Goal: Task Accomplishment & Management: Complete application form

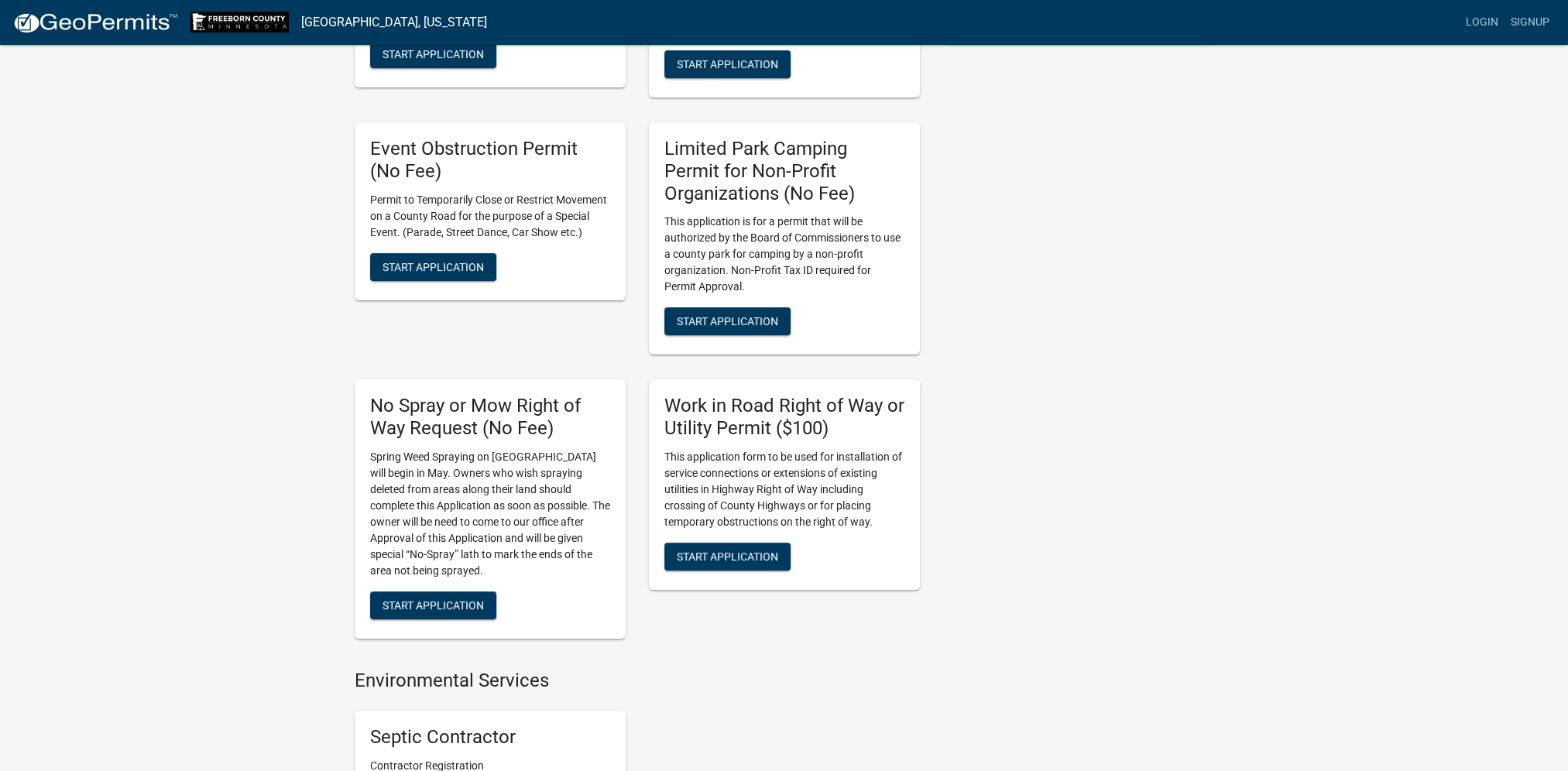
scroll to position [542, 0]
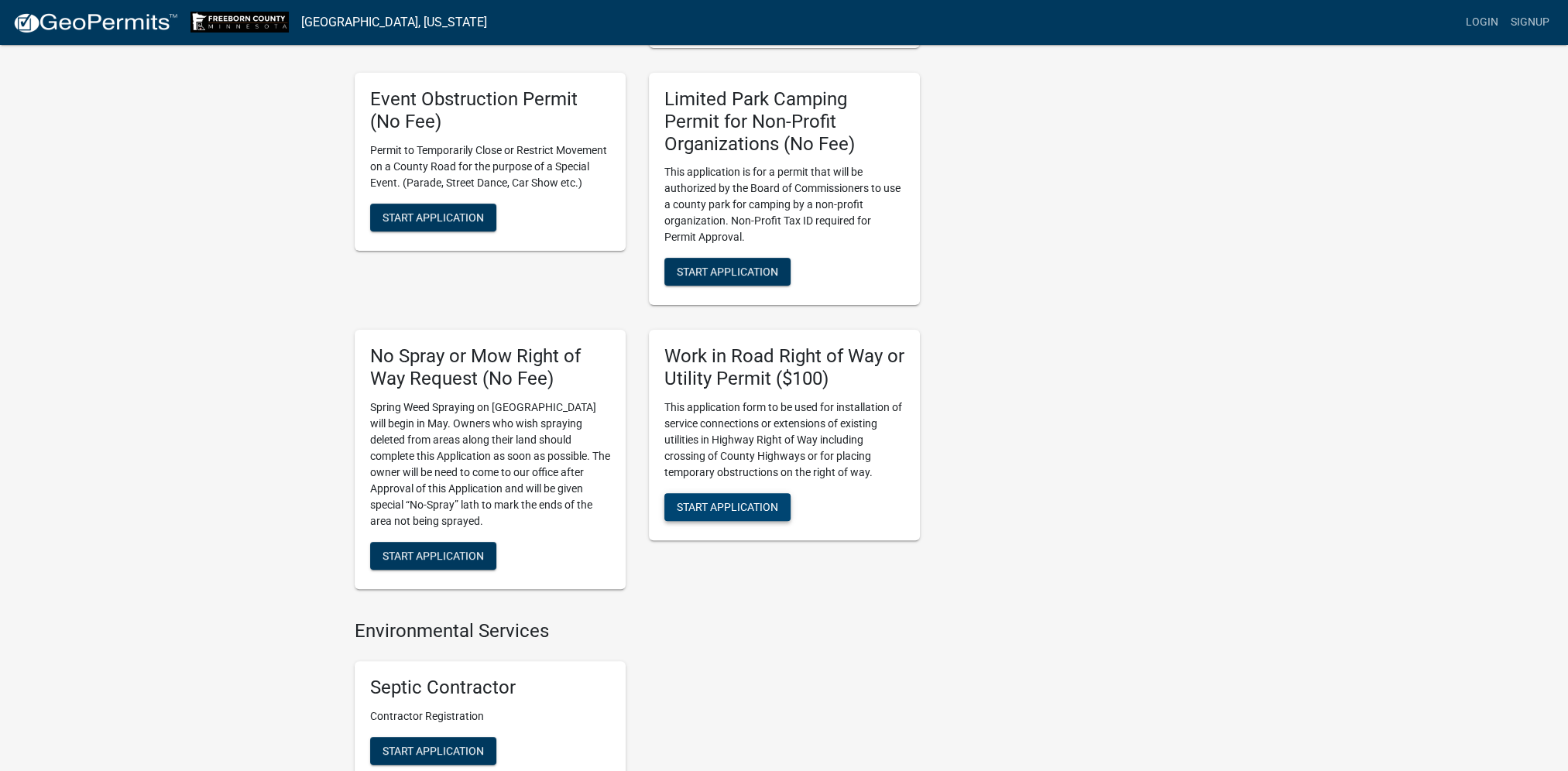
click at [744, 506] on span "Start Application" at bounding box center [728, 506] width 102 height 12
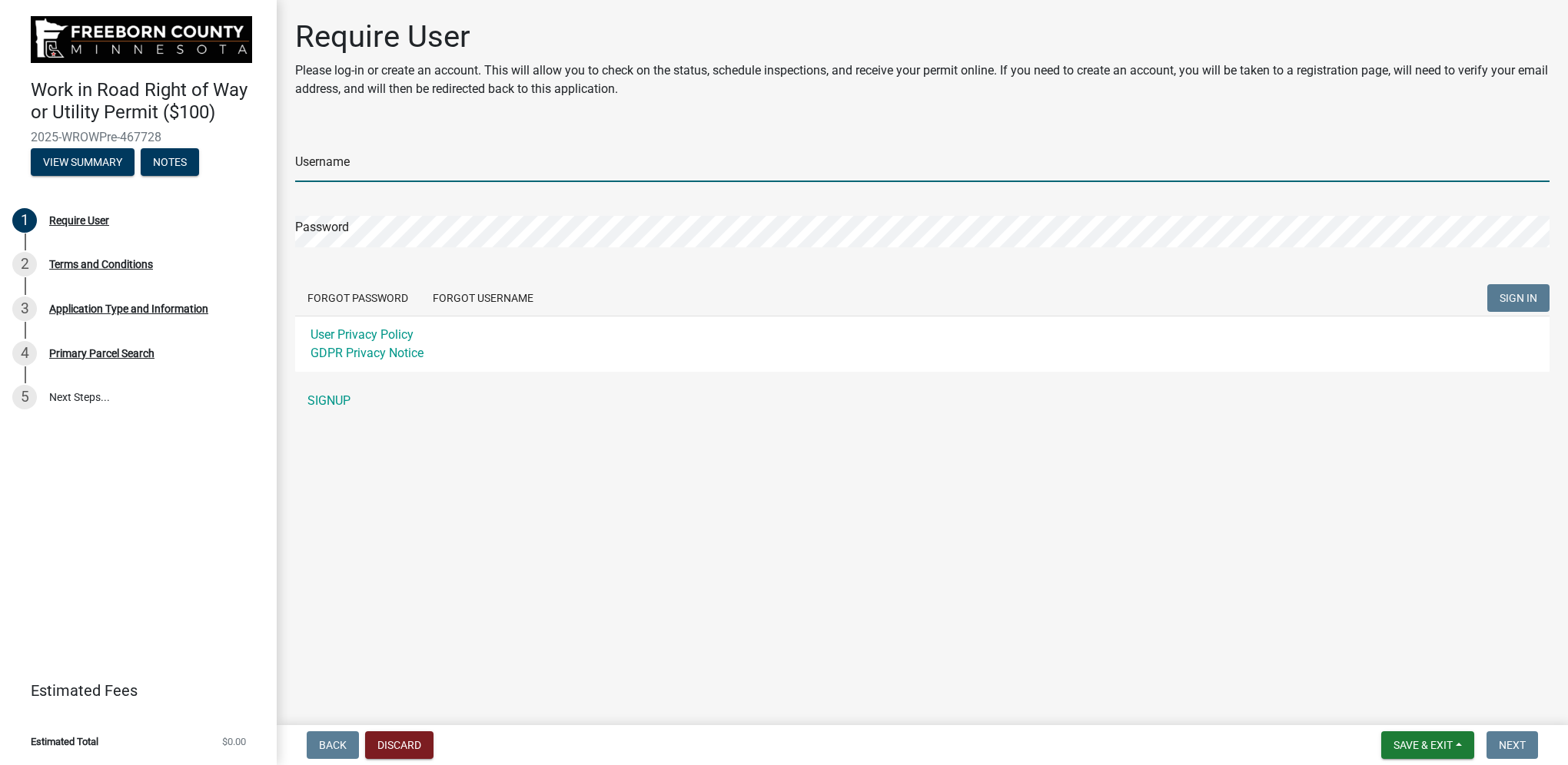
click at [347, 163] on input "Username" at bounding box center [921, 165] width 1254 height 31
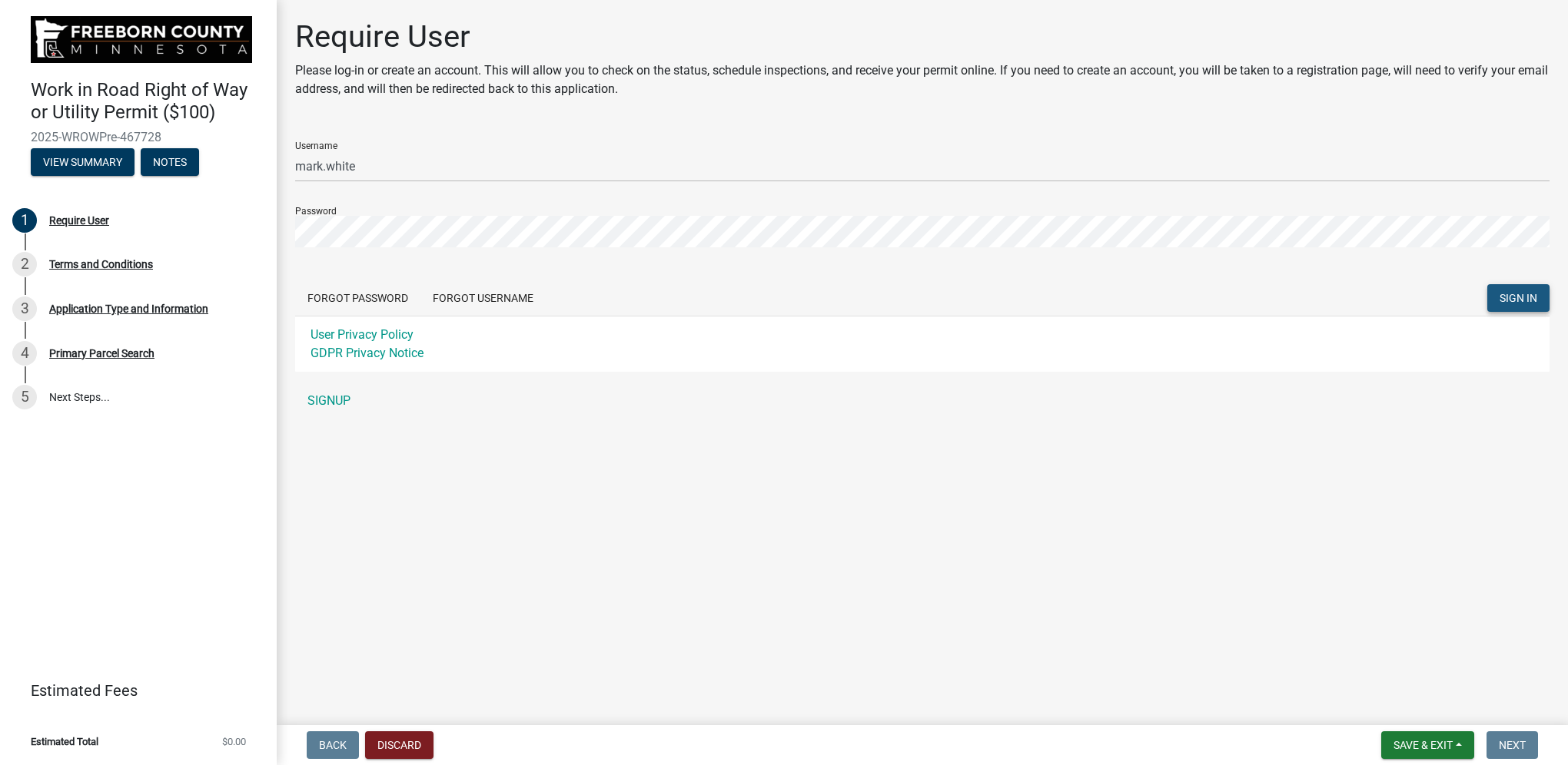
click at [1510, 301] on span "SIGN IN" at bounding box center [1519, 297] width 38 height 12
click at [1525, 296] on span "SIGN IN" at bounding box center [1519, 297] width 38 height 12
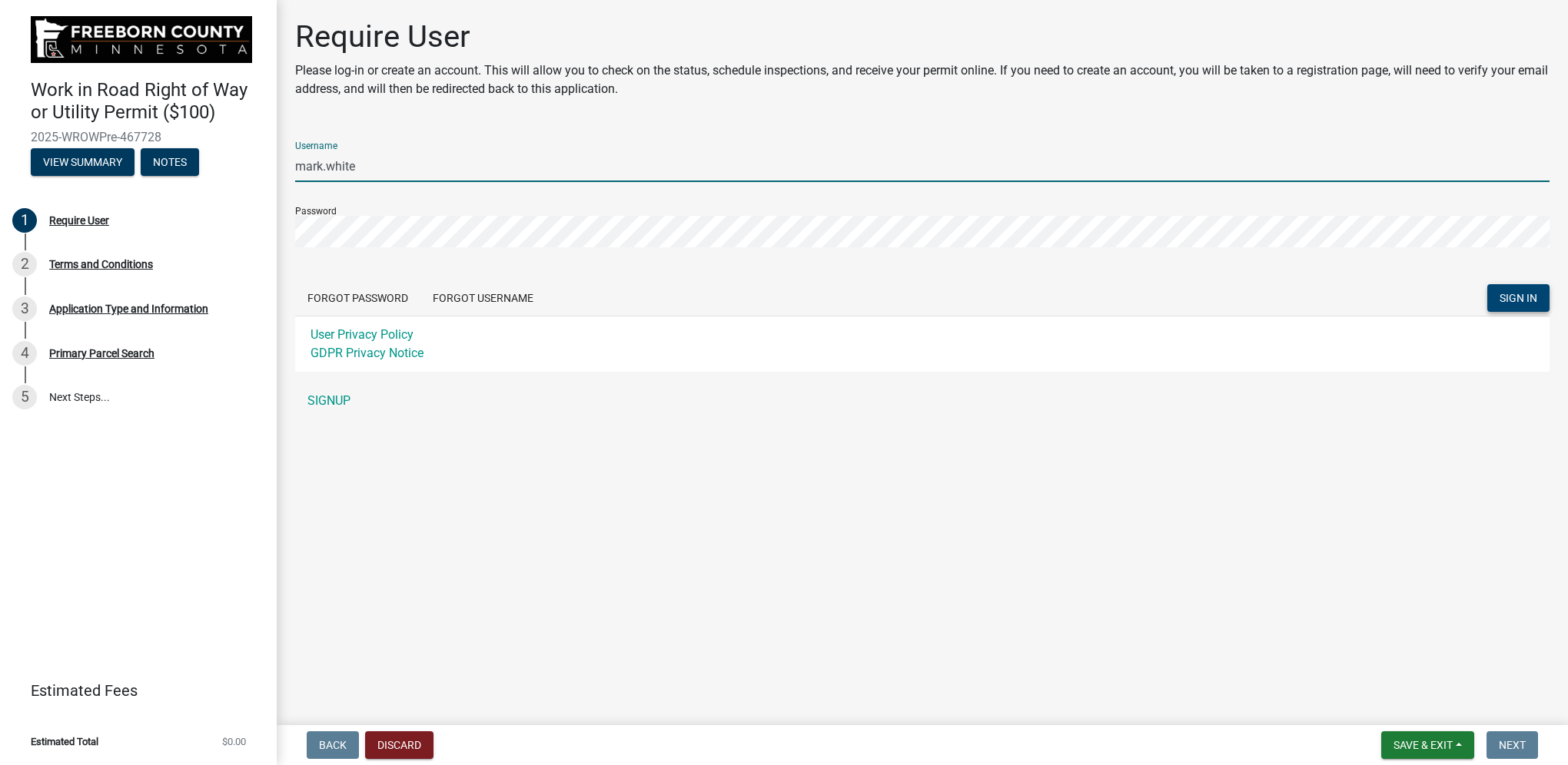
click at [409, 168] on input "mark.white" at bounding box center [921, 165] width 1254 height 31
type input "m"
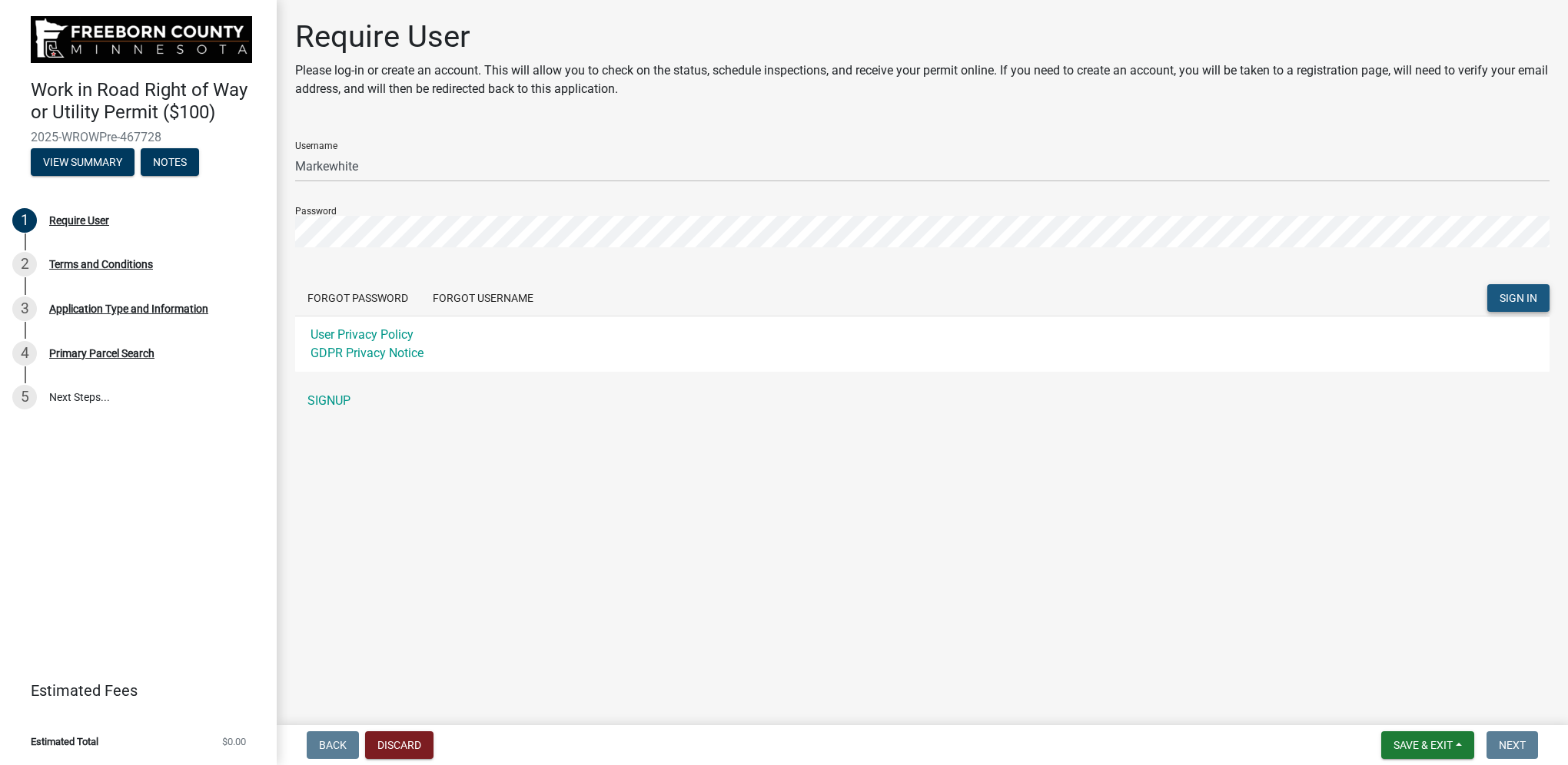
click at [1527, 297] on span "SIGN IN" at bounding box center [1519, 297] width 38 height 12
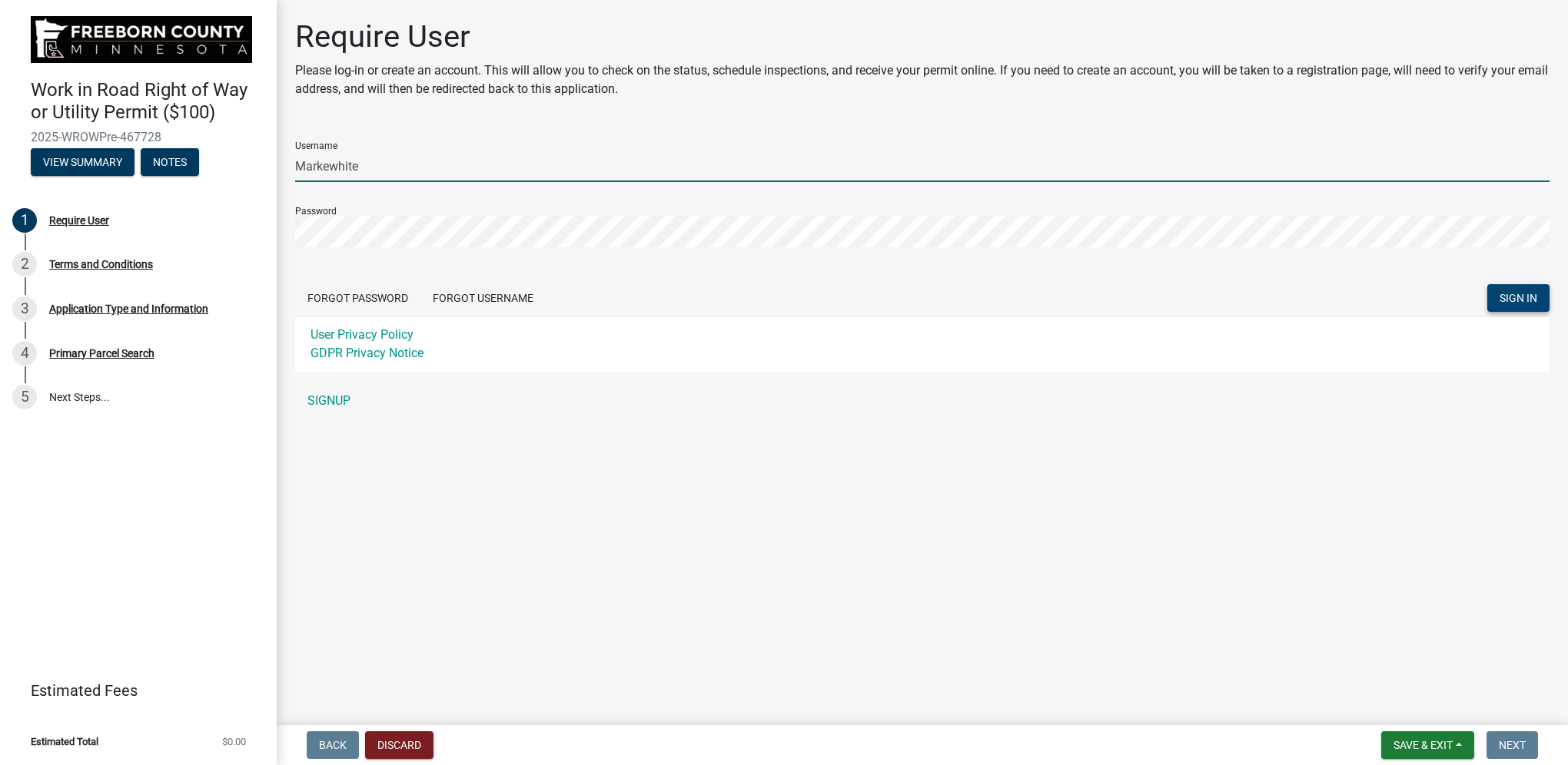
click at [507, 170] on input "Markewhite" at bounding box center [921, 165] width 1254 height 31
type input "M"
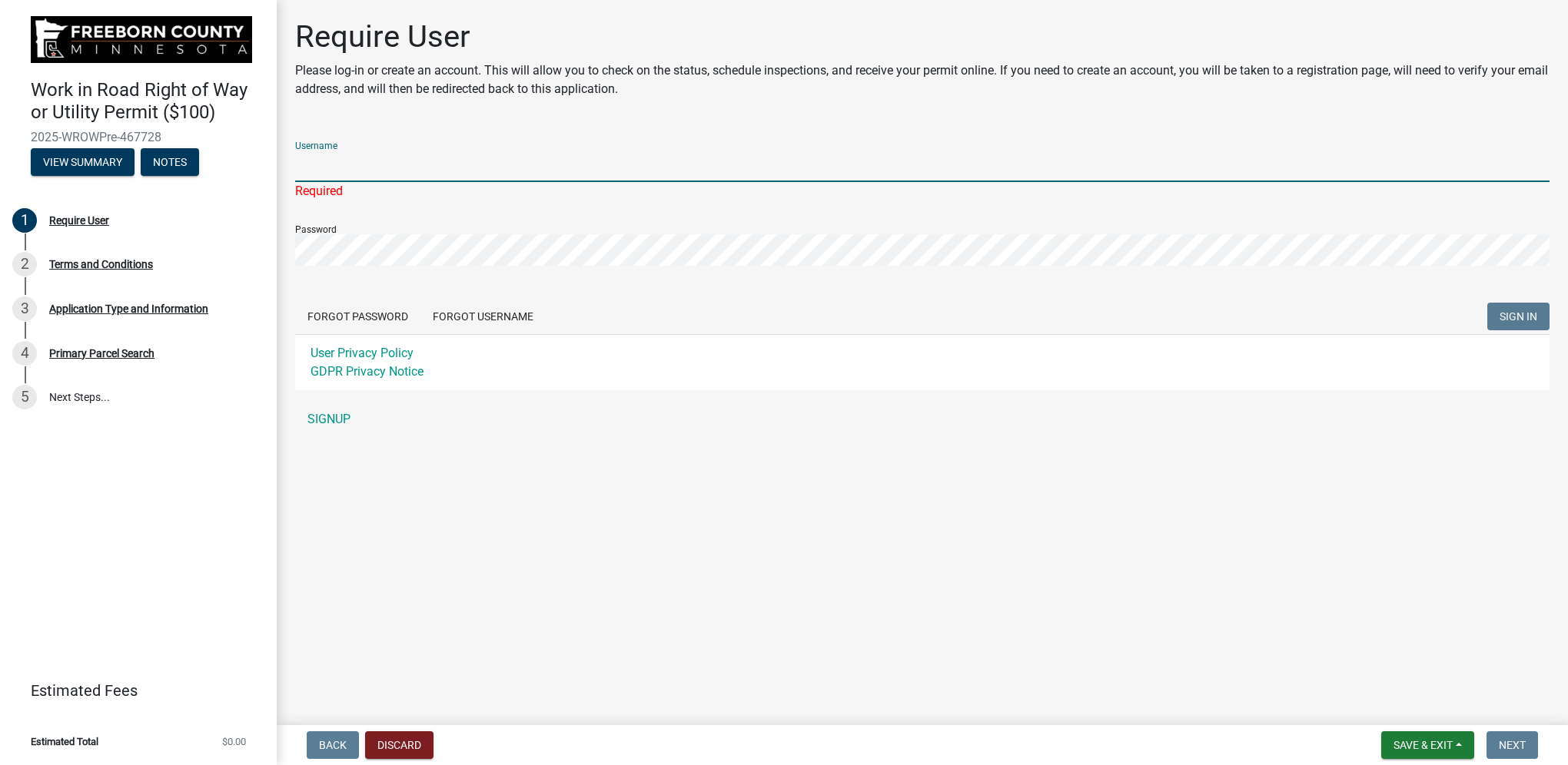
click at [327, 167] on input "Username" at bounding box center [921, 165] width 1254 height 31
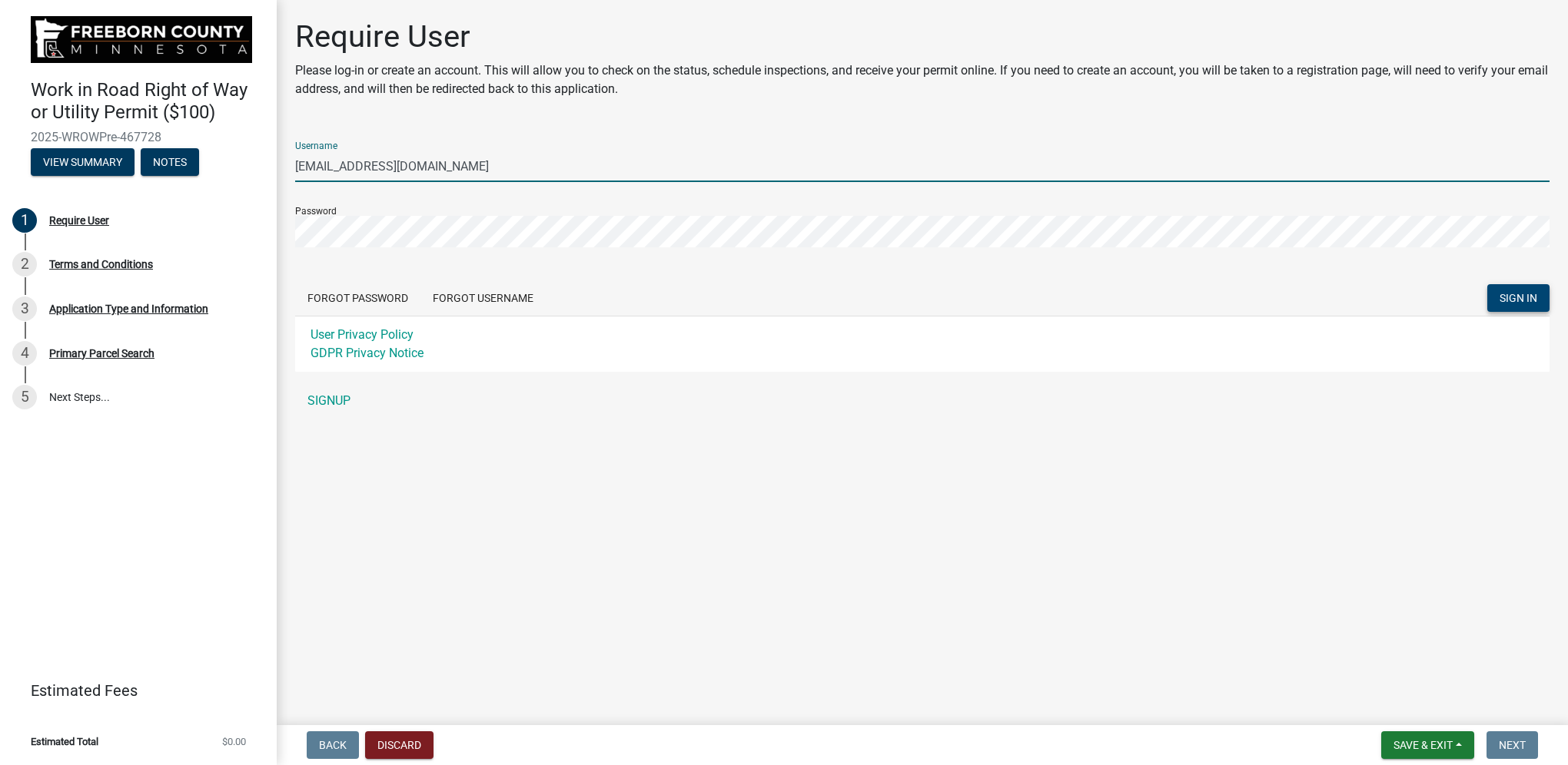
type input "[EMAIL_ADDRESS][DOMAIN_NAME]"
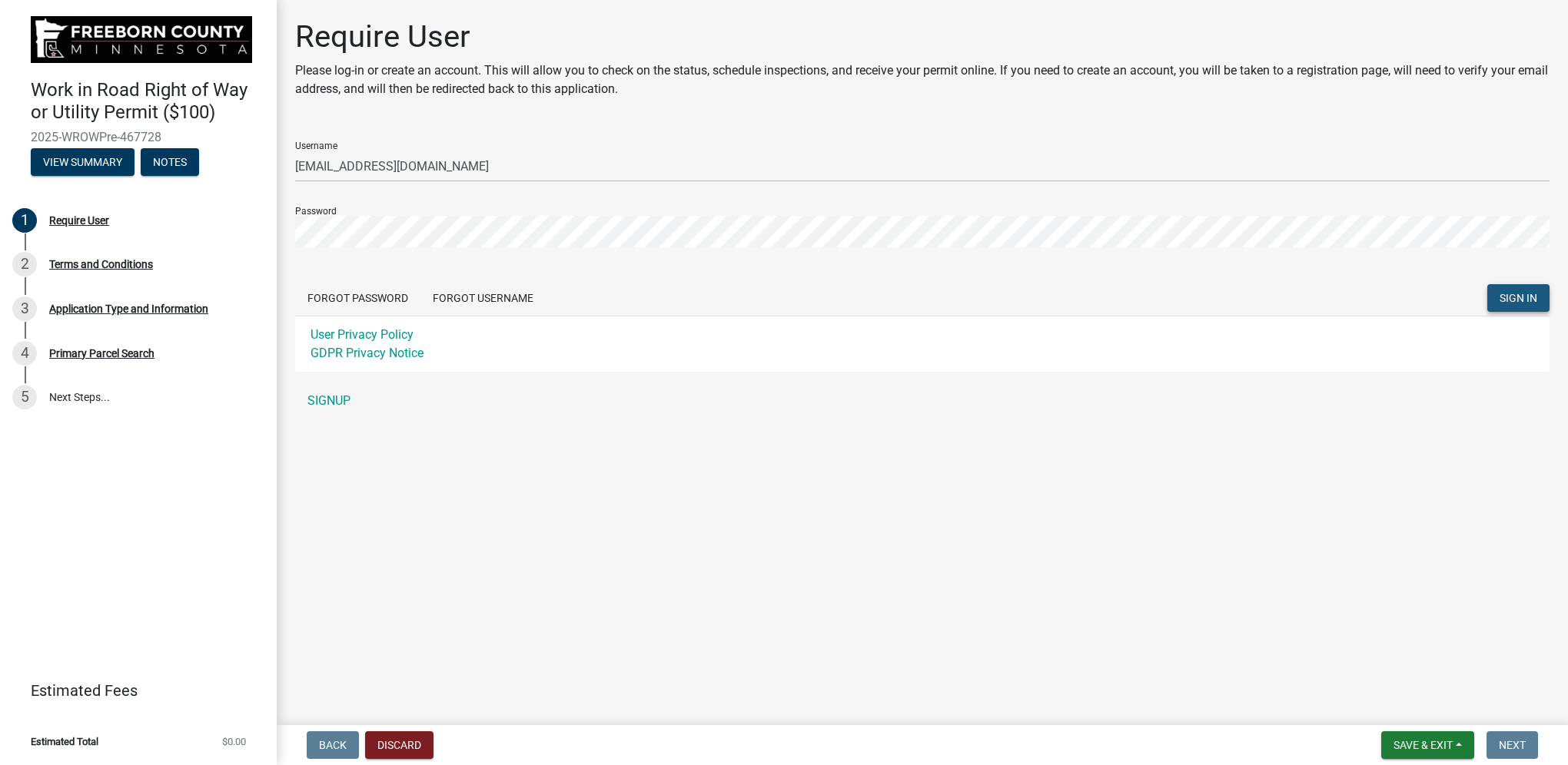
click at [1519, 294] on span "SIGN IN" at bounding box center [1519, 297] width 38 height 12
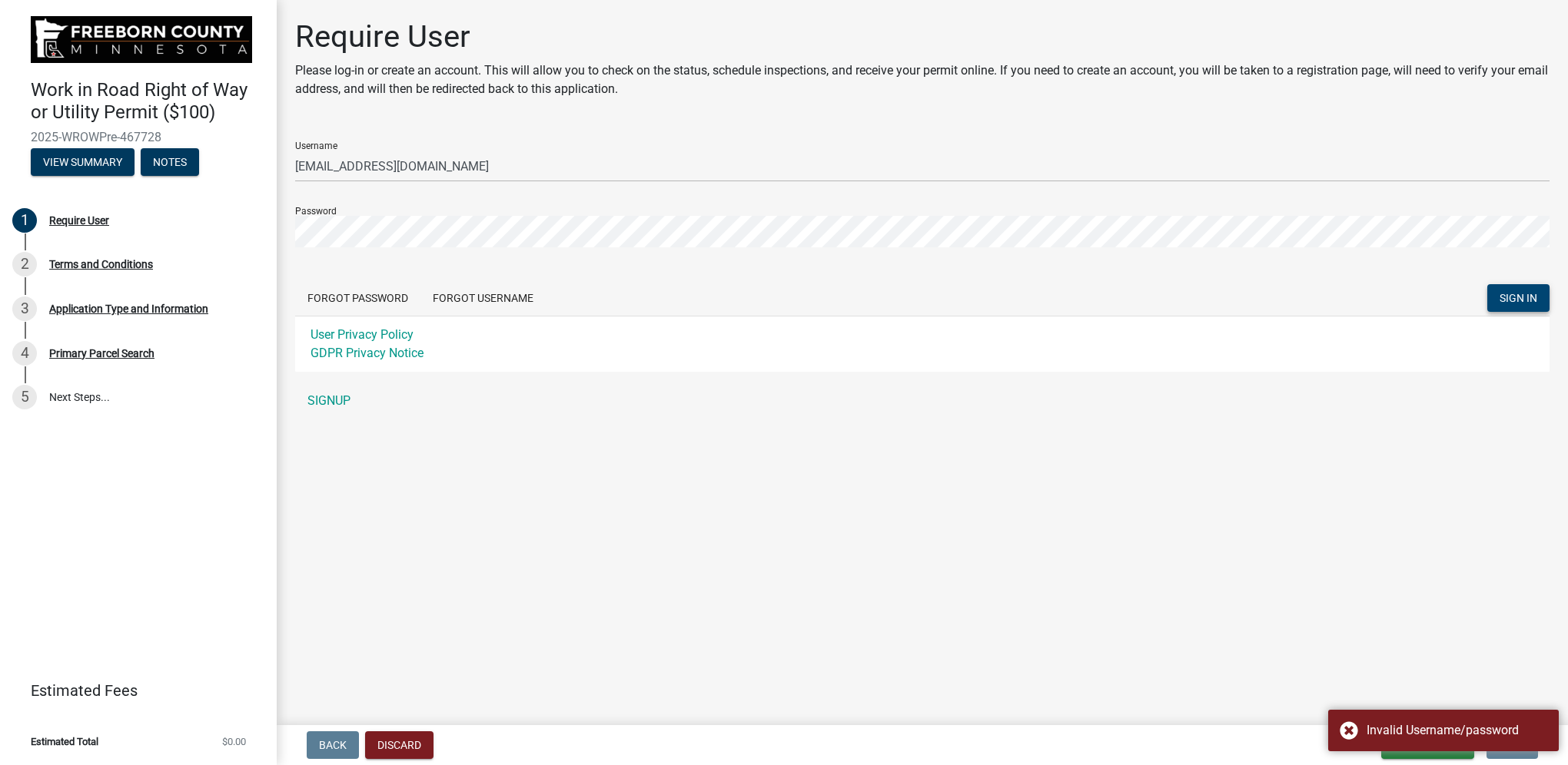
click at [968, 492] on main "Require User Please log-in or create an account. This will allow you to check o…" at bounding box center [922, 359] width 1291 height 719
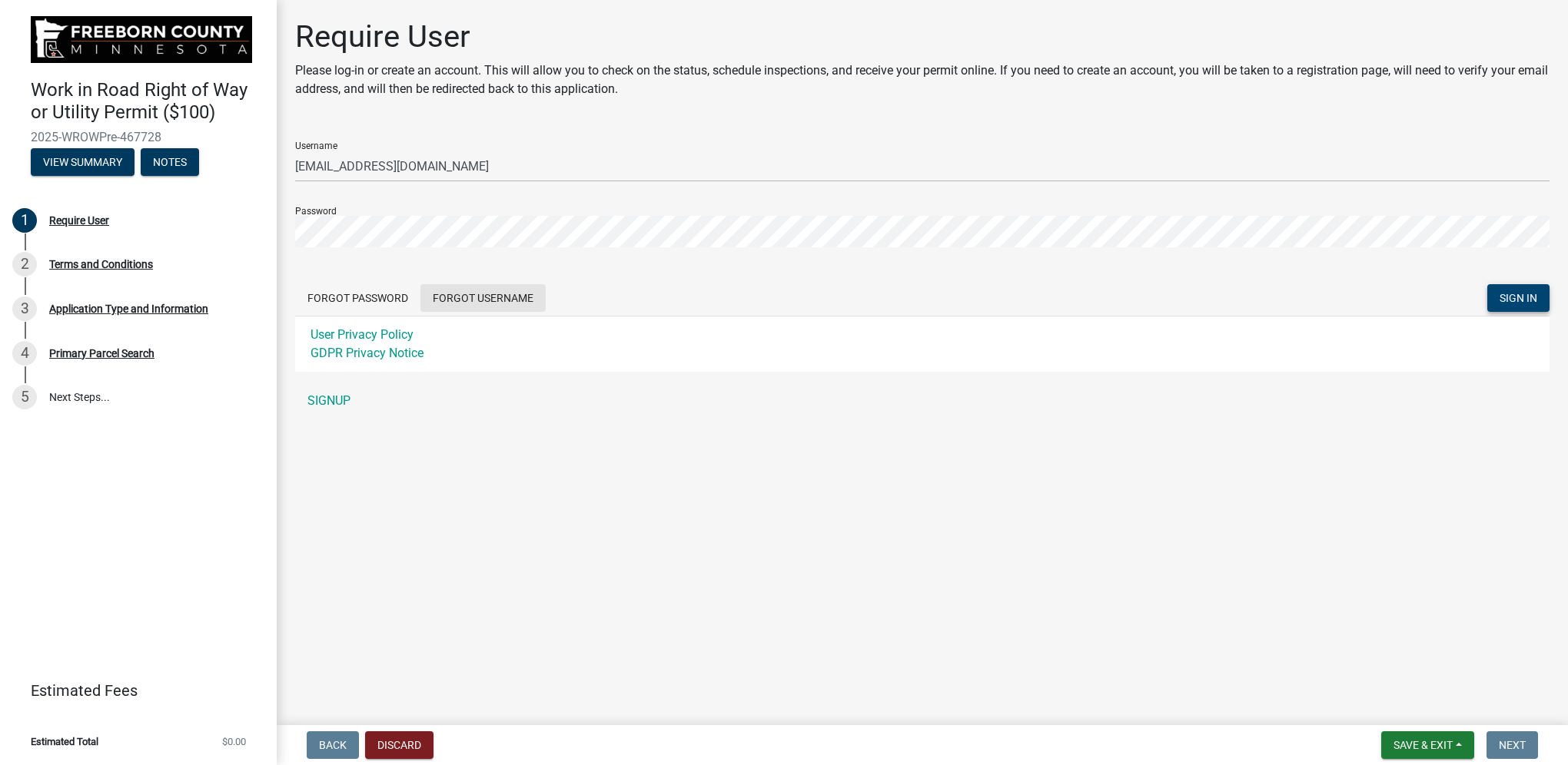
click at [506, 300] on button "Forgot Username" at bounding box center [483, 297] width 126 height 28
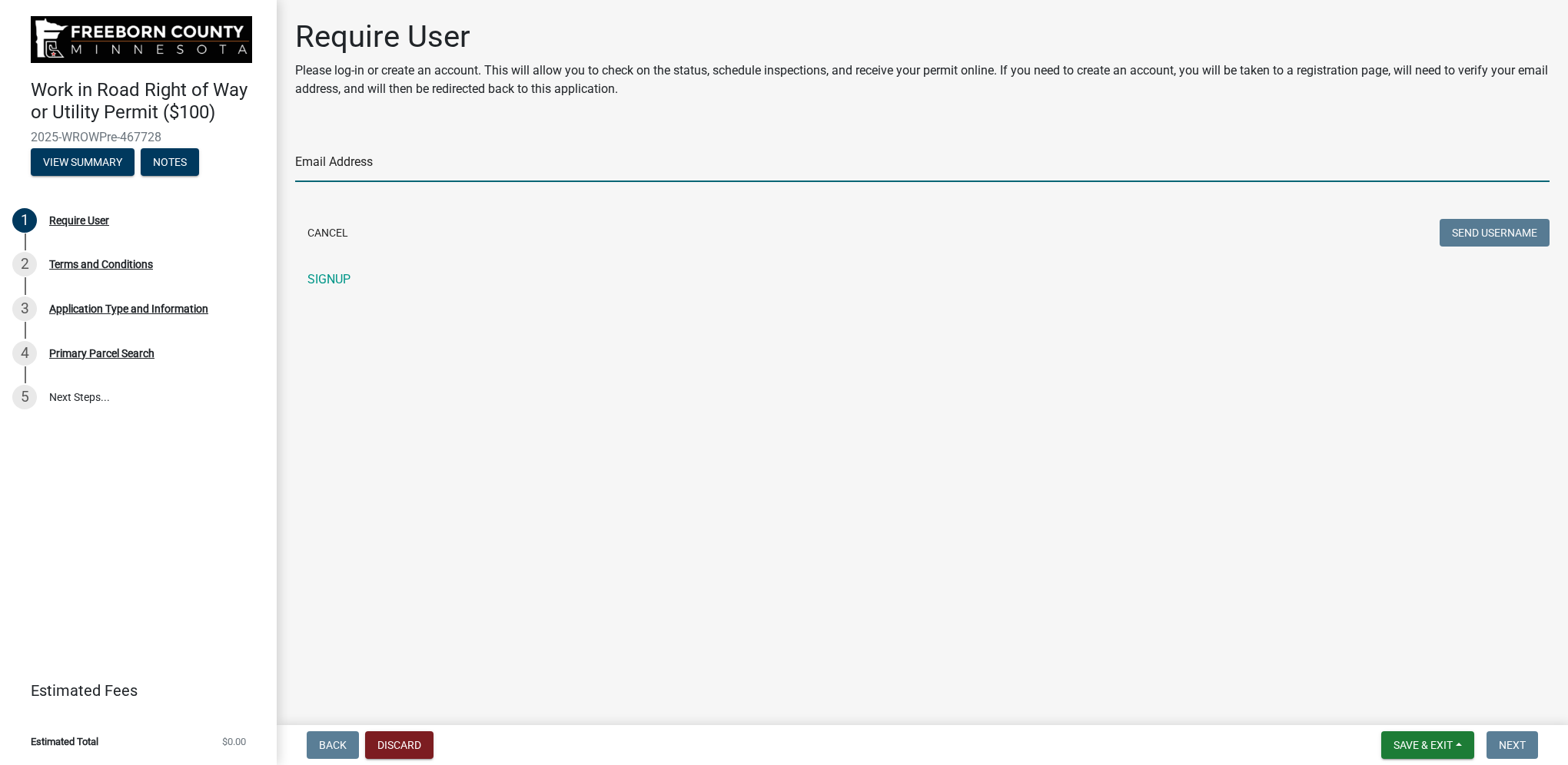
click at [416, 159] on input "Email Address" at bounding box center [921, 165] width 1254 height 31
type input "[EMAIL_ADDRESS][DOMAIN_NAME]"
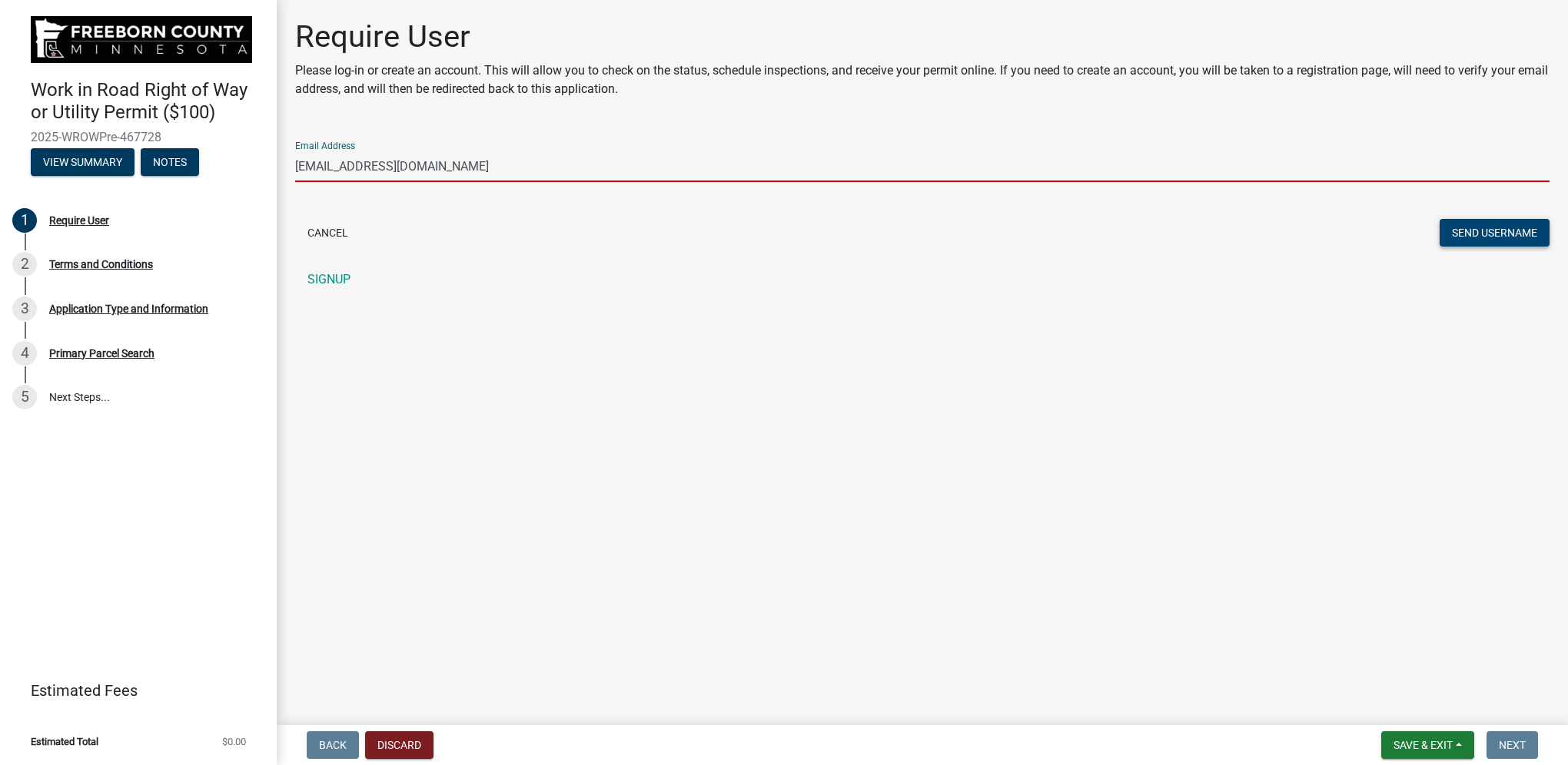
click at [1484, 230] on button "Send Username" at bounding box center [1495, 232] width 110 height 28
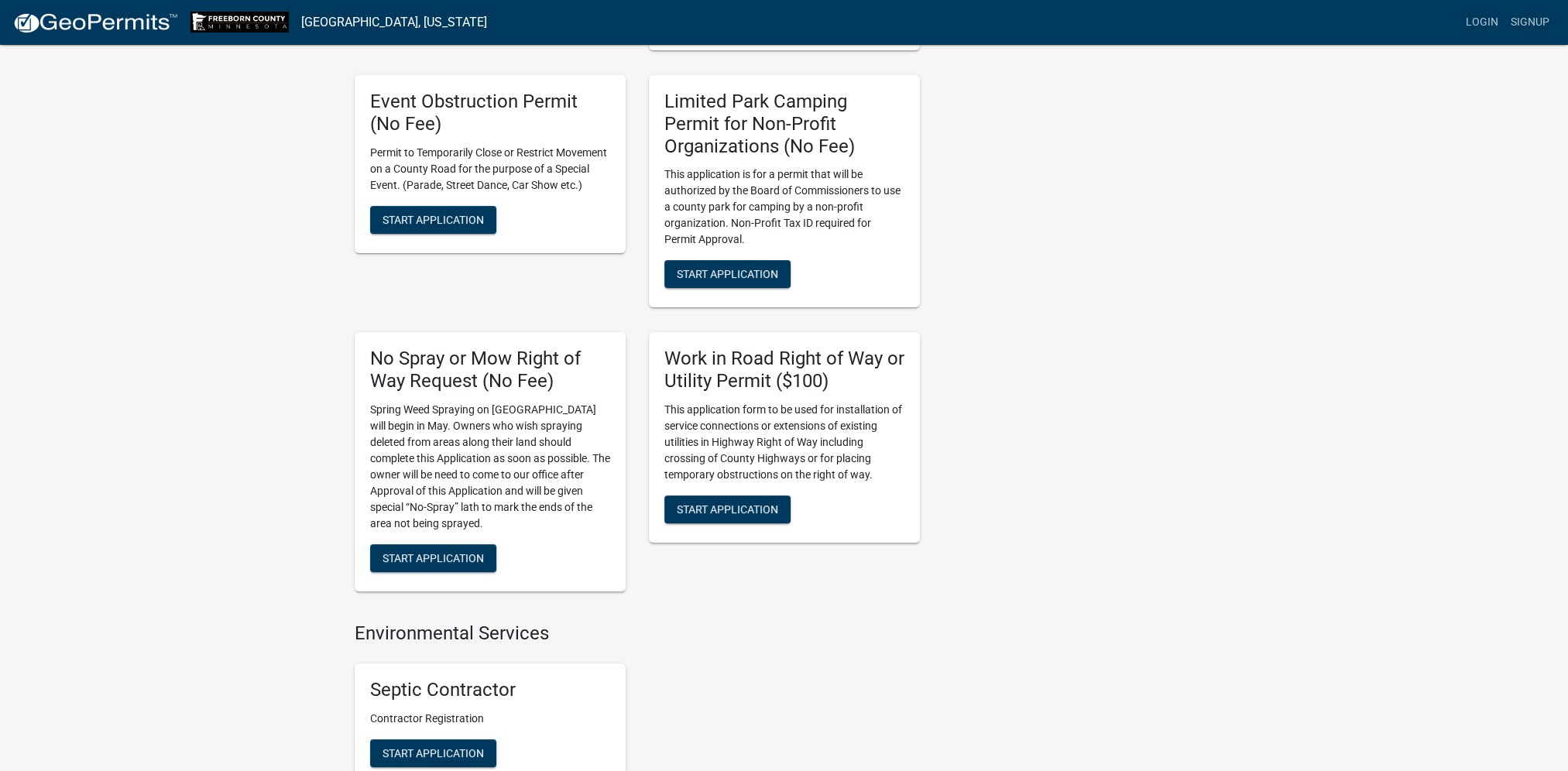
scroll to position [542, 0]
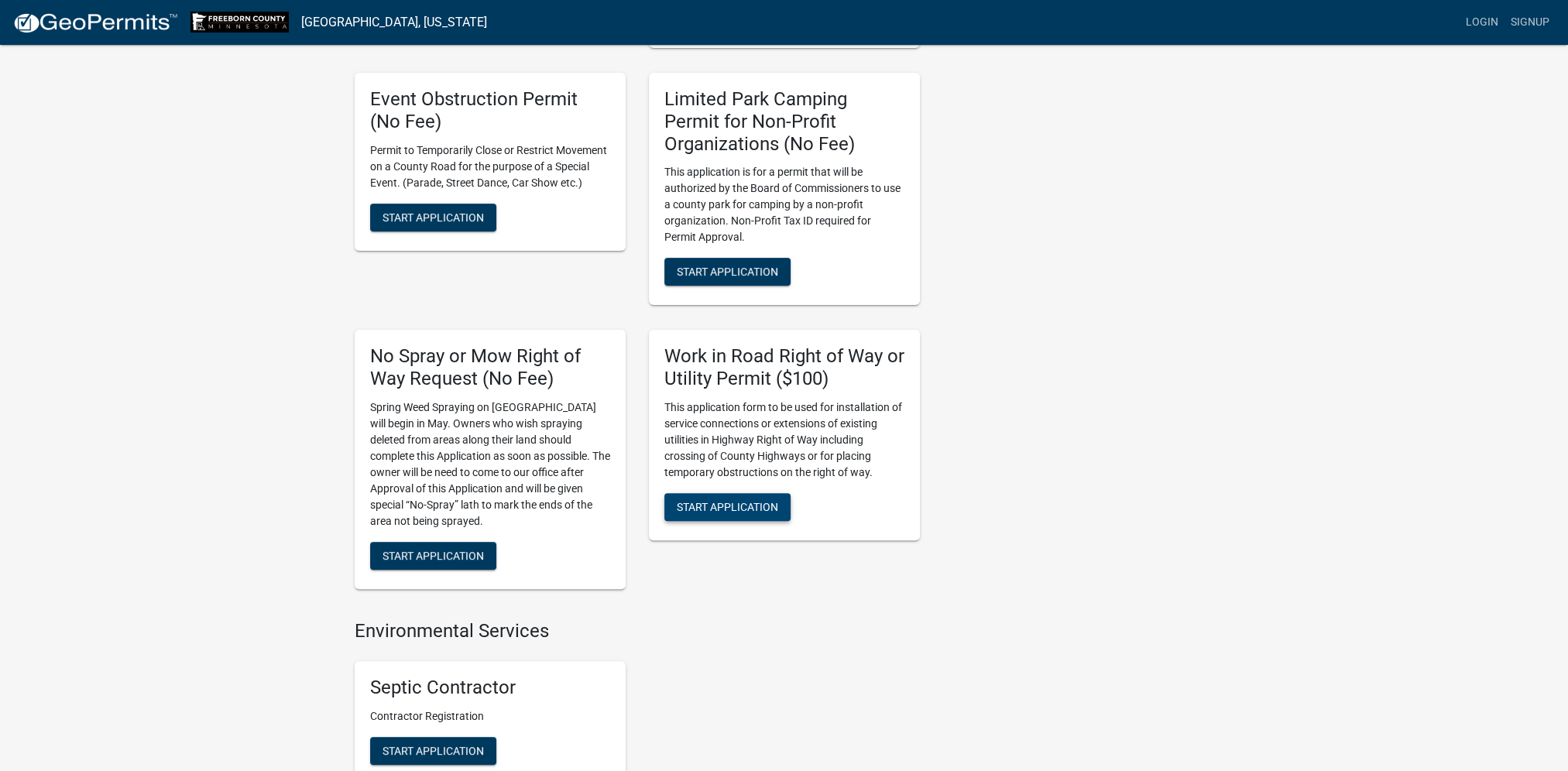
click at [703, 506] on span "Start Application" at bounding box center [728, 506] width 102 height 12
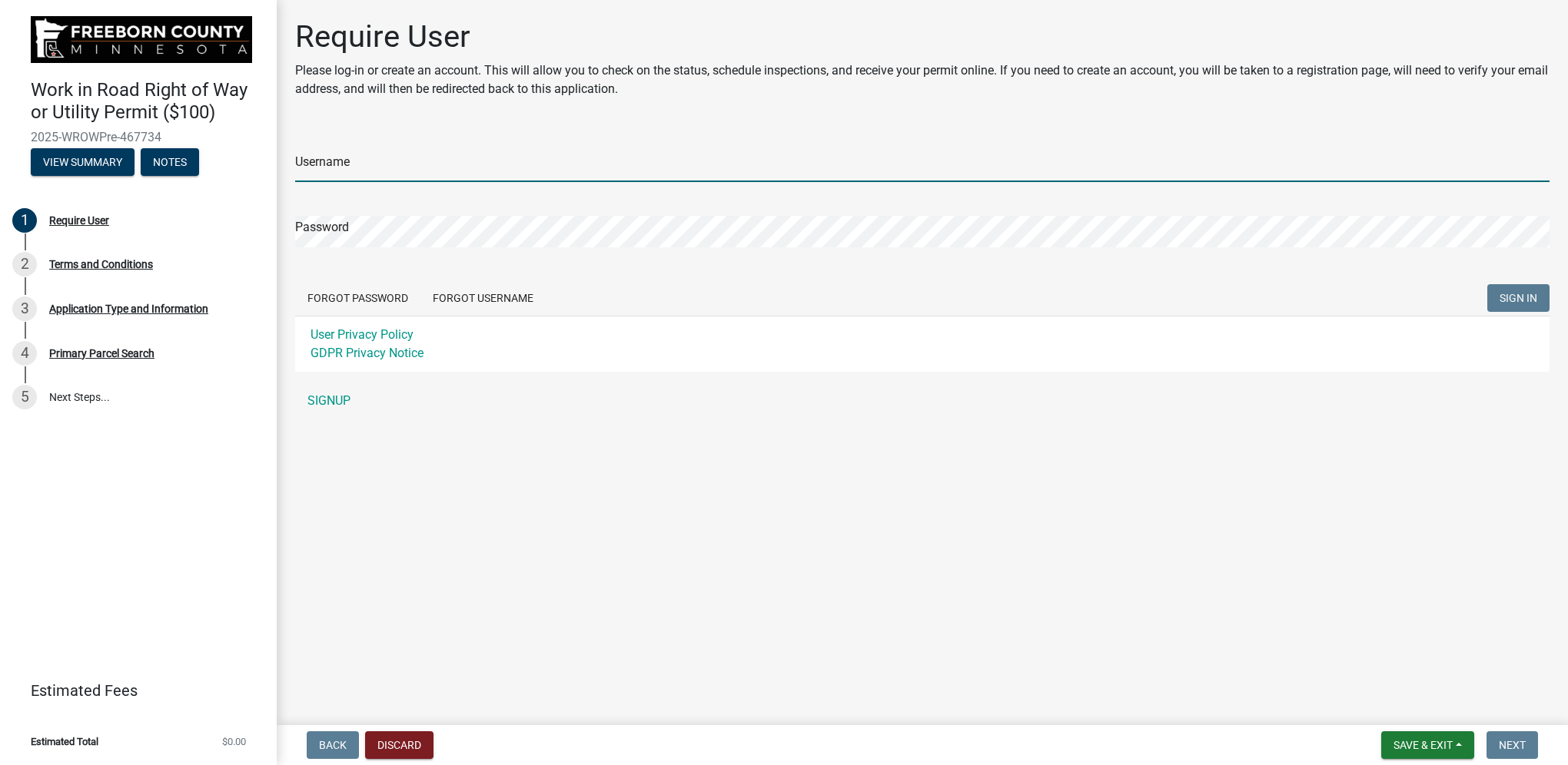
click at [384, 164] on input "Username" at bounding box center [921, 165] width 1254 height 31
type input "mark.white"
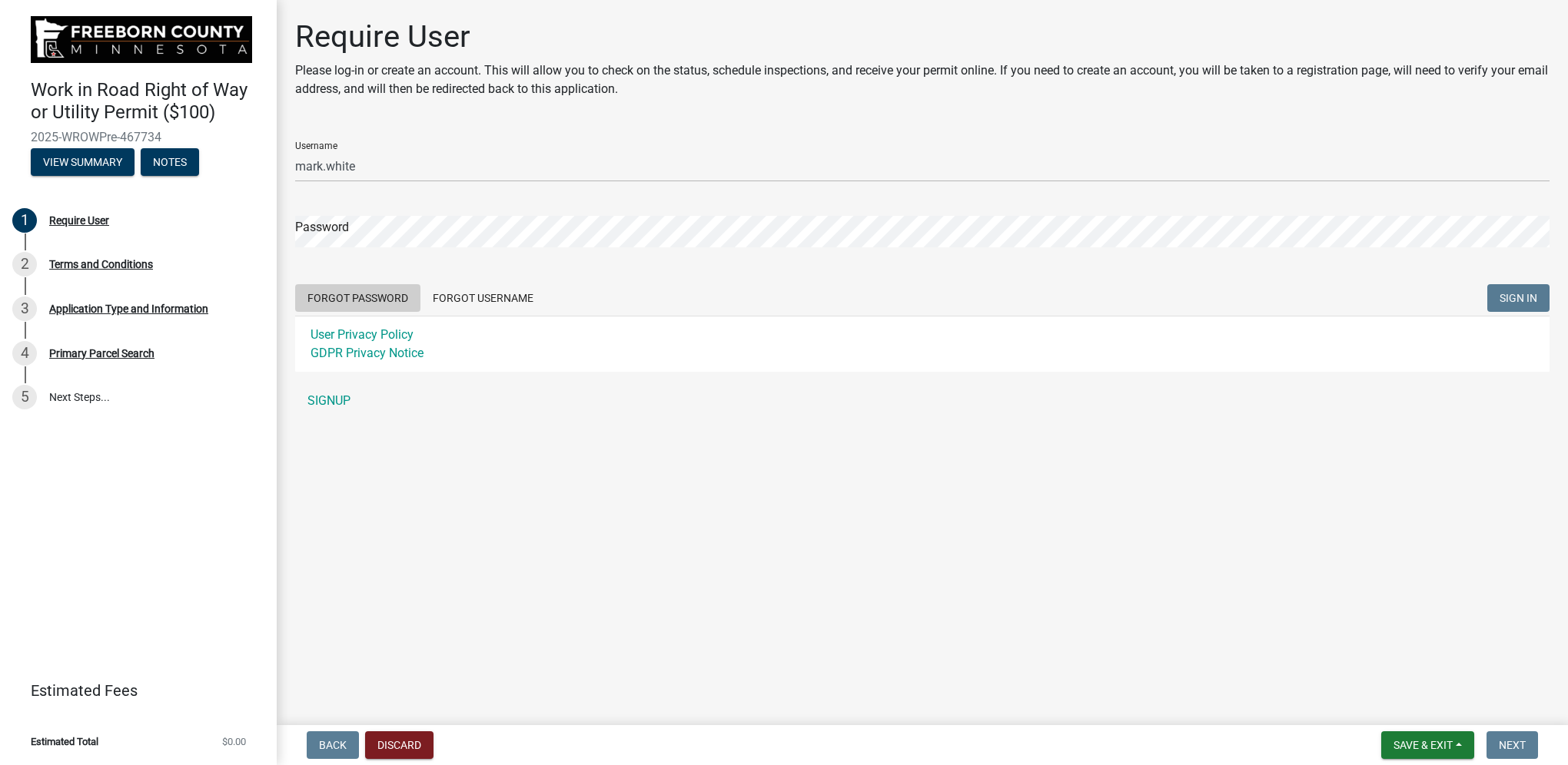
click at [357, 292] on button "Forgot Password" at bounding box center [358, 297] width 126 height 28
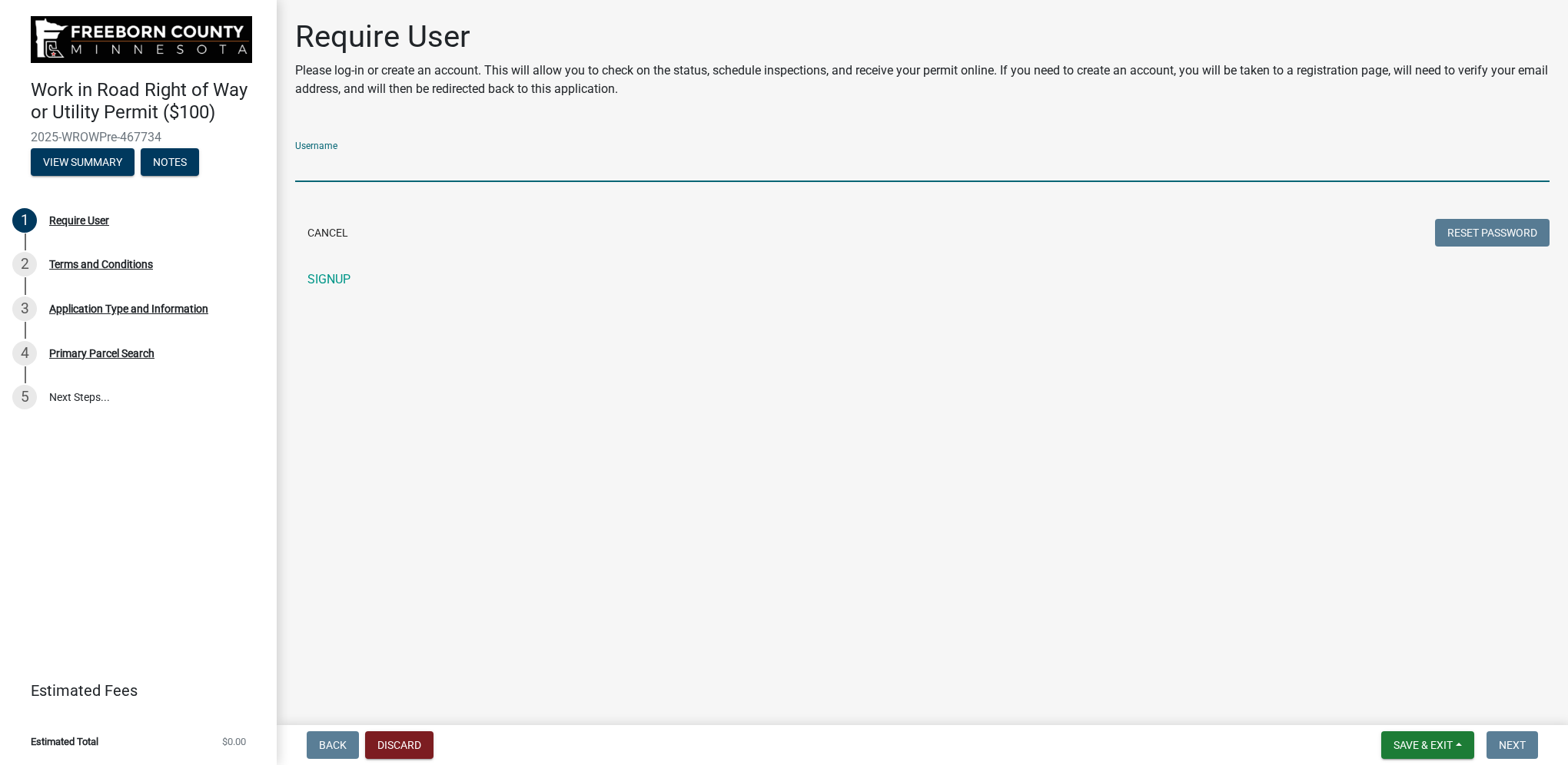
click at [351, 168] on input "Username" at bounding box center [921, 165] width 1254 height 31
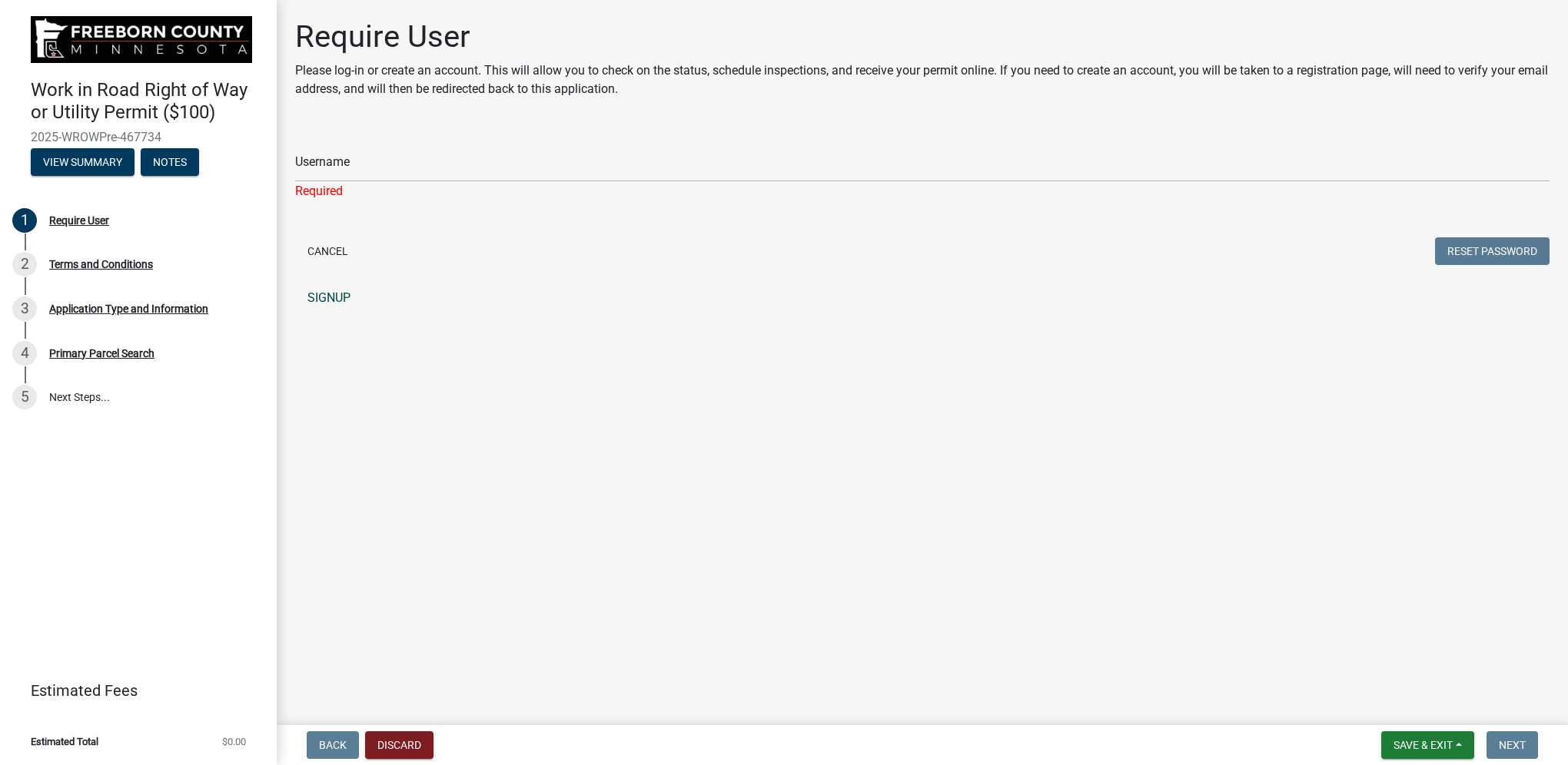
click at [844, 308] on div "Require User Please log-in or create an account. This will allow you to check o…" at bounding box center [922, 172] width 1278 height 309
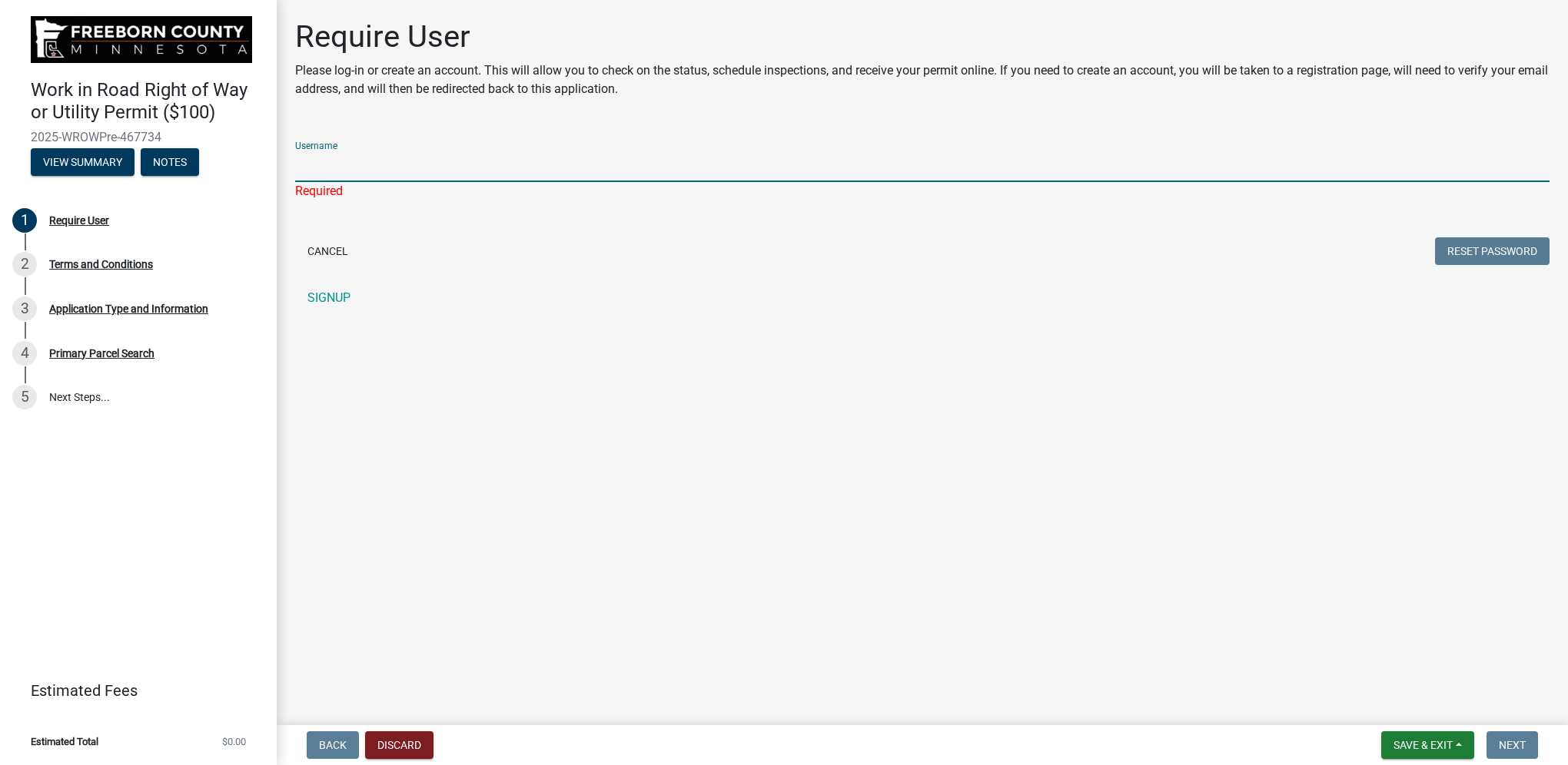
click at [433, 175] on input "Username" at bounding box center [921, 165] width 1254 height 31
type input "mark.white"
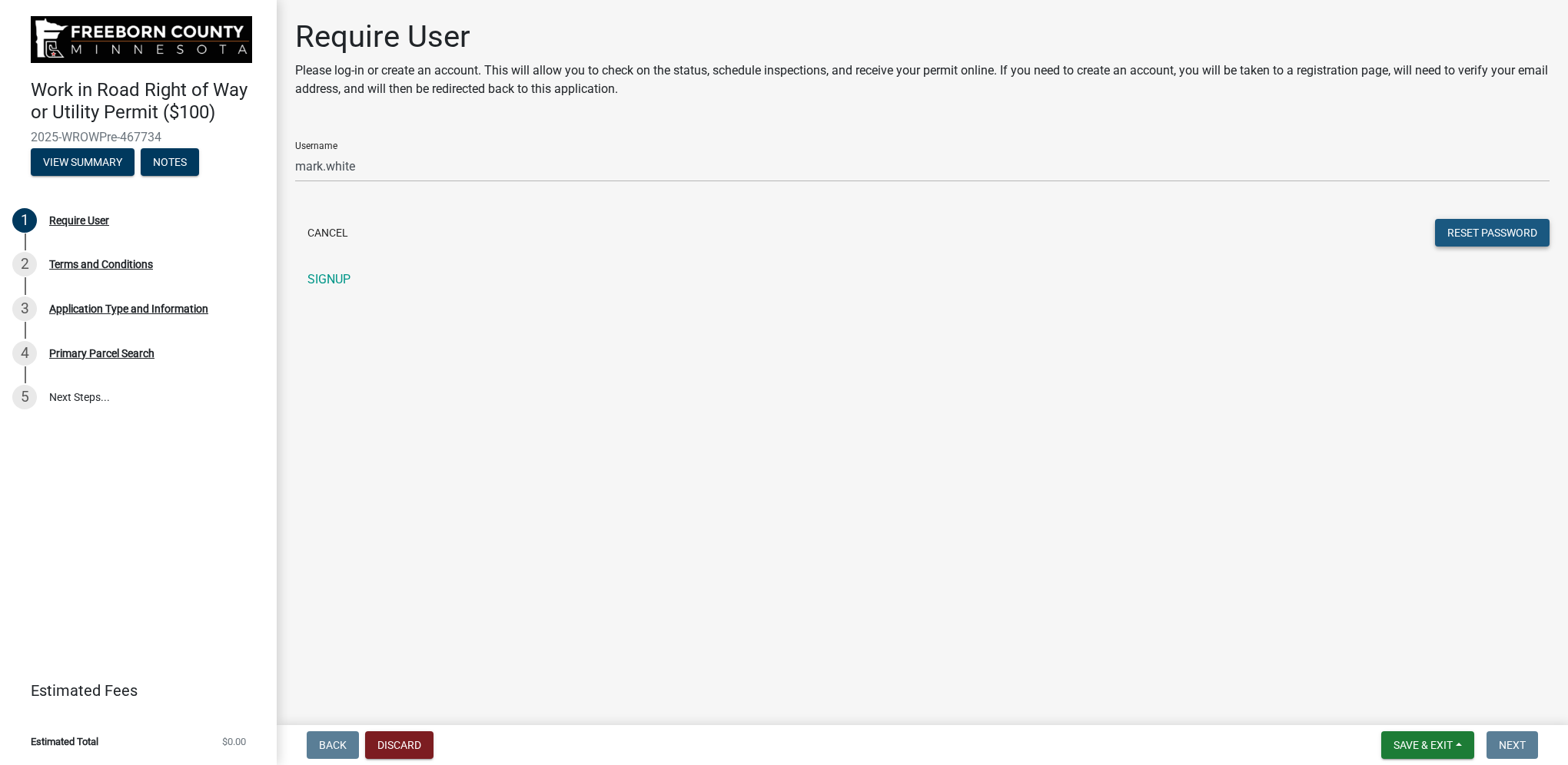
click at [1473, 231] on button "Reset Password" at bounding box center [1492, 232] width 114 height 28
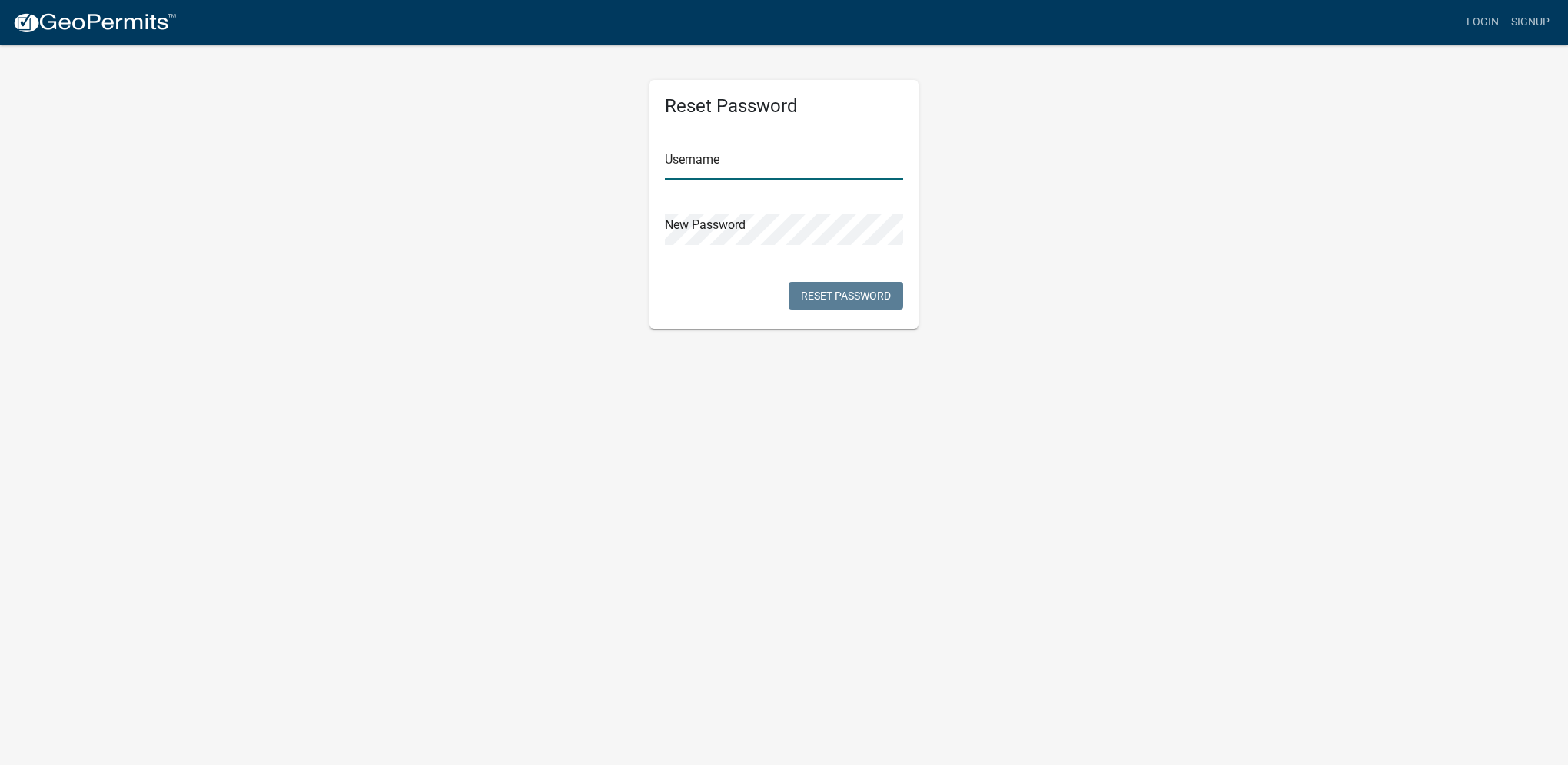
click at [784, 170] on input "text" at bounding box center [784, 163] width 239 height 31
type input "mark.white"
click at [879, 290] on button "Reset Password" at bounding box center [845, 296] width 114 height 28
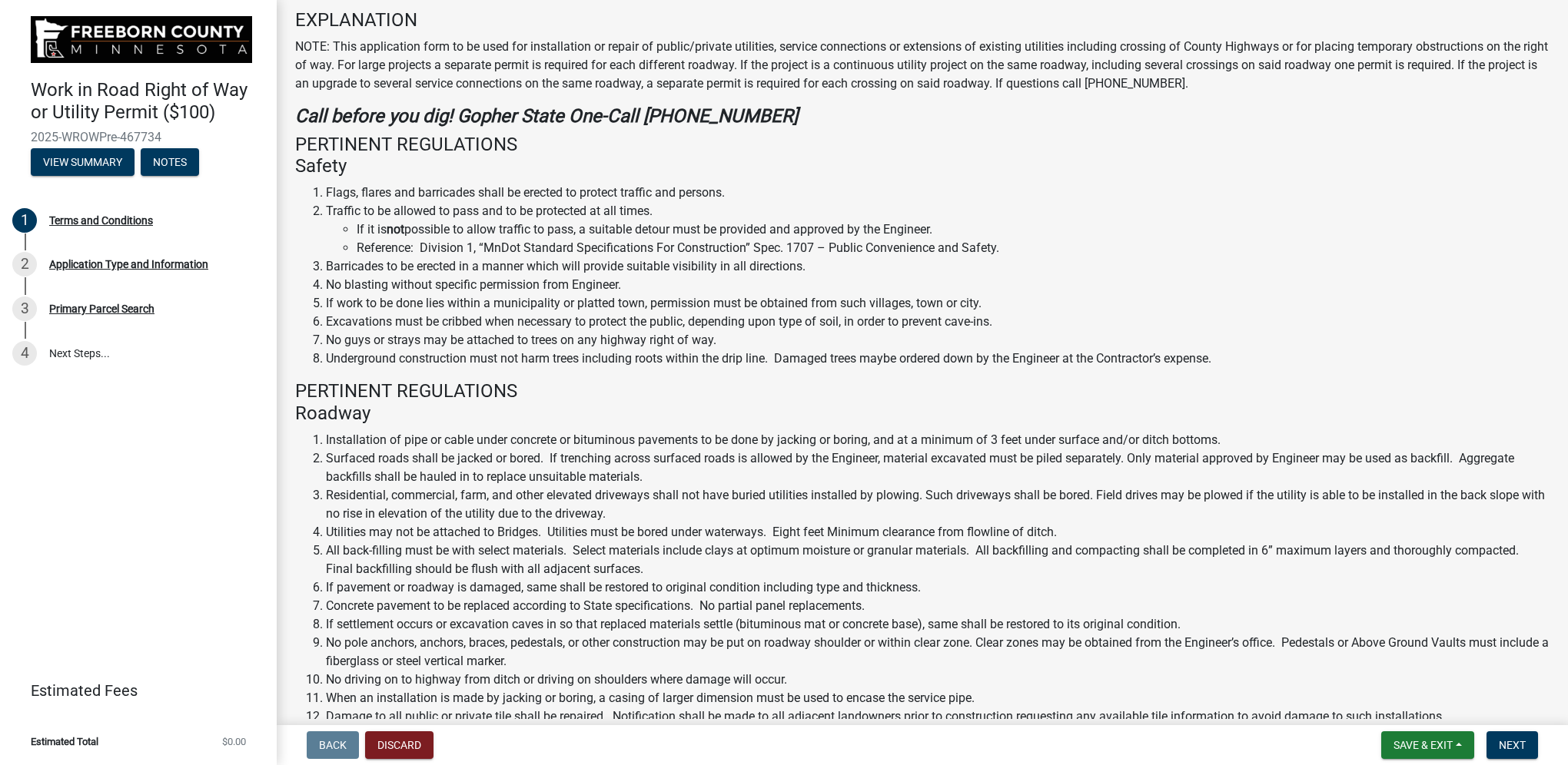
scroll to position [508, 0]
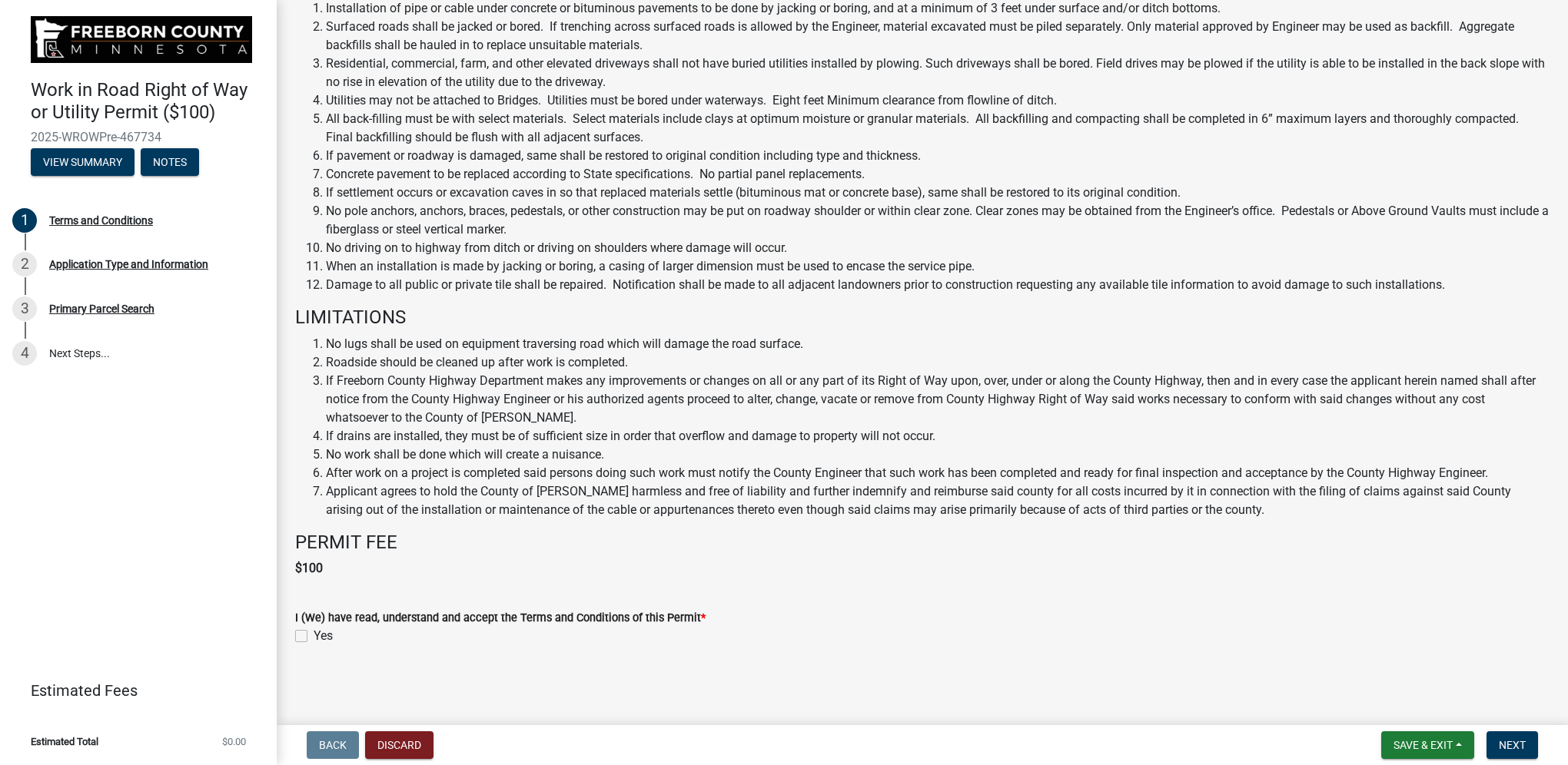
click at [314, 636] on label "Yes" at bounding box center [323, 636] width 19 height 18
click at [314, 636] on input "Yes" at bounding box center [319, 632] width 10 height 10
checkbox input "true"
click at [1504, 742] on span "Next" at bounding box center [1512, 745] width 27 height 12
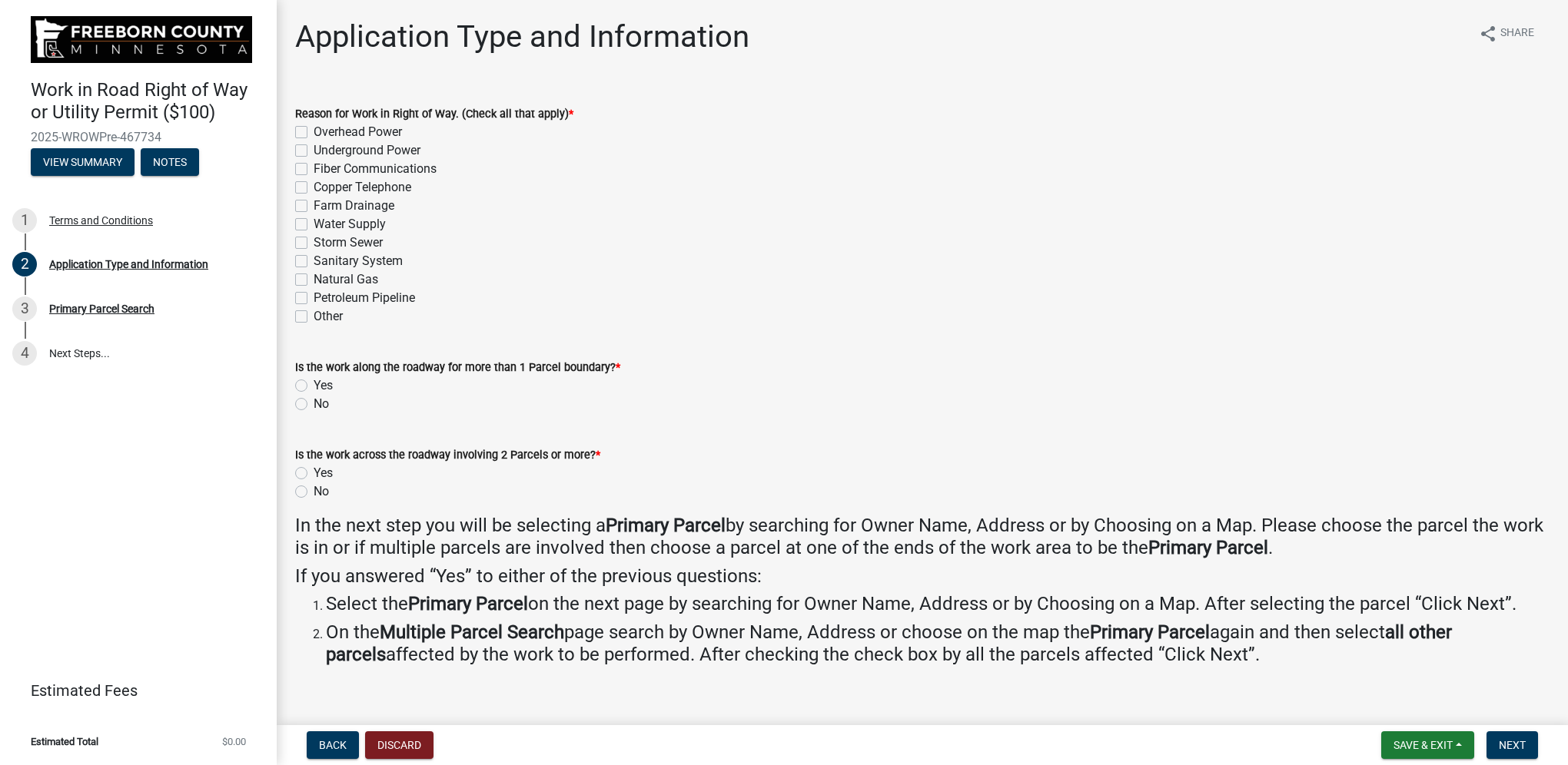
click at [314, 147] on label "Underground Power" at bounding box center [367, 150] width 106 height 18
click at [314, 147] on input "Underground Power" at bounding box center [319, 146] width 10 height 10
checkbox input "true"
checkbox input "false"
checkbox input "true"
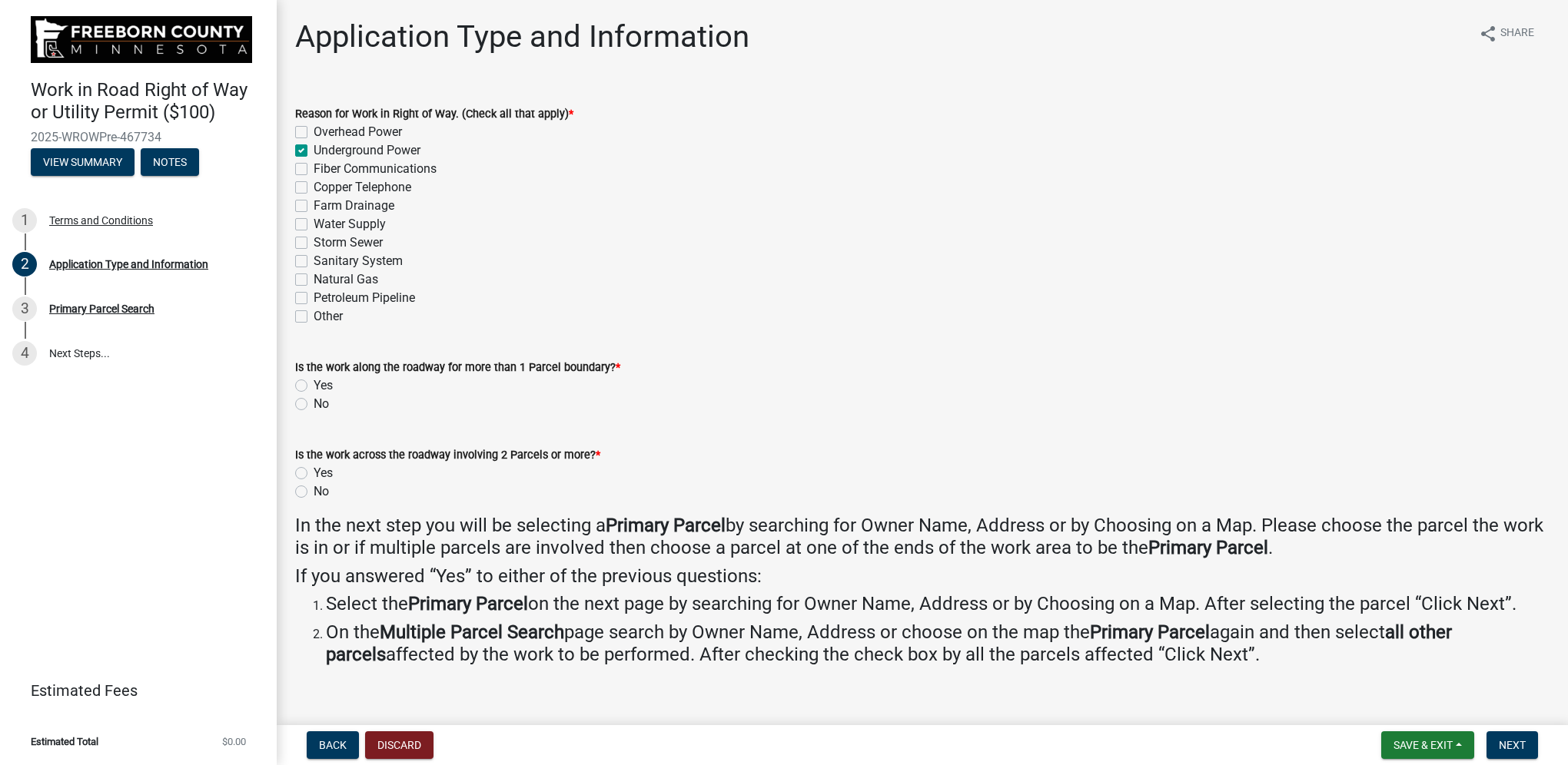
checkbox input "false"
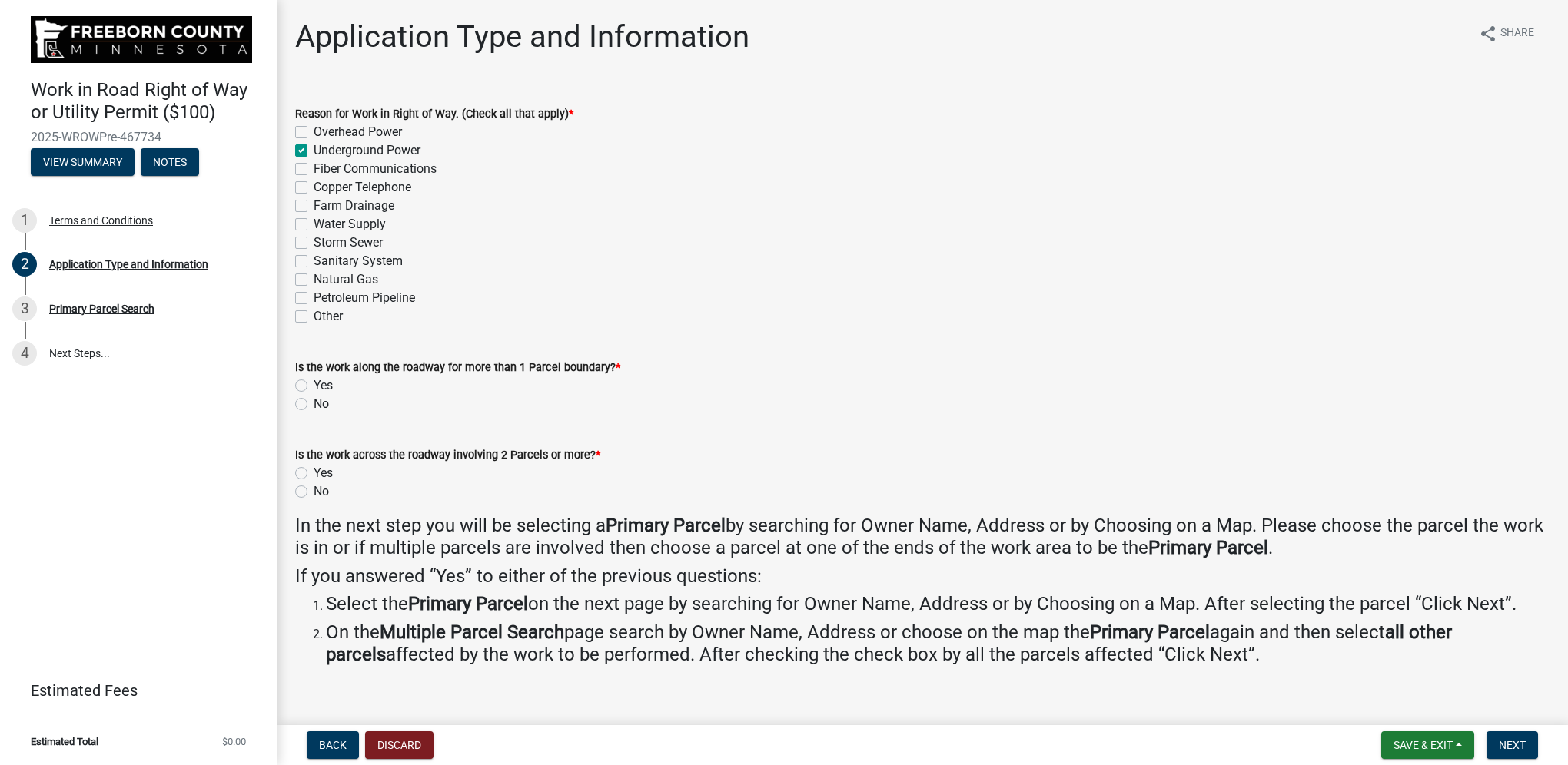
checkbox input "false"
click at [314, 401] on label "No" at bounding box center [321, 404] width 15 height 18
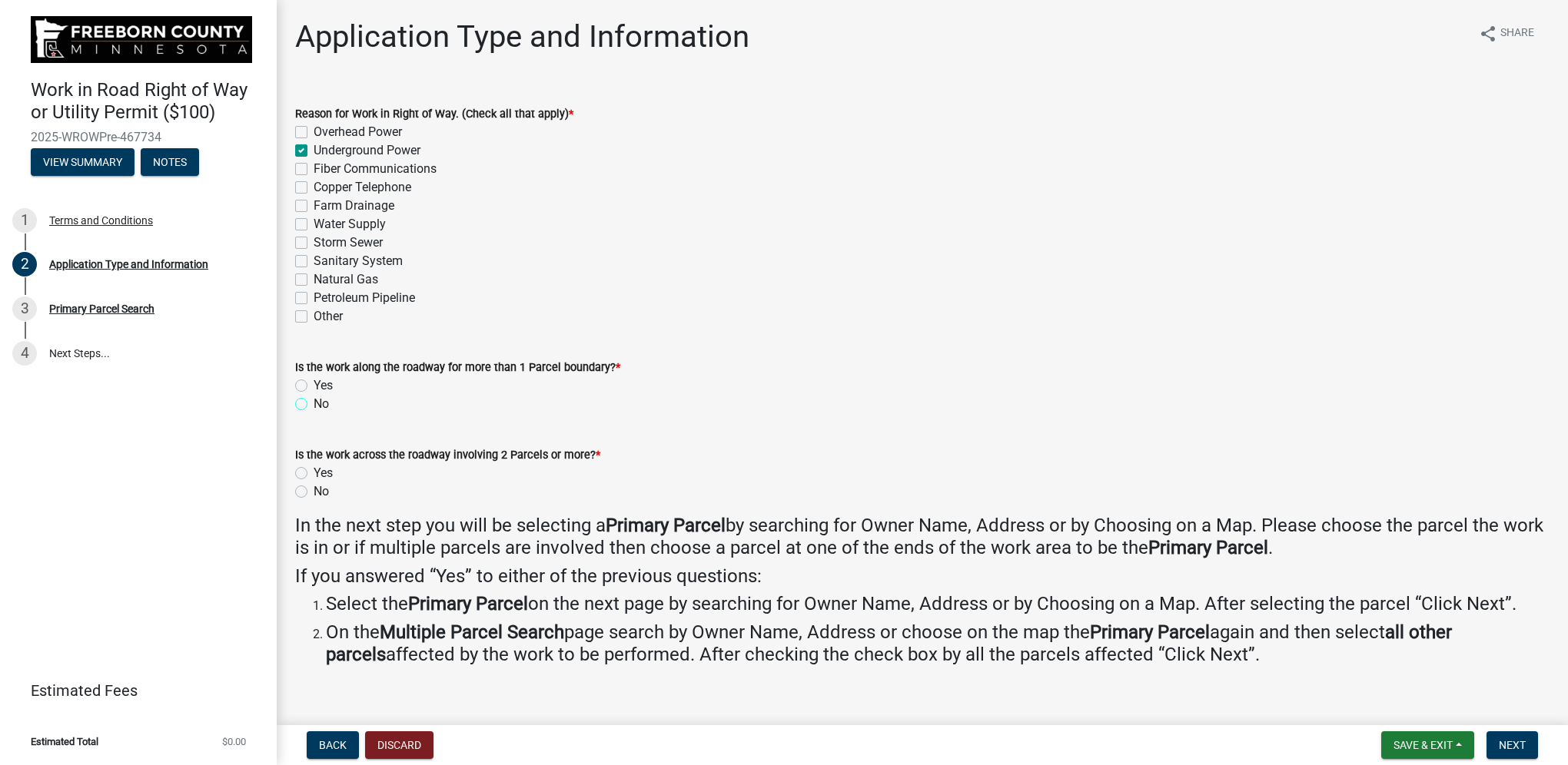
click at [314, 401] on input "No" at bounding box center [319, 400] width 10 height 10
radio input "true"
click at [314, 384] on label "Yes" at bounding box center [323, 385] width 19 height 18
click at [314, 384] on input "Yes" at bounding box center [319, 381] width 10 height 10
radio input "true"
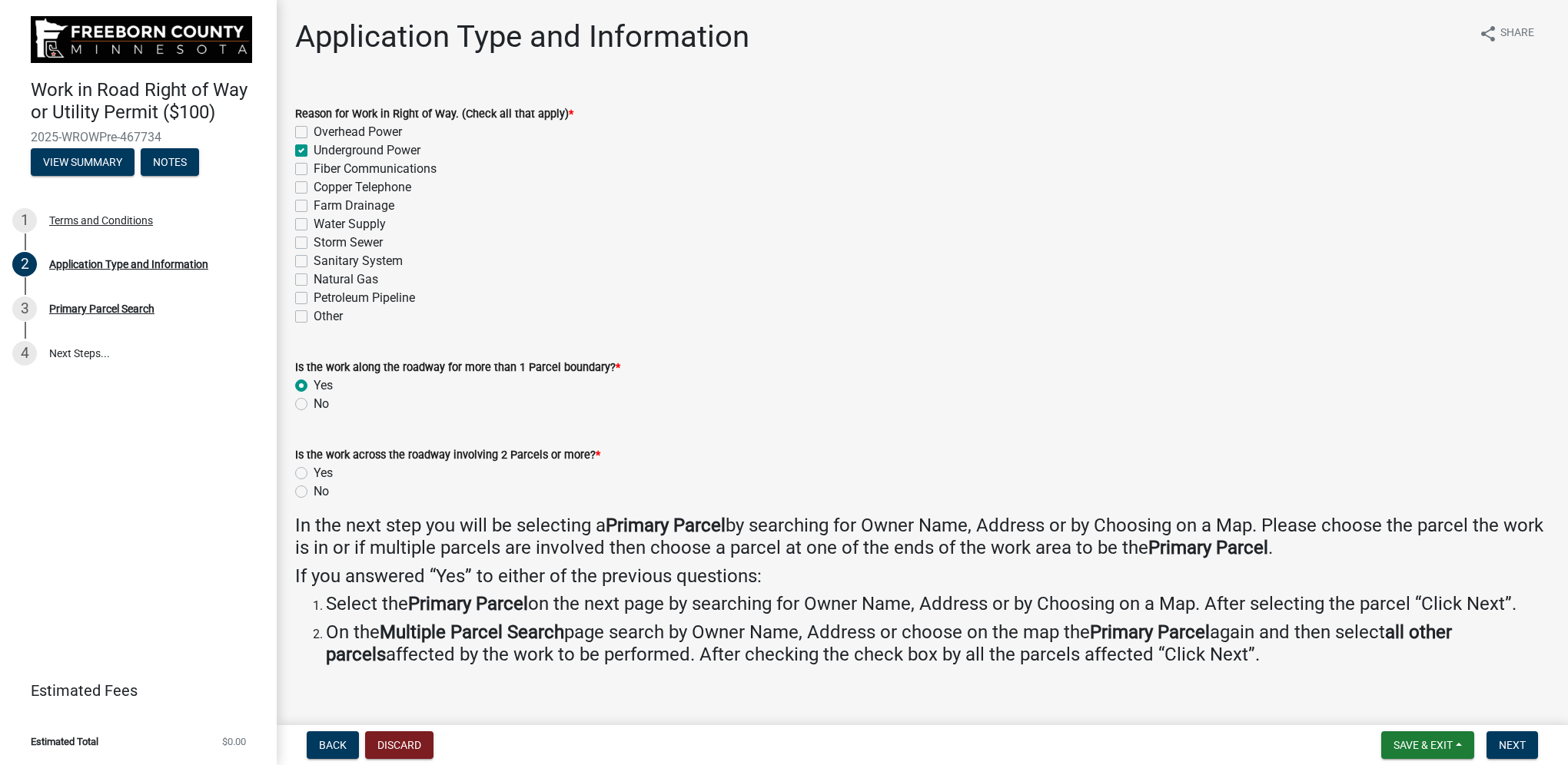
click at [314, 472] on label "Yes" at bounding box center [323, 472] width 19 height 18
click at [314, 472] on input "Yes" at bounding box center [319, 469] width 10 height 10
radio input "true"
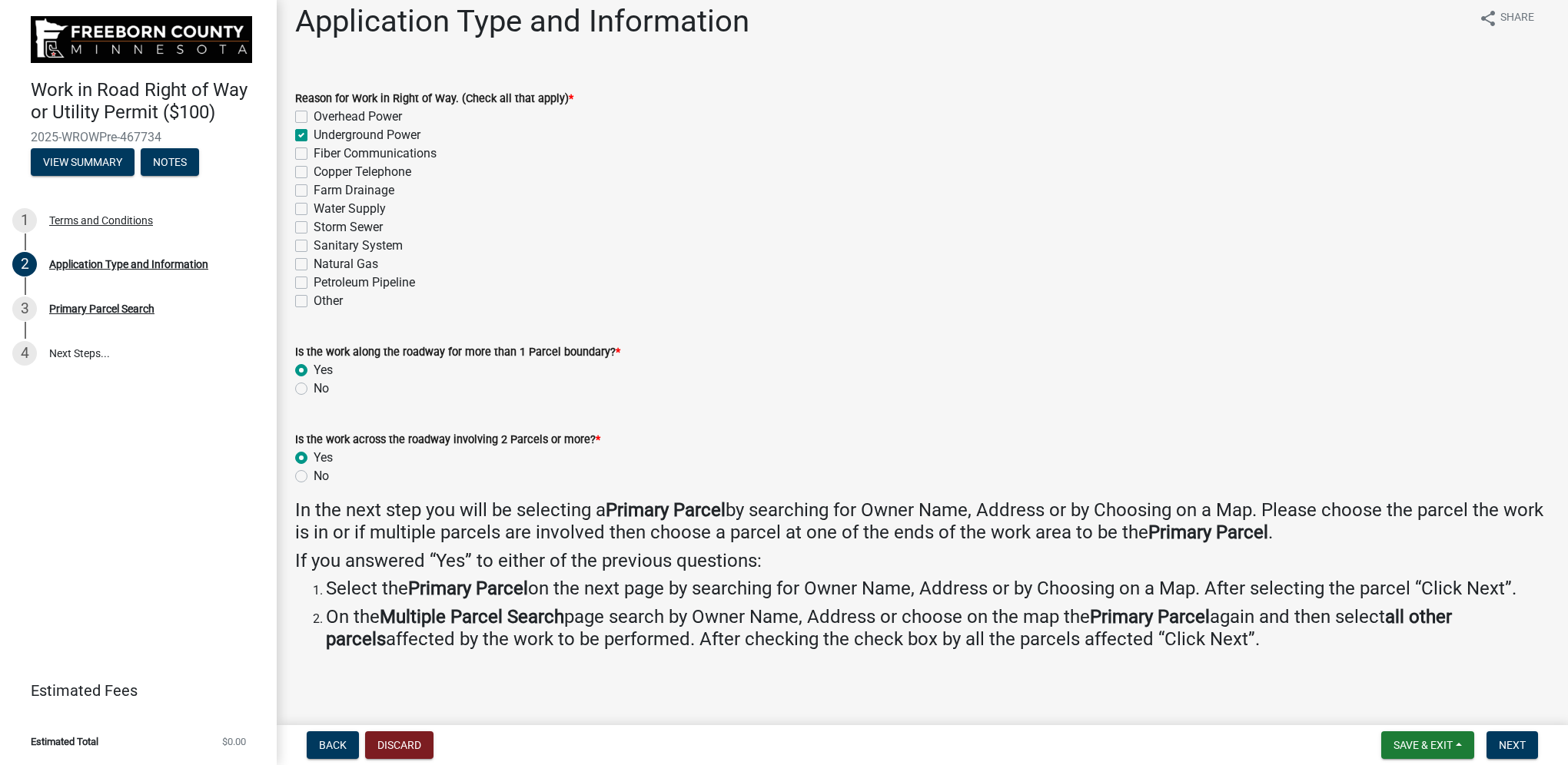
scroll to position [18, 0]
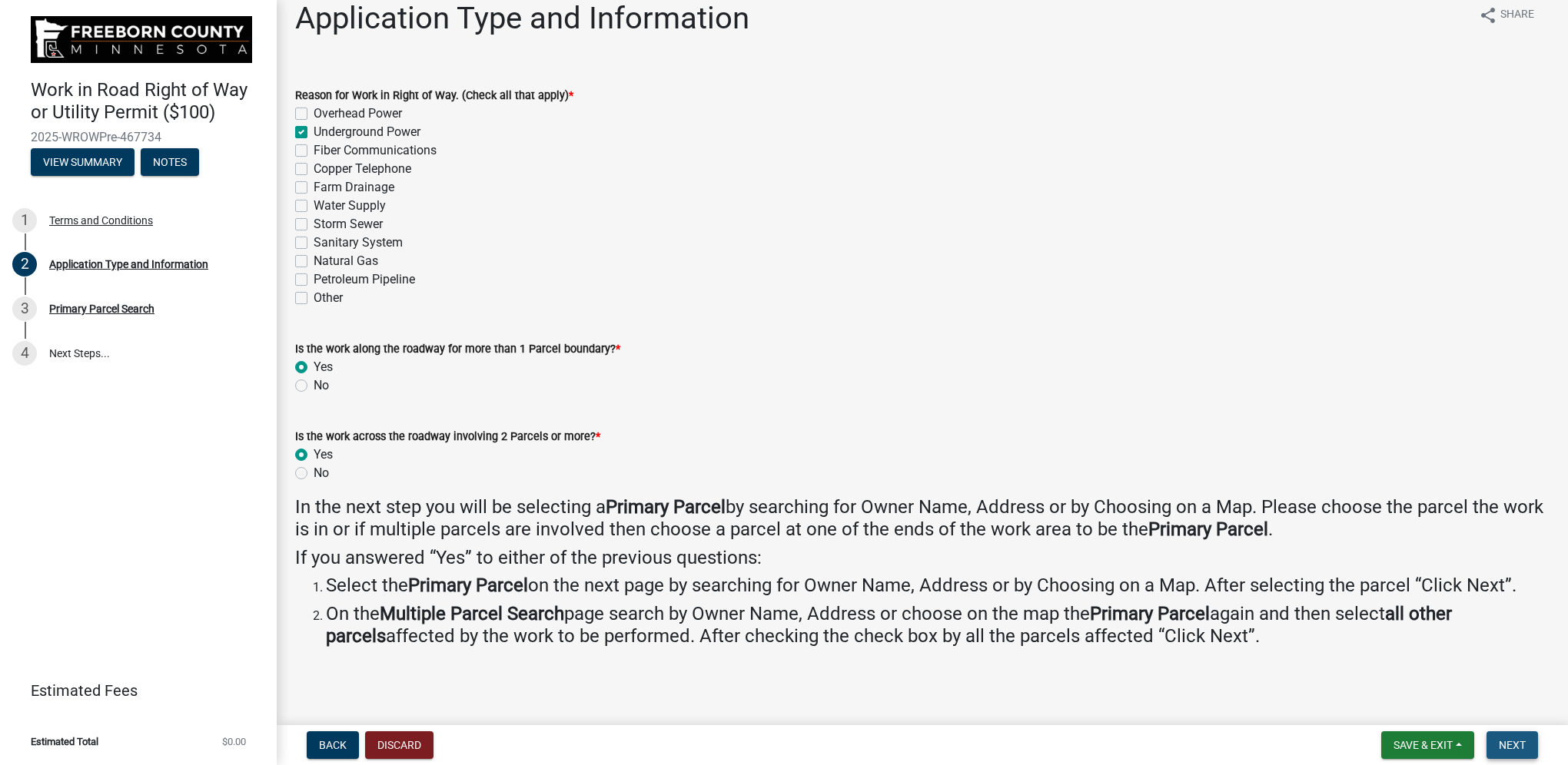
click at [1502, 744] on span "Next" at bounding box center [1512, 745] width 27 height 12
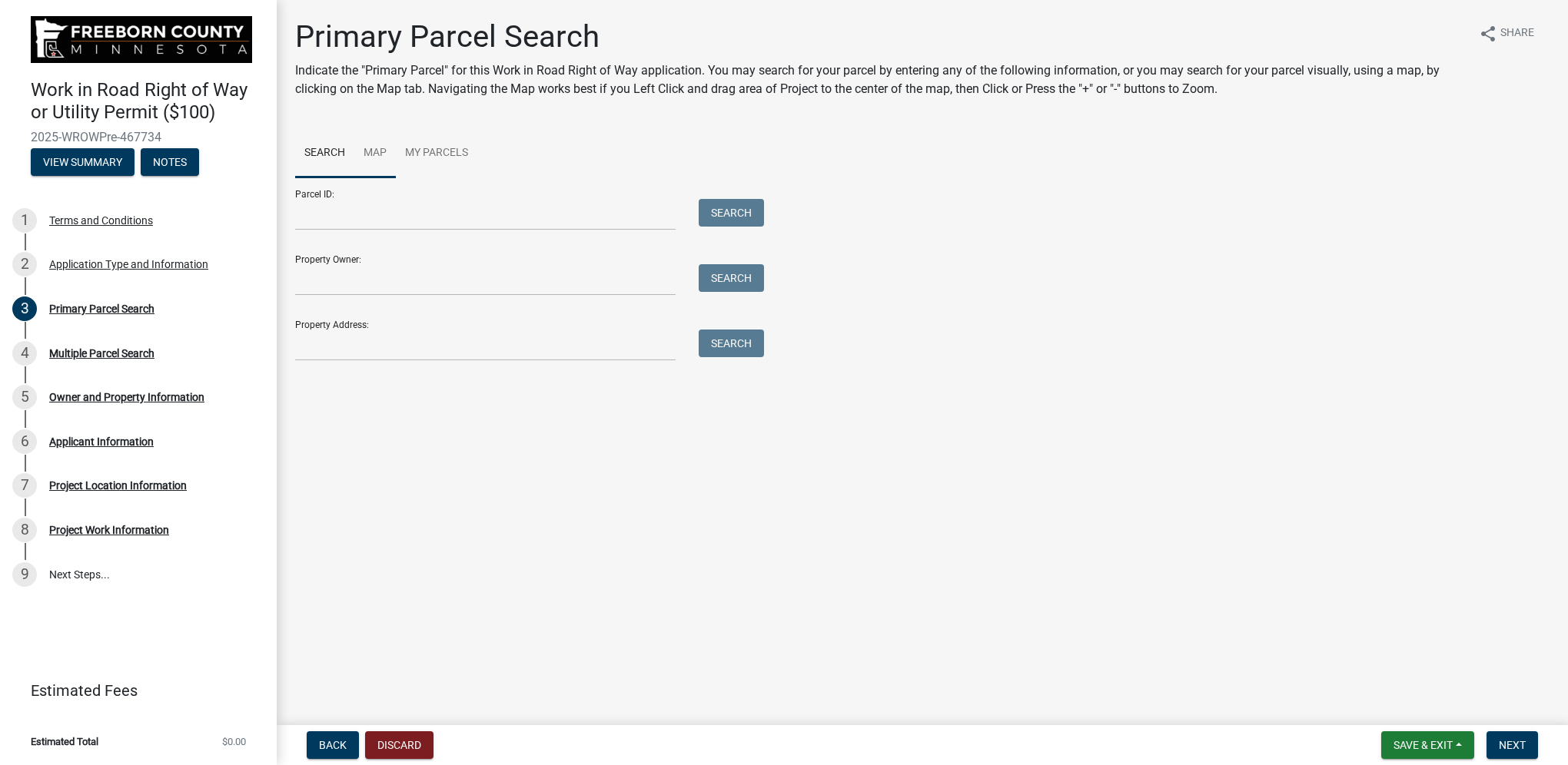
click at [375, 146] on link "Map" at bounding box center [376, 154] width 42 height 49
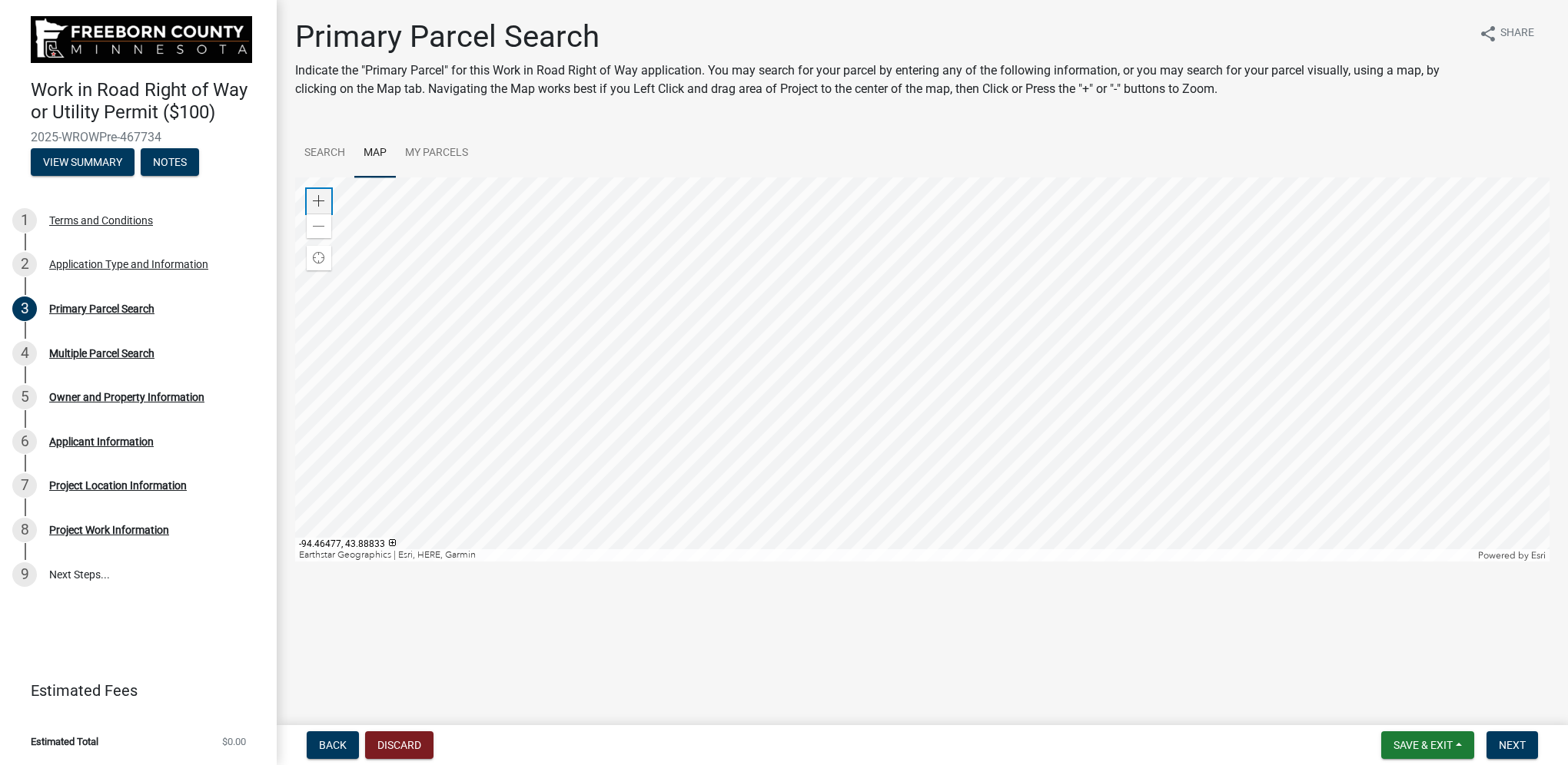
click at [319, 200] on span at bounding box center [319, 201] width 12 height 12
click at [295, 292] on div at bounding box center [921, 370] width 1254 height 384
click at [1132, 514] on div at bounding box center [921, 370] width 1254 height 384
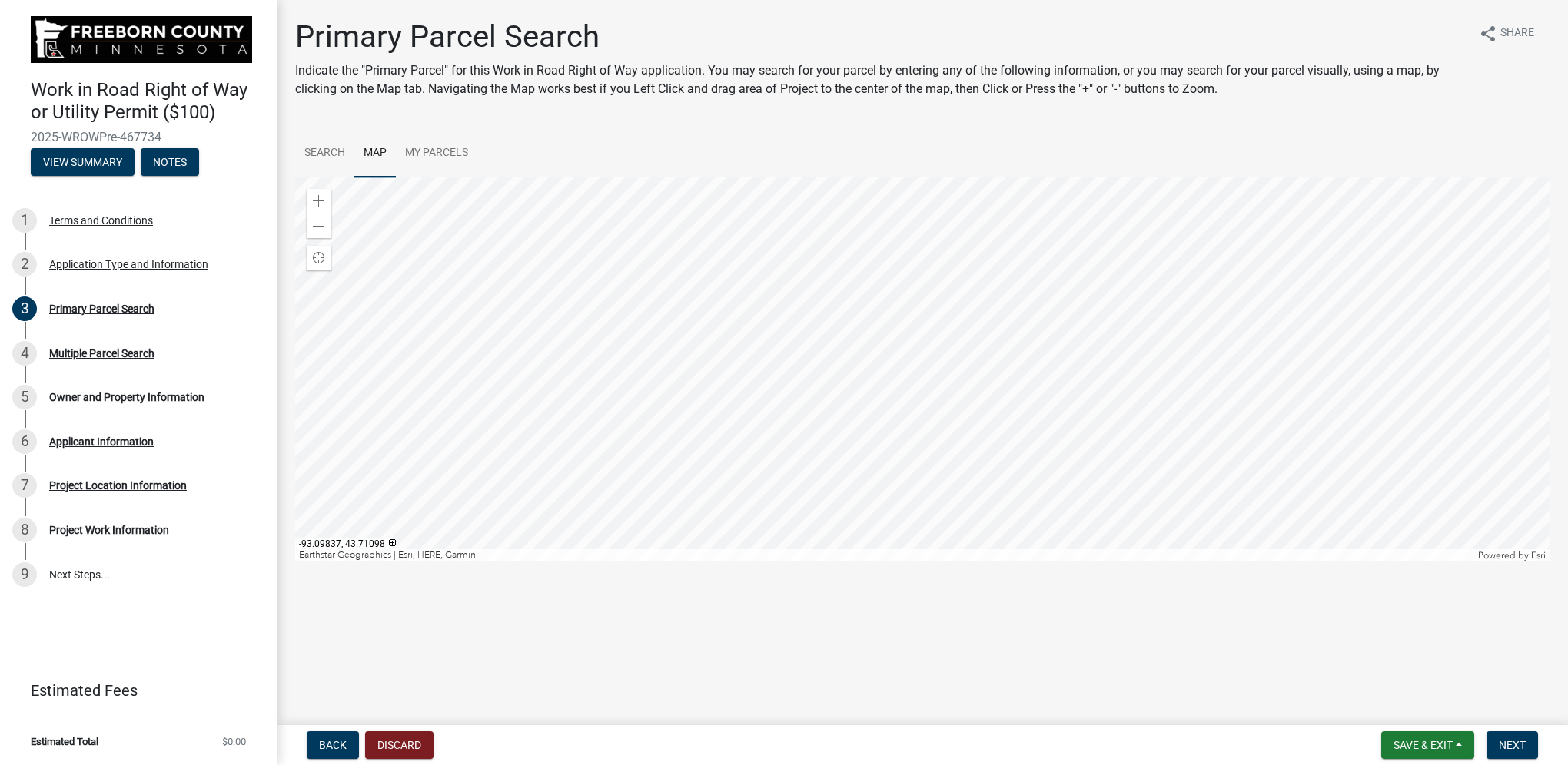
click at [705, 324] on div at bounding box center [921, 370] width 1254 height 384
click at [313, 197] on span at bounding box center [319, 201] width 12 height 12
click at [668, 458] on div at bounding box center [921, 370] width 1254 height 384
click at [317, 200] on span at bounding box center [319, 201] width 12 height 12
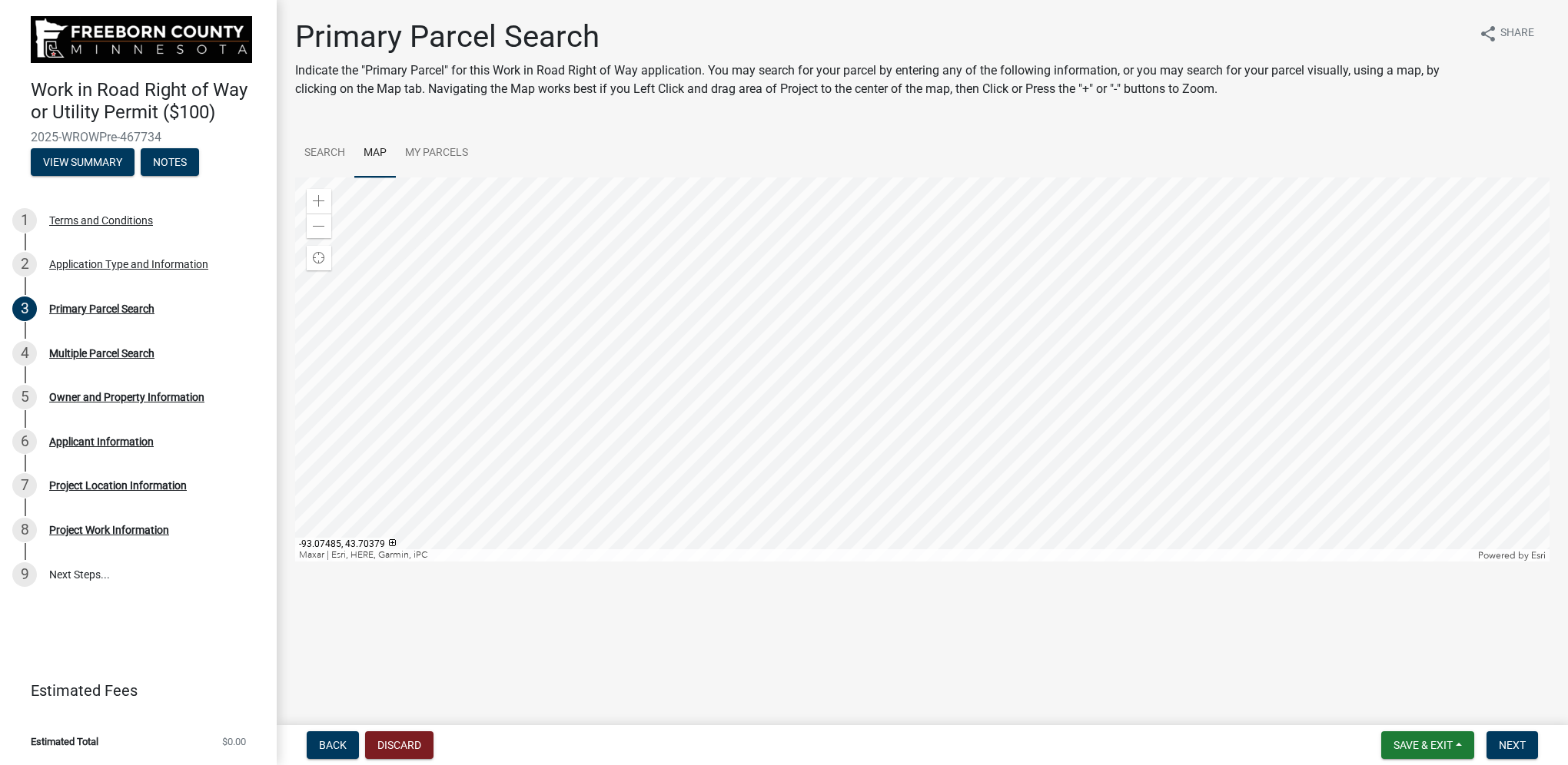
click at [830, 335] on div at bounding box center [921, 370] width 1254 height 384
click at [322, 200] on span at bounding box center [319, 201] width 12 height 12
click at [871, 372] on div at bounding box center [921, 370] width 1254 height 384
click at [322, 200] on span at bounding box center [319, 201] width 12 height 12
click at [1046, 304] on div at bounding box center [921, 370] width 1254 height 384
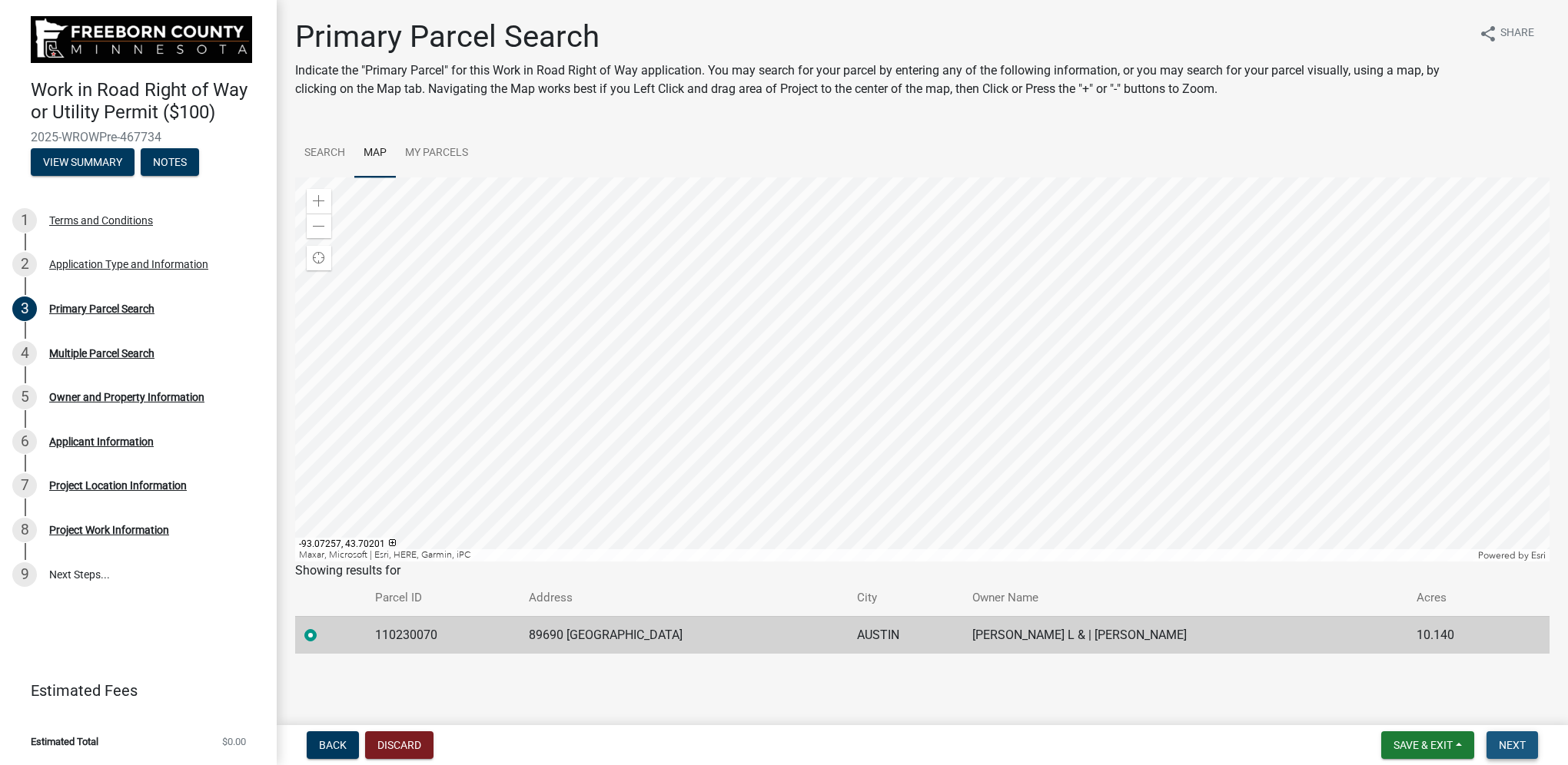
click at [1511, 741] on span "Next" at bounding box center [1512, 745] width 27 height 12
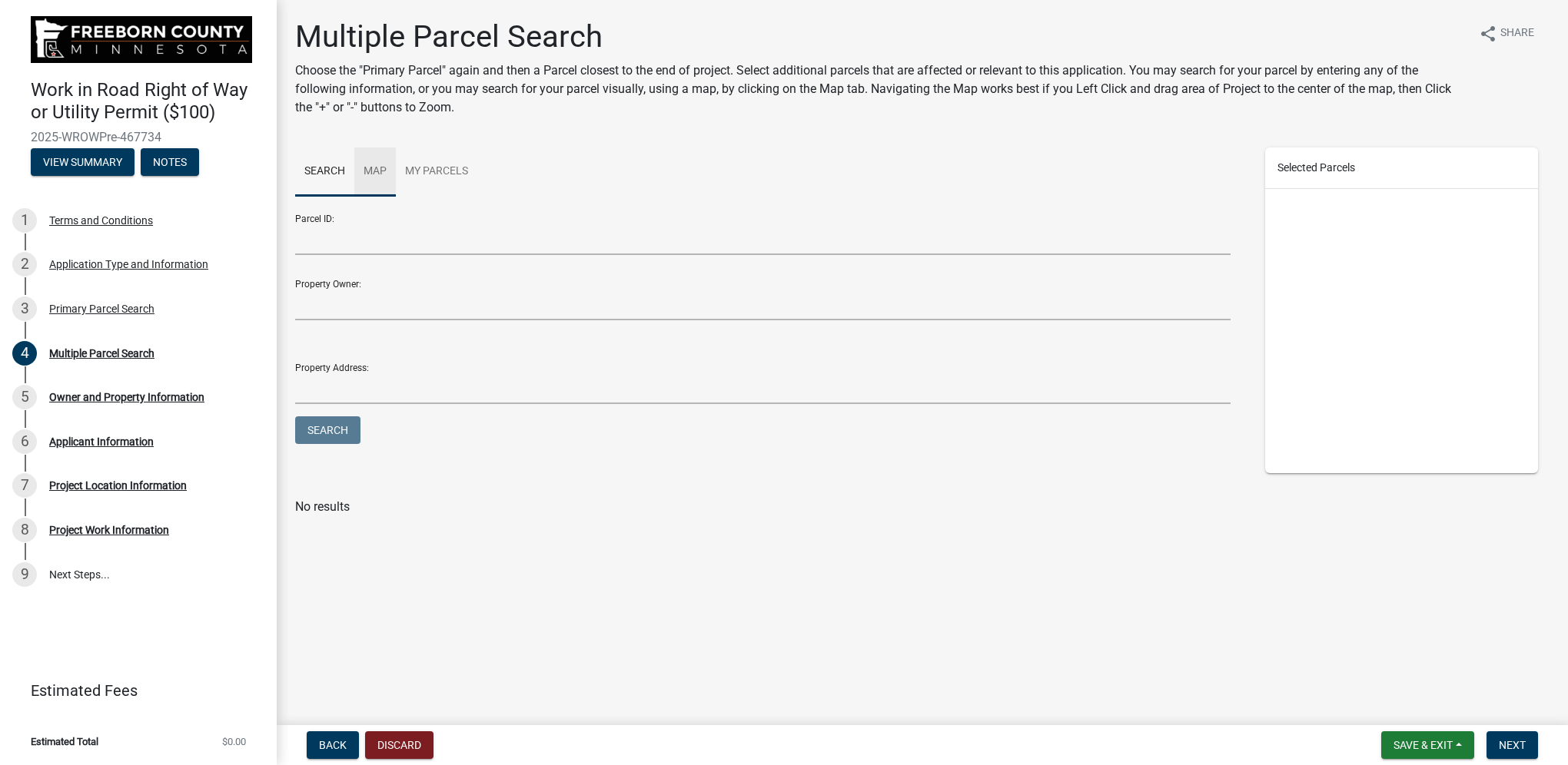
click at [371, 172] on link "Map" at bounding box center [376, 172] width 42 height 49
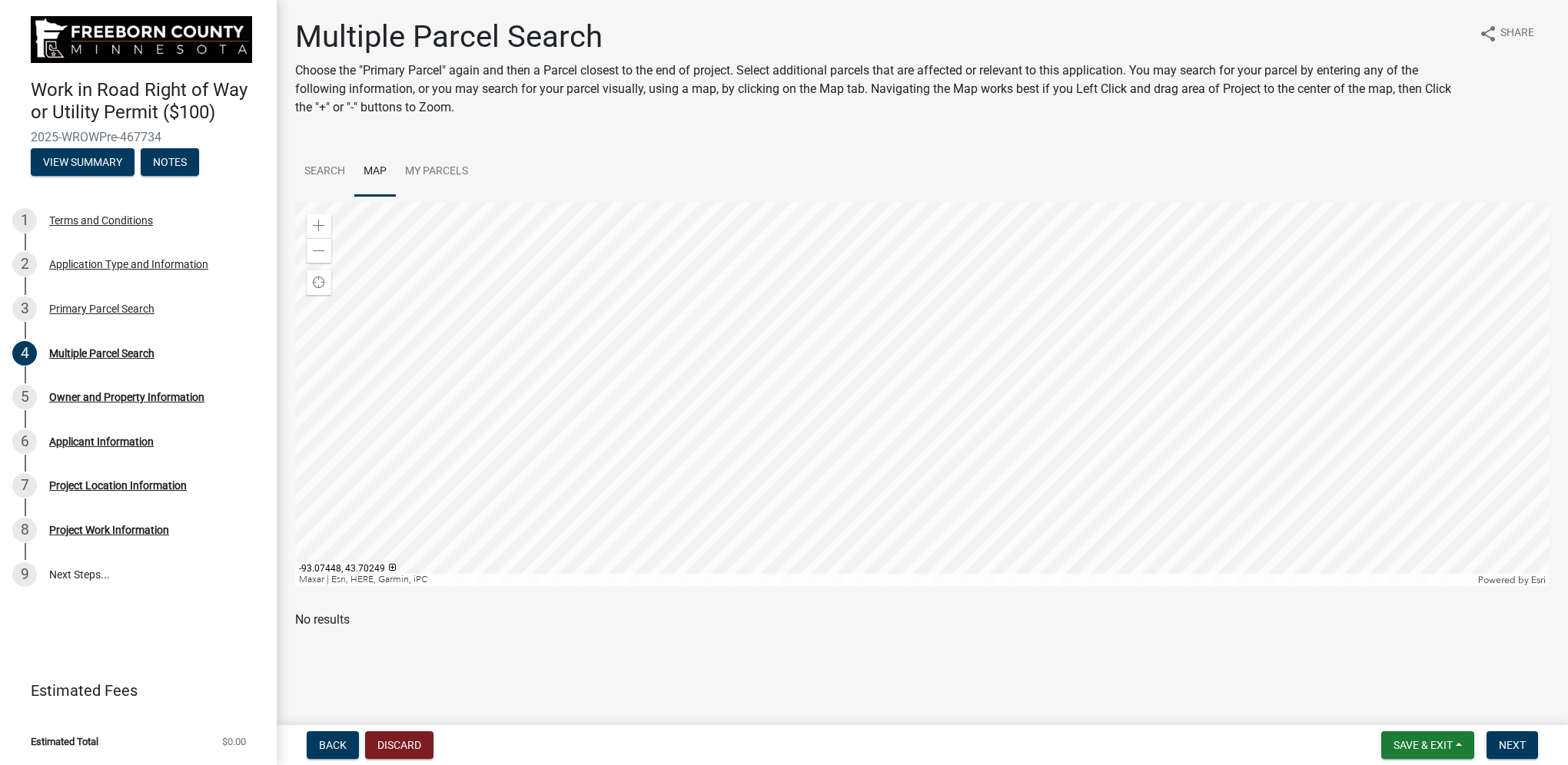
click at [936, 367] on div at bounding box center [921, 394] width 1254 height 384
click at [913, 275] on div at bounding box center [921, 394] width 1254 height 384
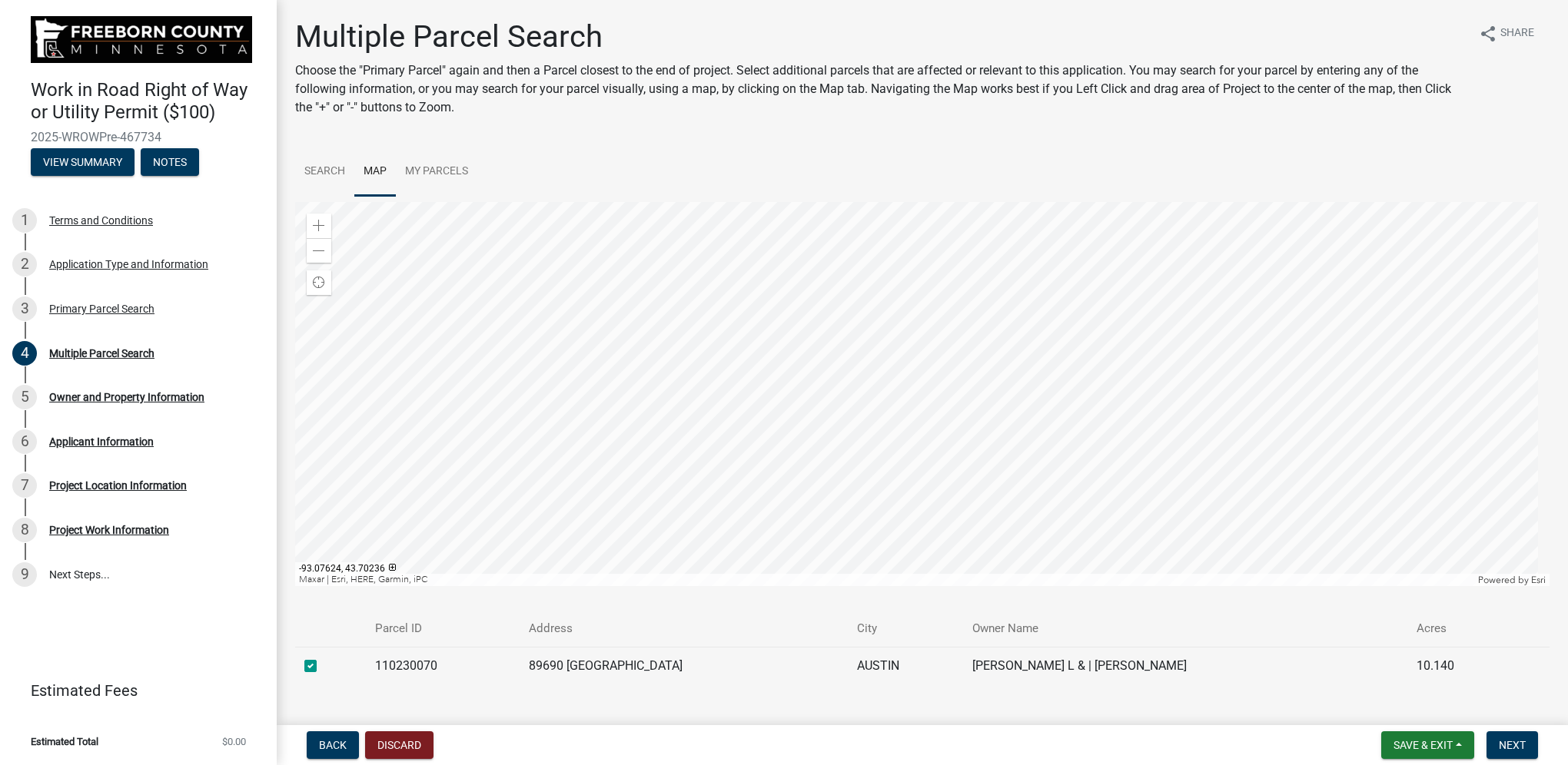
click at [804, 379] on div at bounding box center [921, 394] width 1254 height 384
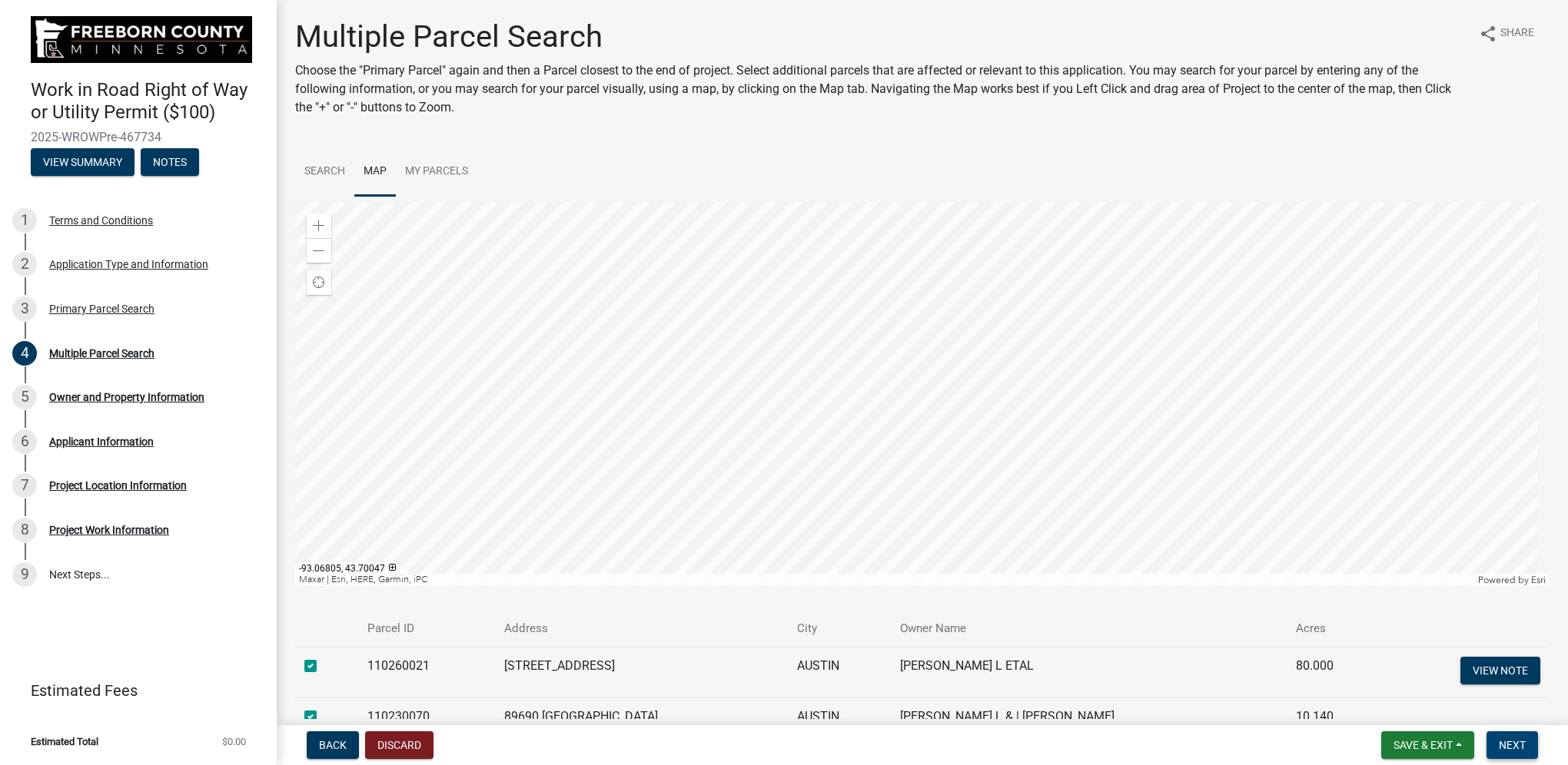
click at [1521, 745] on span "Next" at bounding box center [1512, 745] width 27 height 12
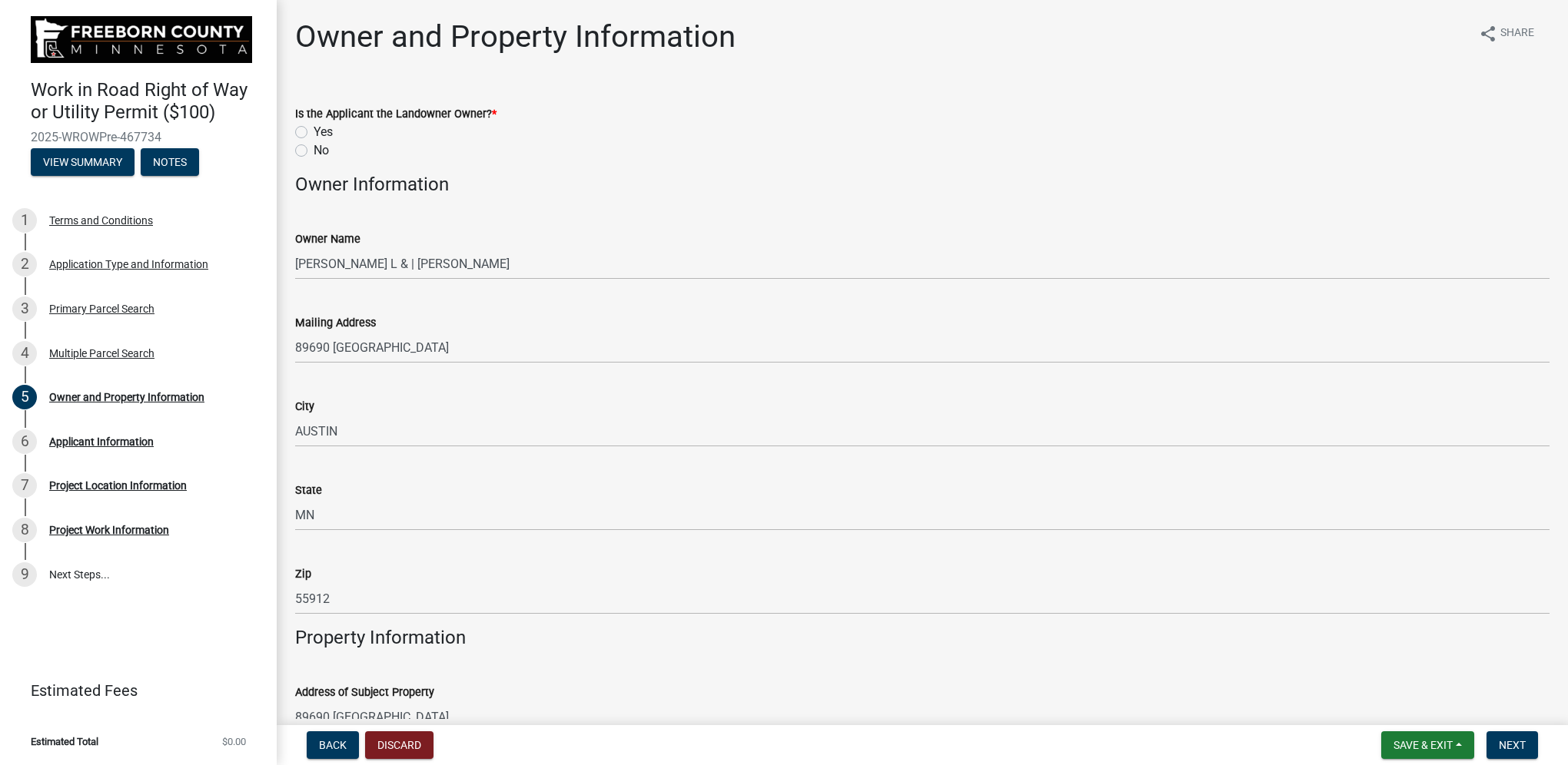
click at [314, 149] on label "No" at bounding box center [321, 150] width 15 height 18
click at [314, 149] on input "No" at bounding box center [319, 146] width 10 height 10
radio input "true"
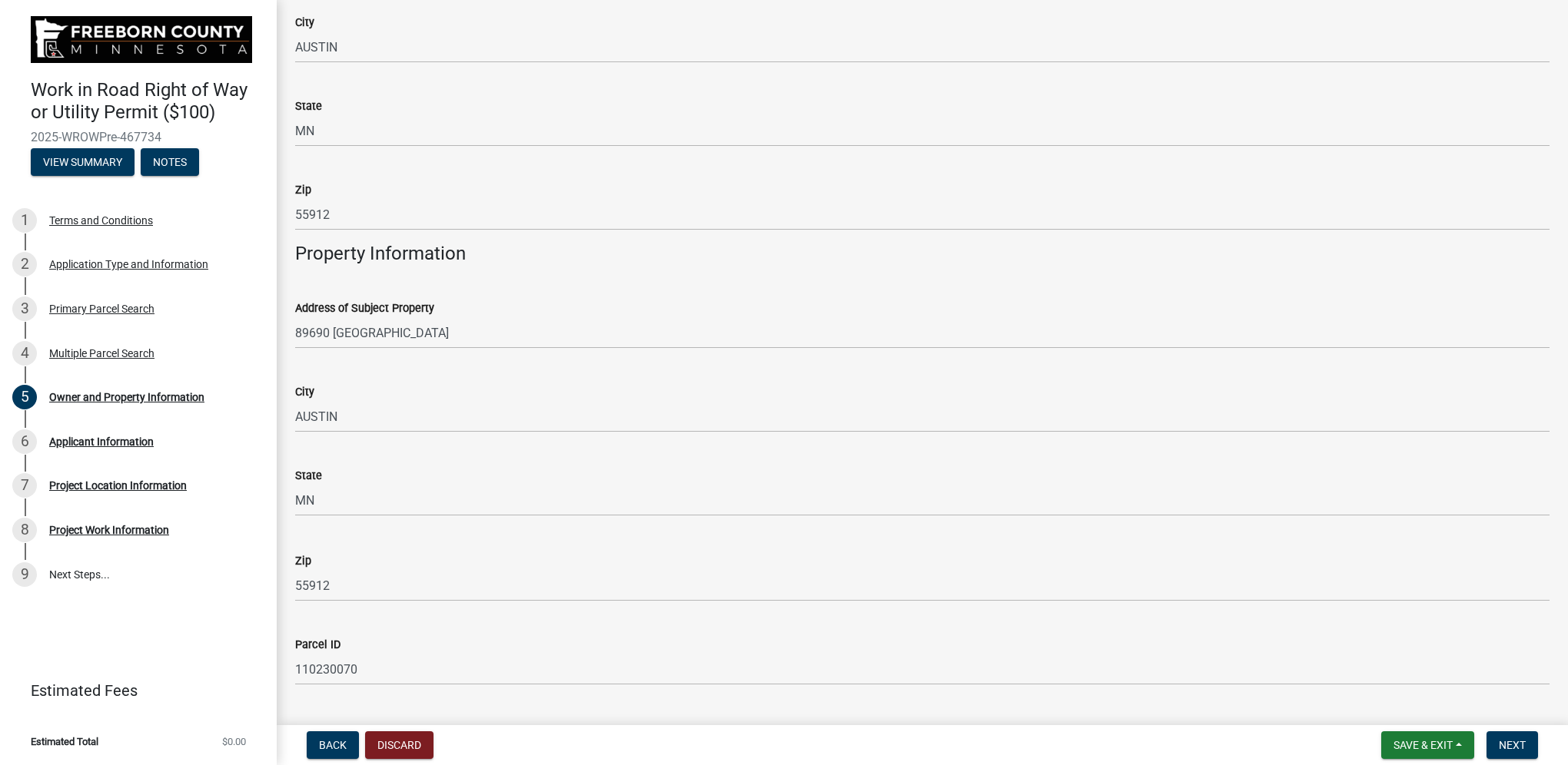
scroll to position [422, 0]
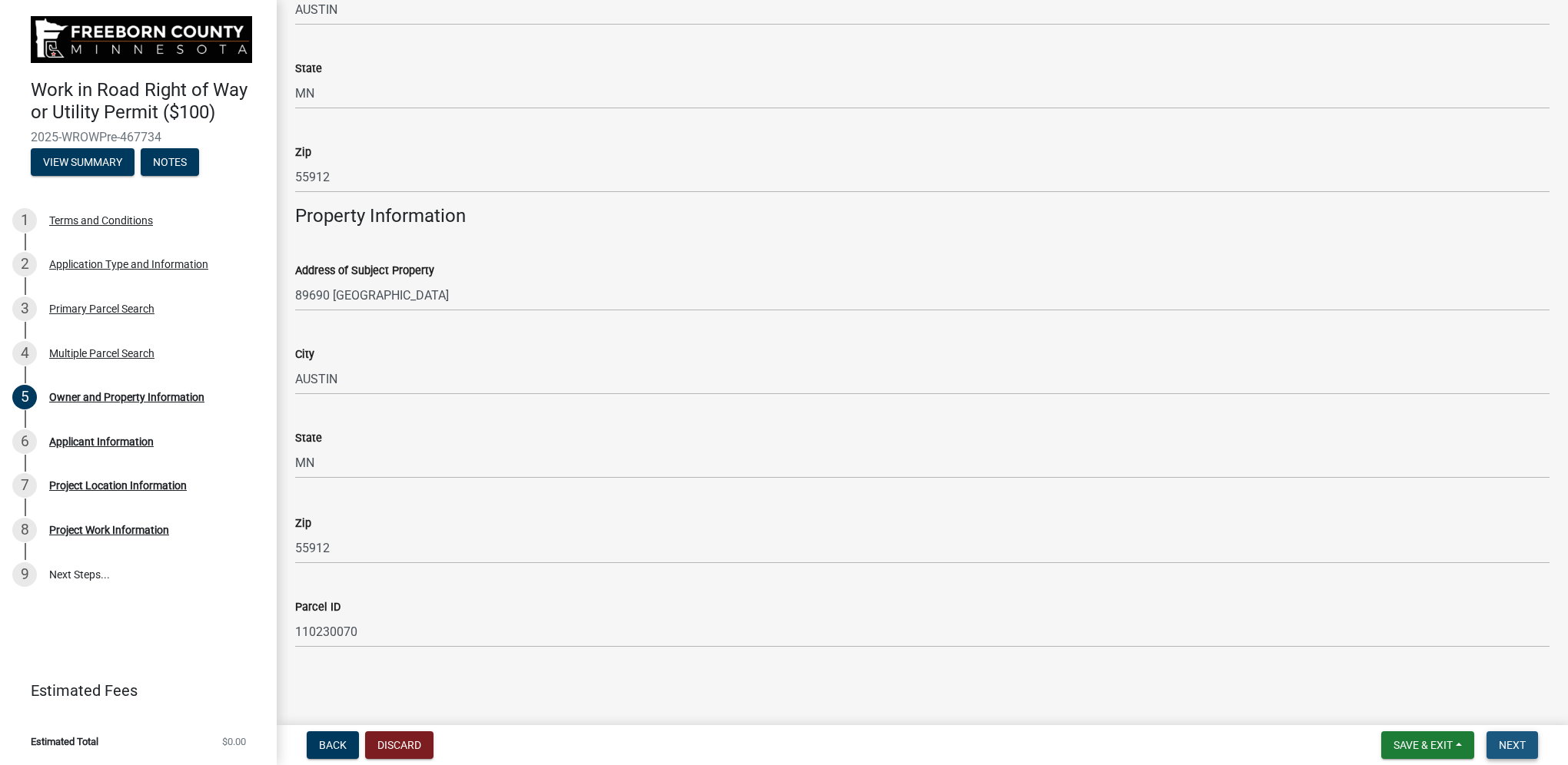
click at [1522, 744] on span "Next" at bounding box center [1512, 745] width 27 height 12
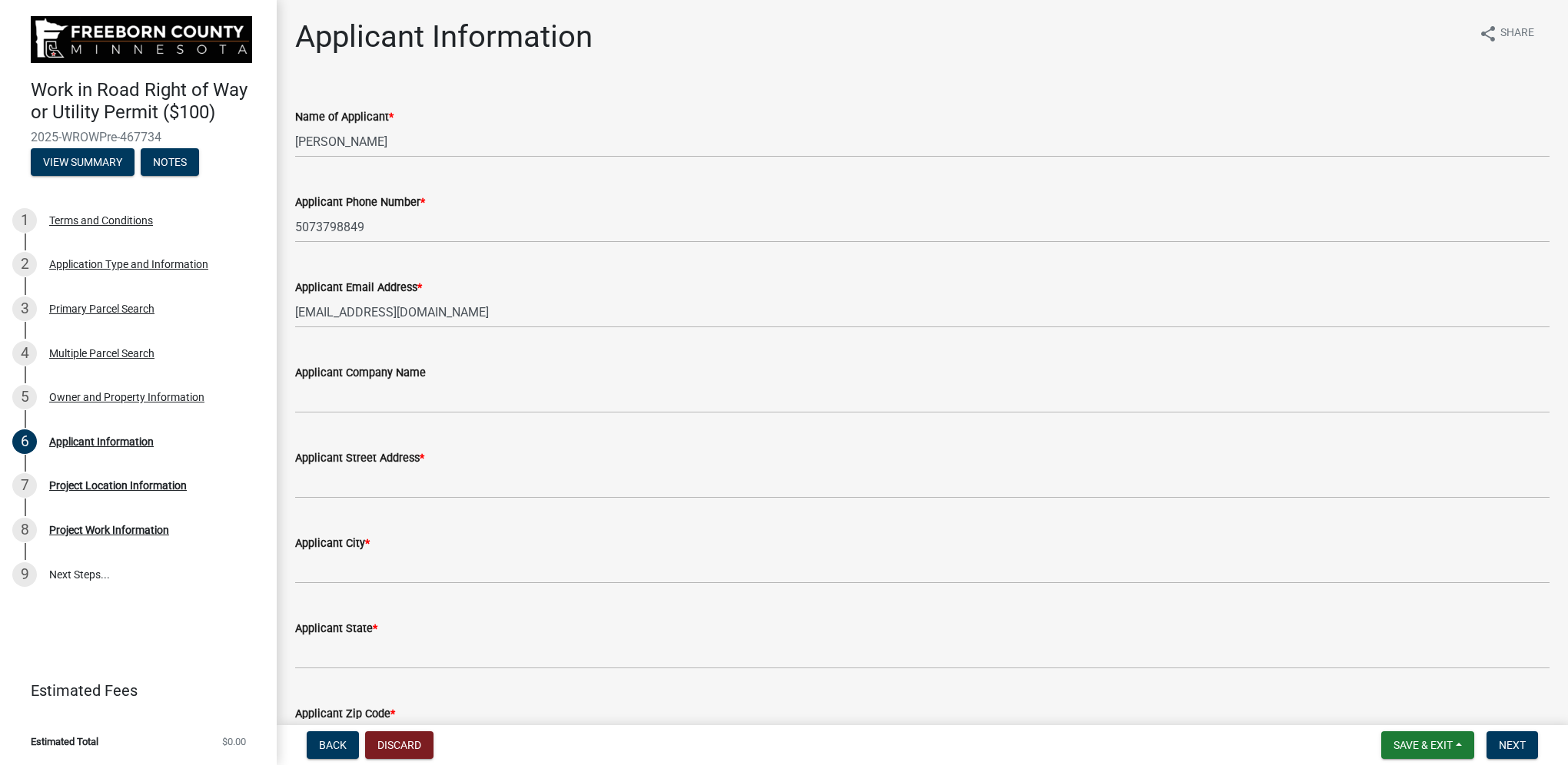
click at [447, 377] on div "Applicant Company Name" at bounding box center [921, 372] width 1254 height 18
click at [387, 375] on label "Applicant Company Name" at bounding box center [359, 373] width 130 height 10
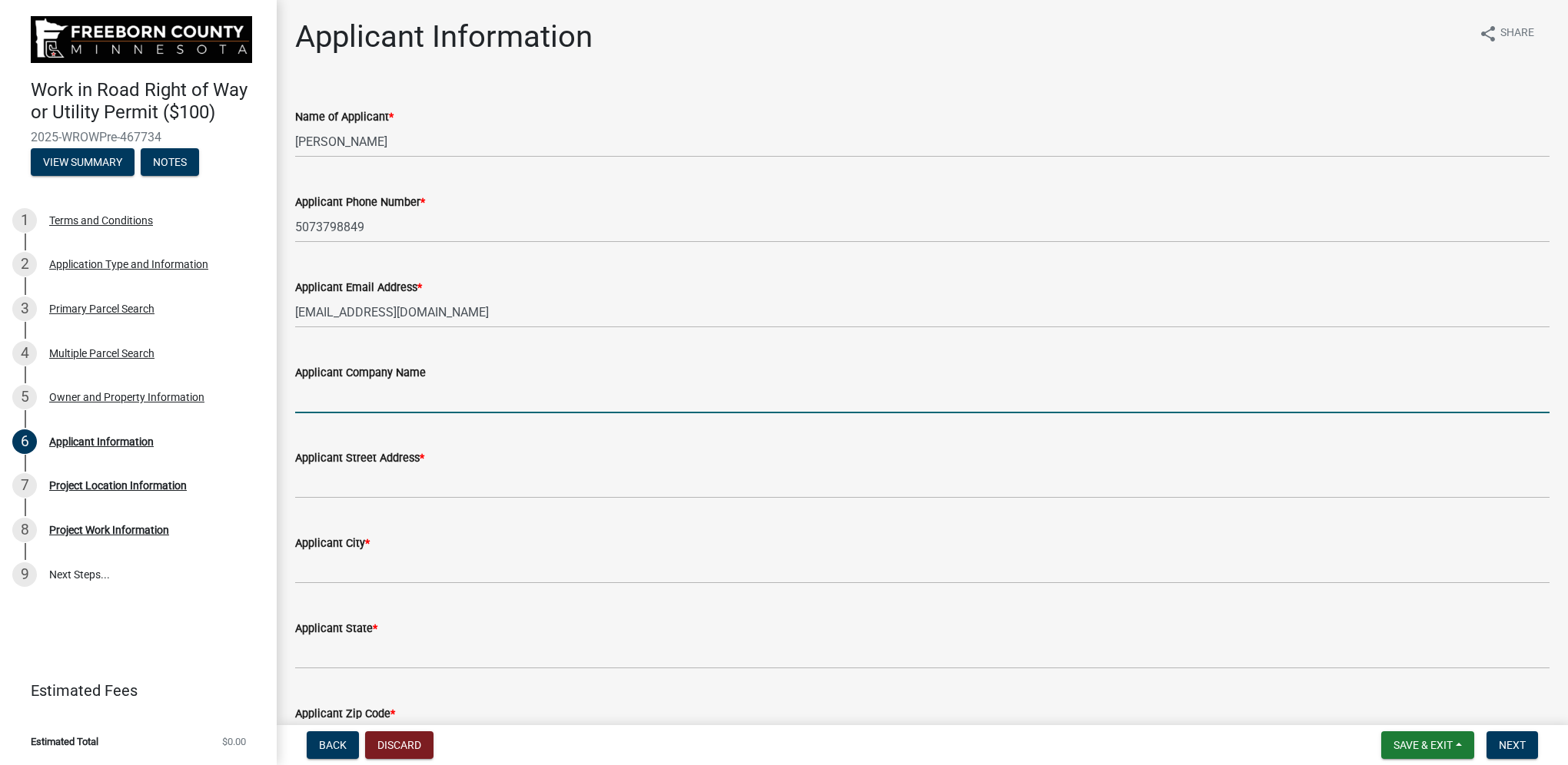
click at [387, 382] on input "Applicant Company Name" at bounding box center [921, 397] width 1254 height 31
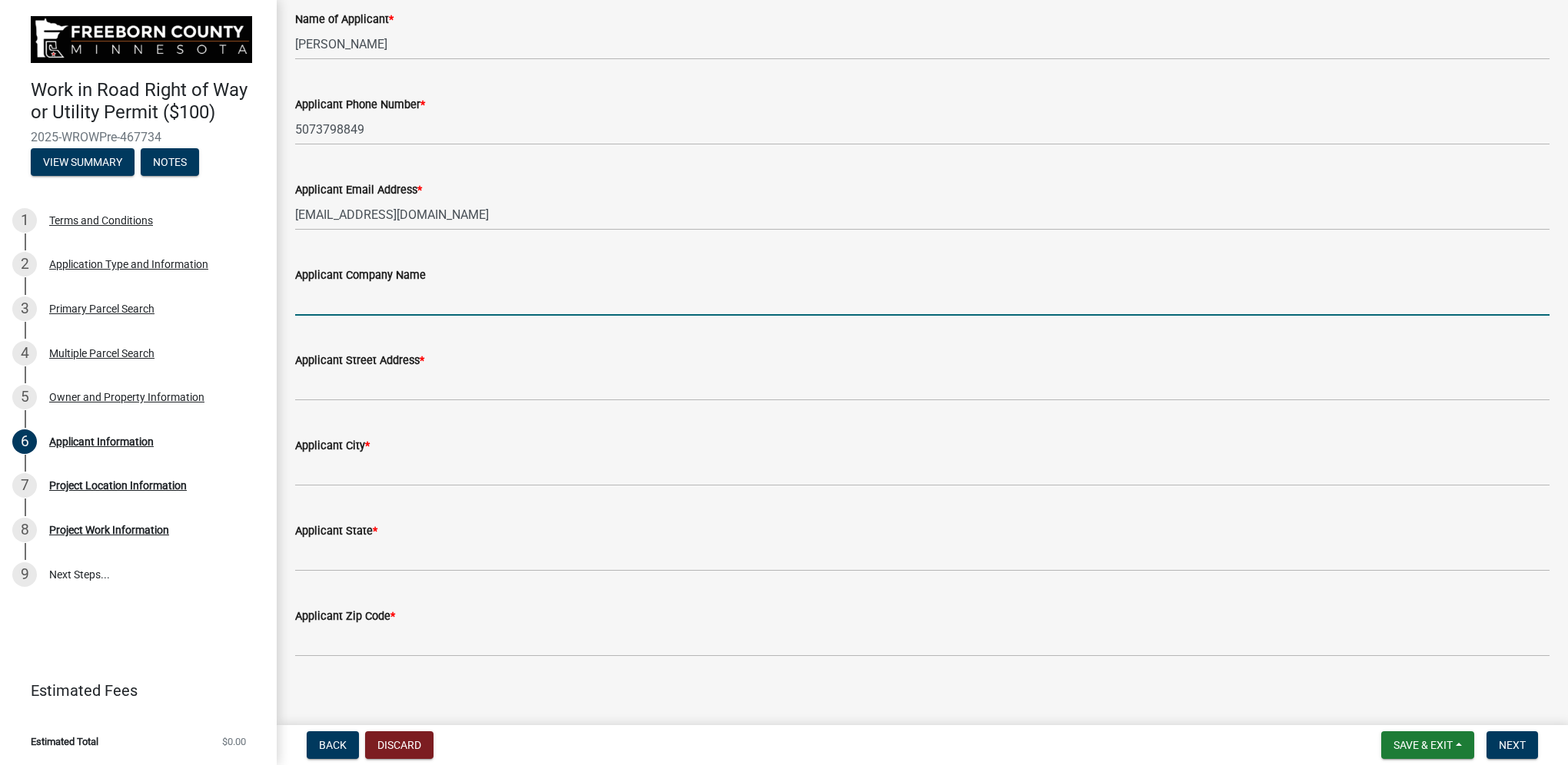
scroll to position [109, 0]
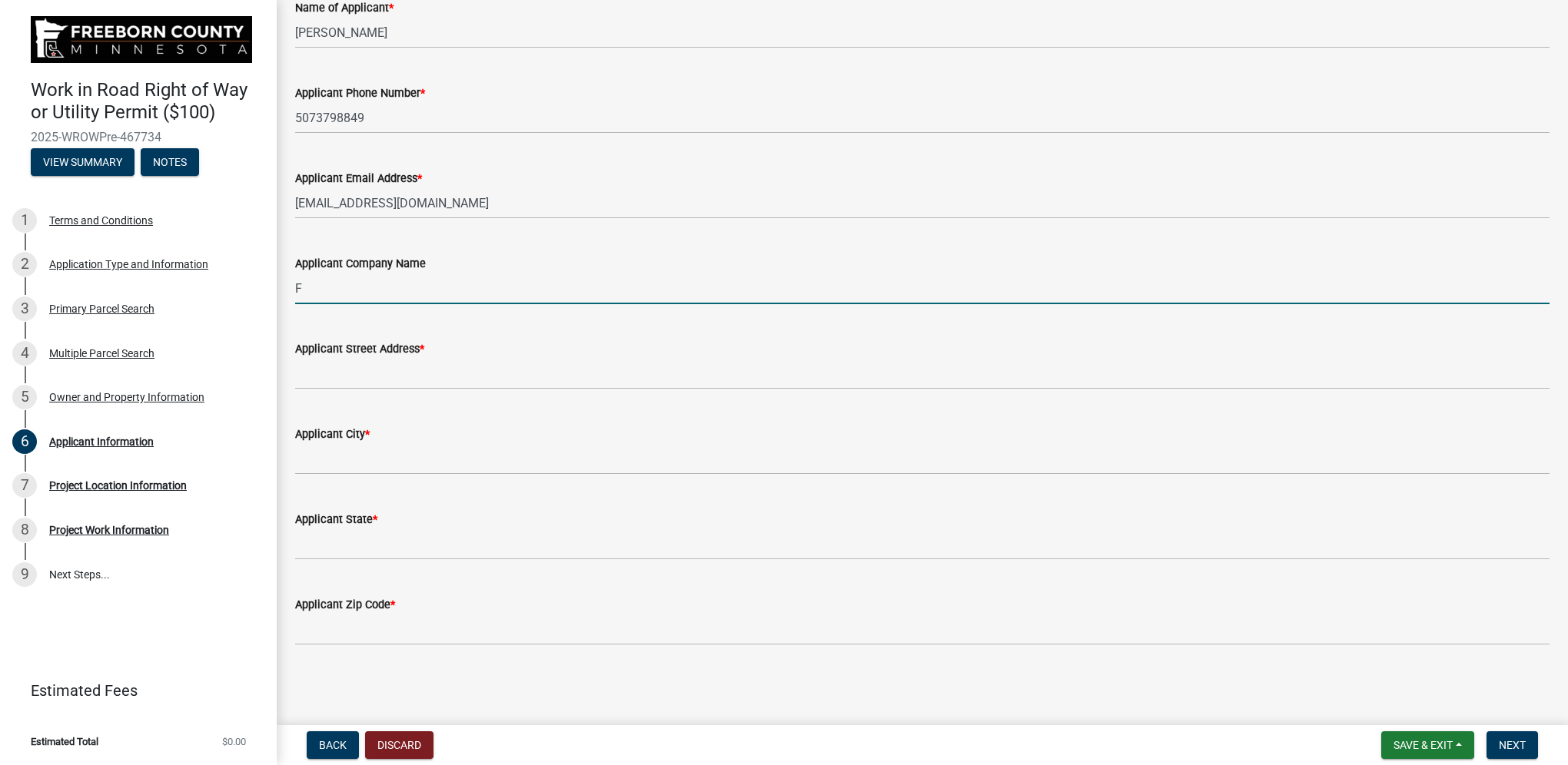
type input "[PERSON_NAME] Mower Electric Cooperative"
type input "[STREET_ADDRESS]"
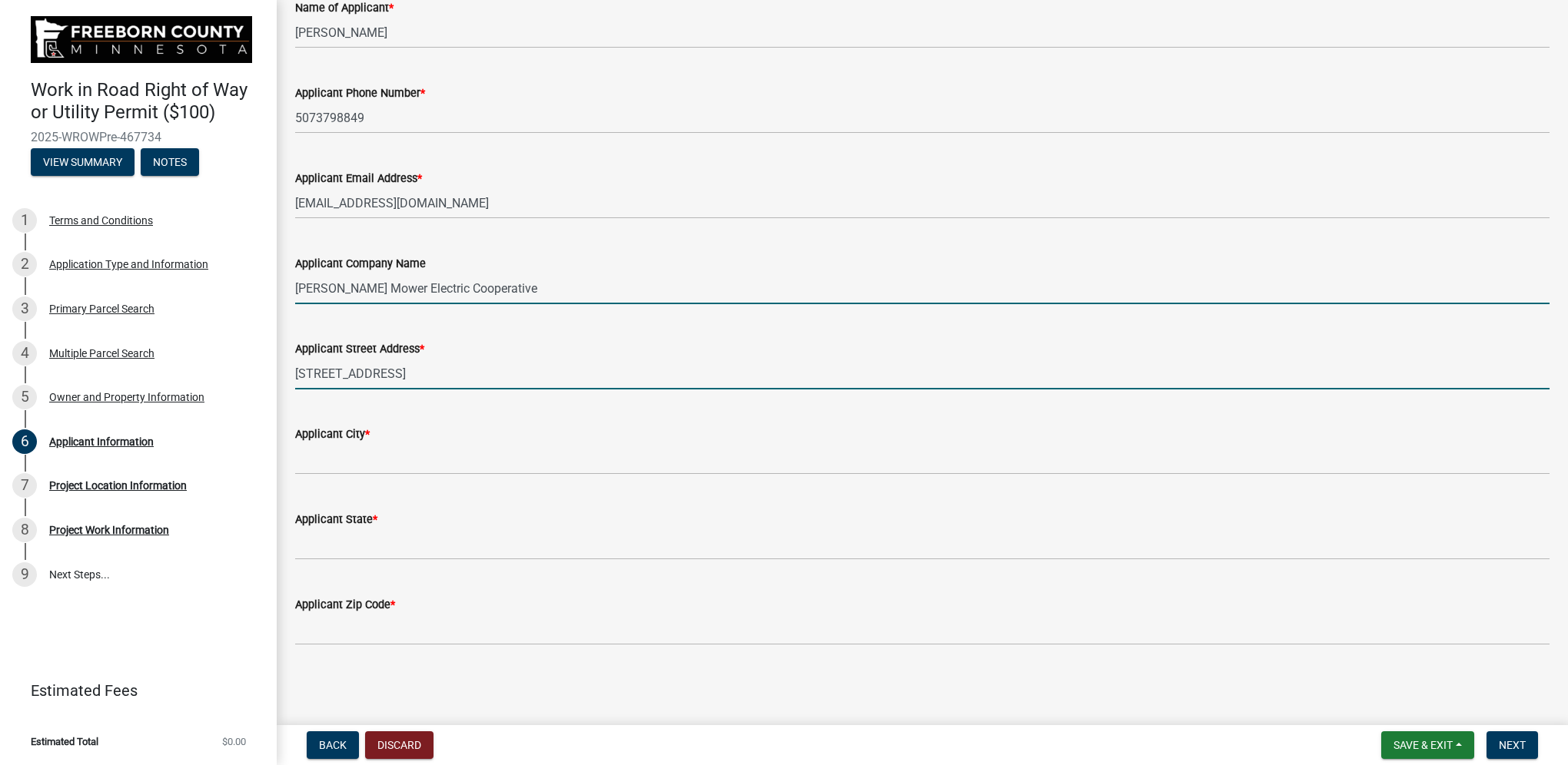
type input "[PERSON_NAME] [PERSON_NAME]"
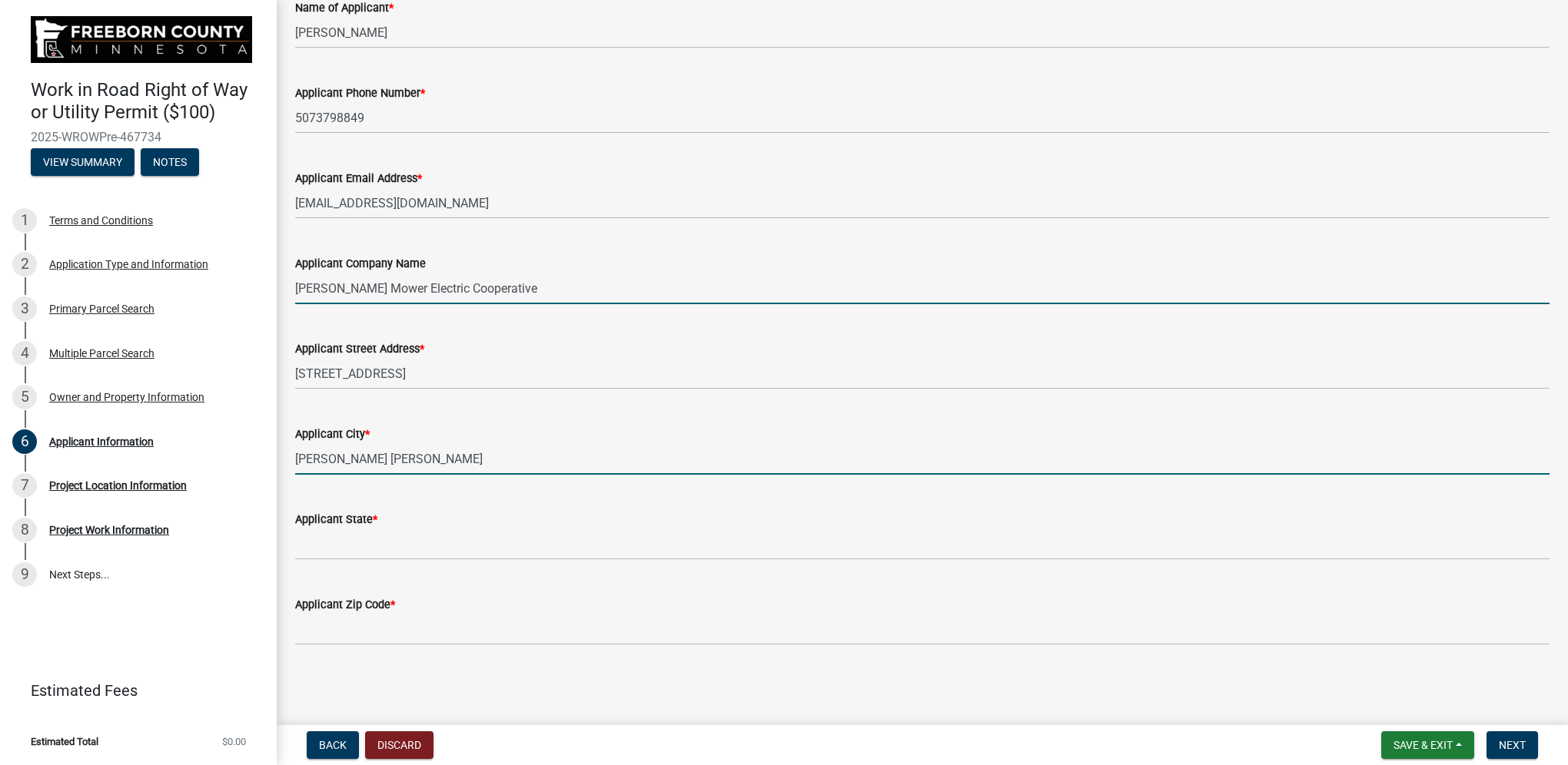
type input "[US_STATE]"
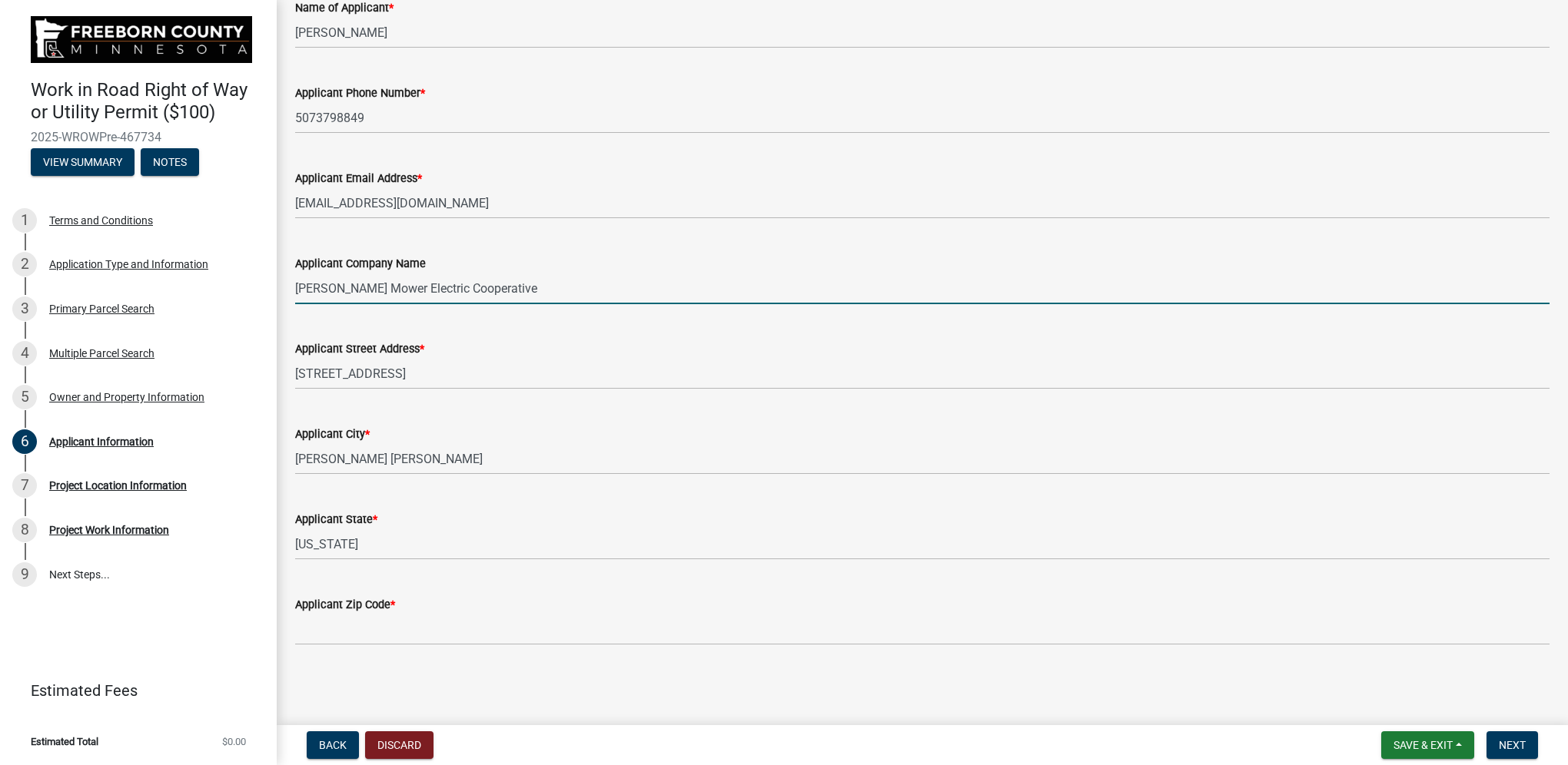
type input "56007"
click at [1517, 741] on span "Next" at bounding box center [1512, 745] width 27 height 12
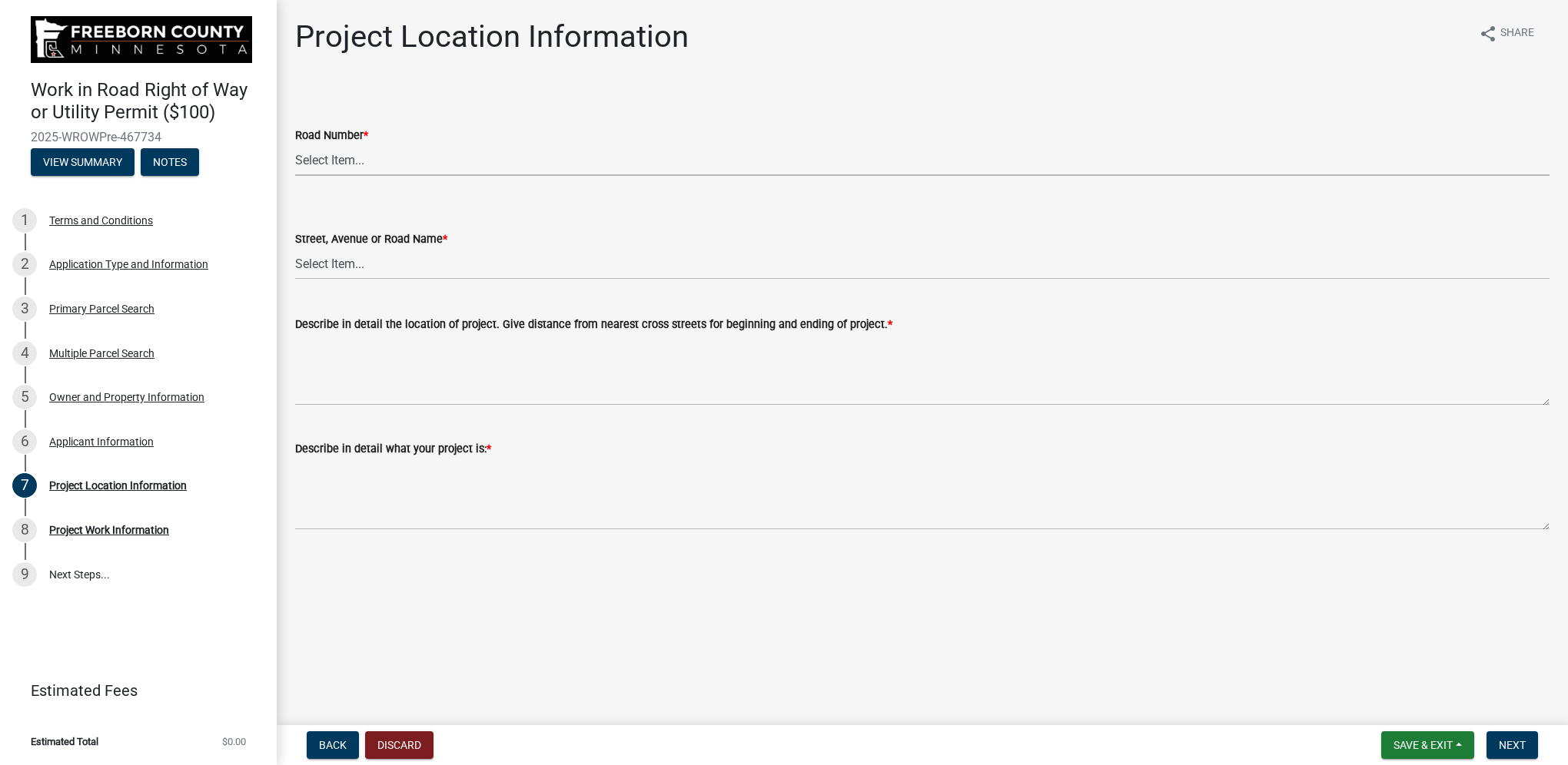
click at [378, 158] on select "Select Item... CSAH 001 CSAH 002 CSAH 003 CSAH 004 CSAH 005 CSAH 006 CSAH 007 C…" at bounding box center [921, 160] width 1254 height 31
click at [295, 144] on select "Select Item... CSAH 001 CSAH 002 CSAH 003 CSAH 004 CSAH 005 CSAH 006 CSAH 007 C…" at bounding box center [921, 160] width 1254 height 31
select select "c24faf85-f5b0-497b-8682-8a92f04c0863"
click at [341, 259] on select "Select Item... 1 AV 1 AV N 1 AV NE 1 AV NW 1 AV S 1 AV SE [GEOGRAPHIC_DATA] AV …" at bounding box center [921, 263] width 1254 height 31
click at [295, 248] on select "Select Item... 1 AV 1 AV N 1 AV NE 1 AV NW 1 AV S 1 AV SE [GEOGRAPHIC_DATA] AV …" at bounding box center [921, 263] width 1254 height 31
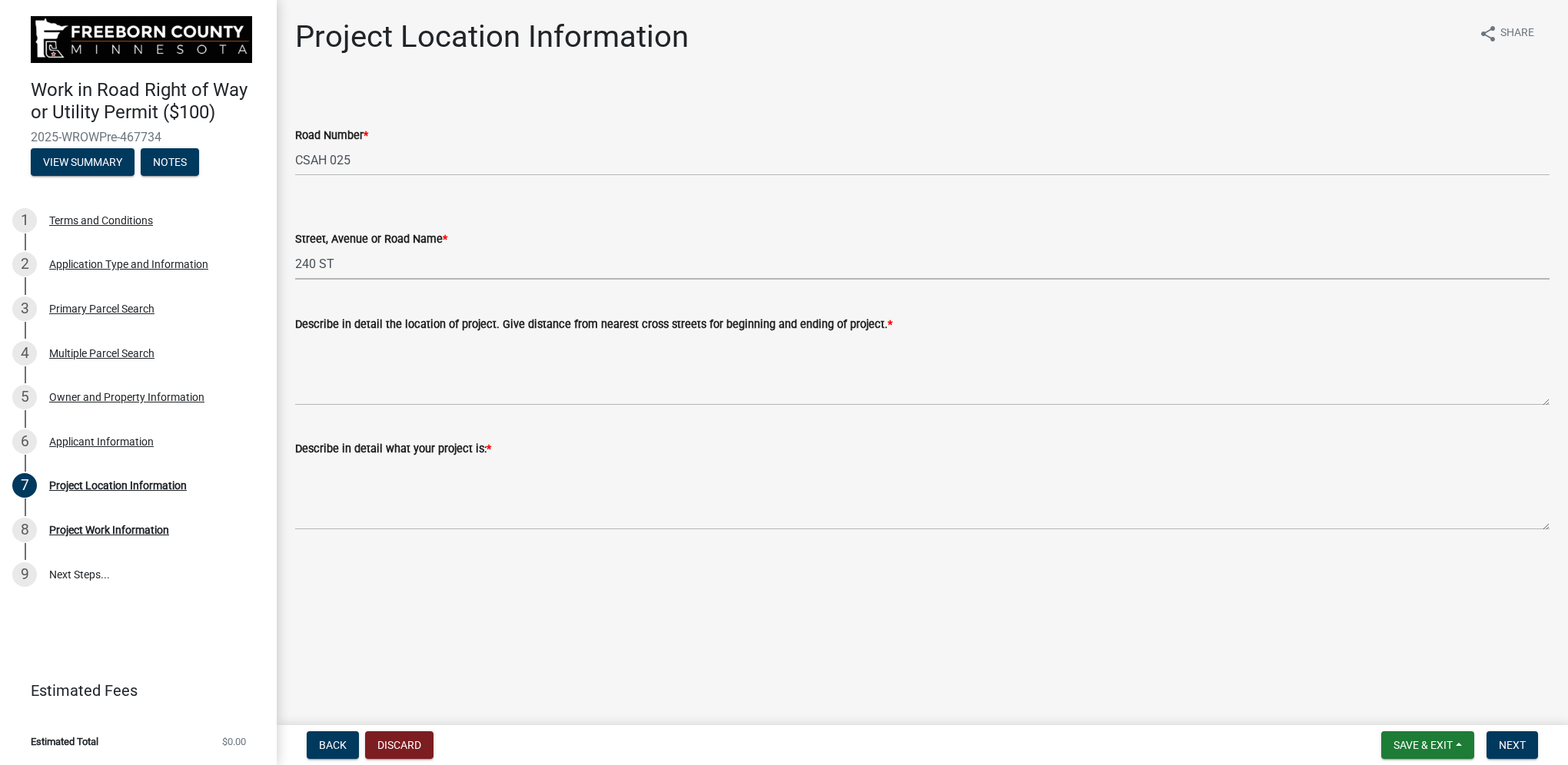
select select "f7d2a200-9280-44fb-aef0-2d8d9e25dc49"
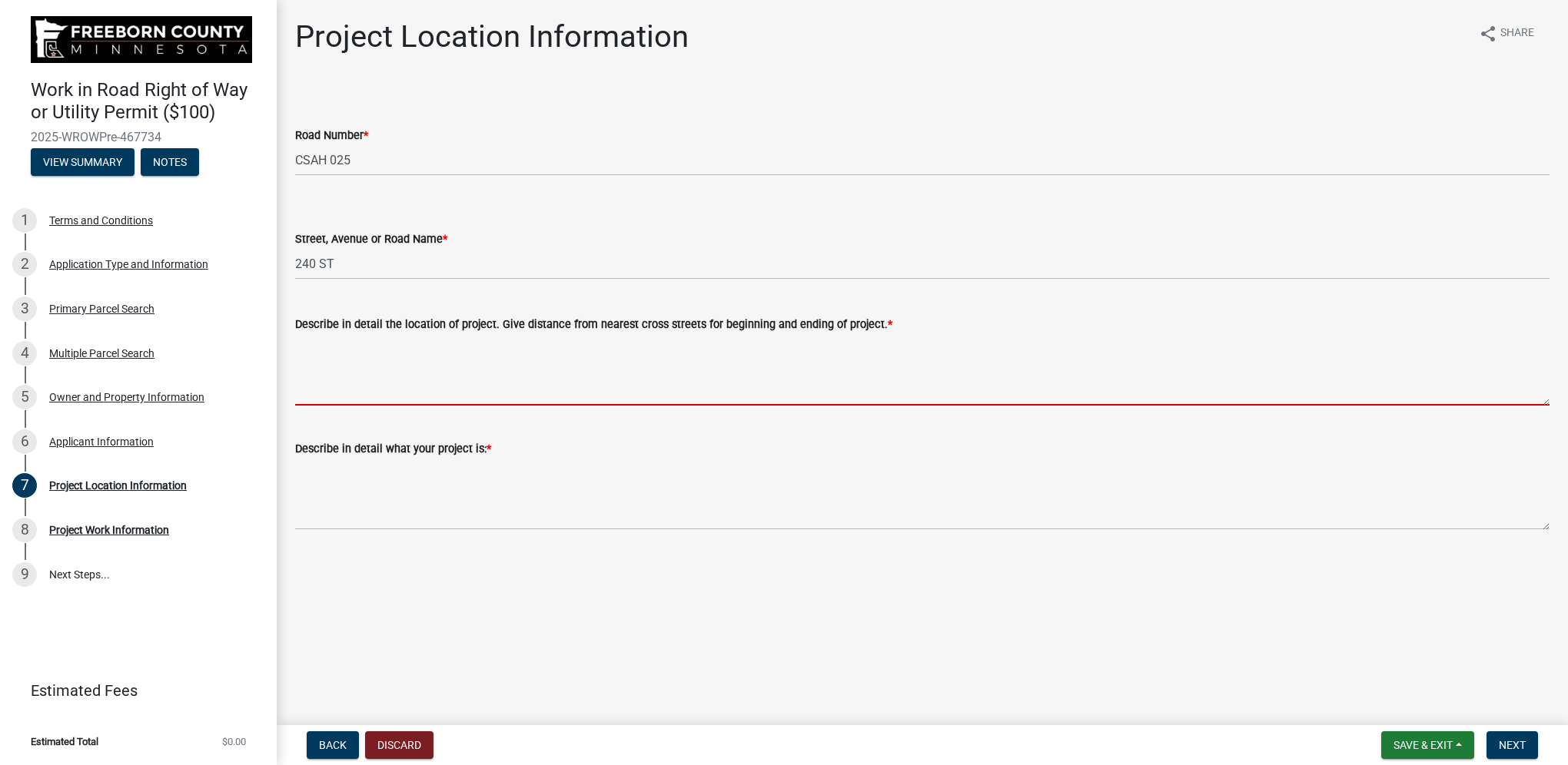
click at [323, 375] on textarea "Describe in detail the location of project. Give distance from nearest cross st…" at bounding box center [921, 370] width 1254 height 72
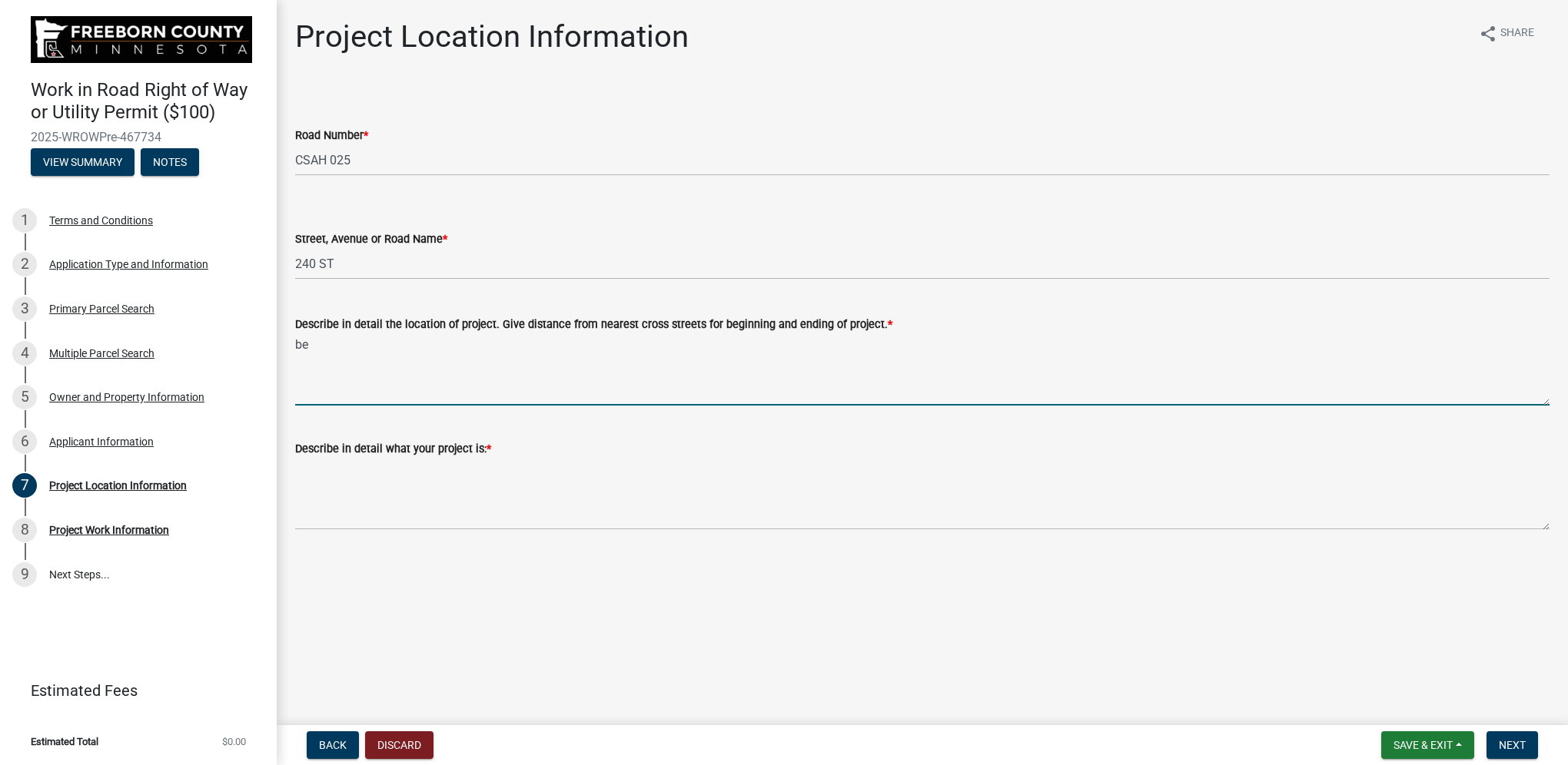
type textarea "b"
click at [360, 343] on textarea "BEGINNING [STREET_ADDRESS]" at bounding box center [921, 370] width 1254 height 72
click at [618, 354] on textarea "BEGINNING IN [GEOGRAPHIC_DATA] [STREET_ADDRESS]" at bounding box center [921, 370] width 1254 height 72
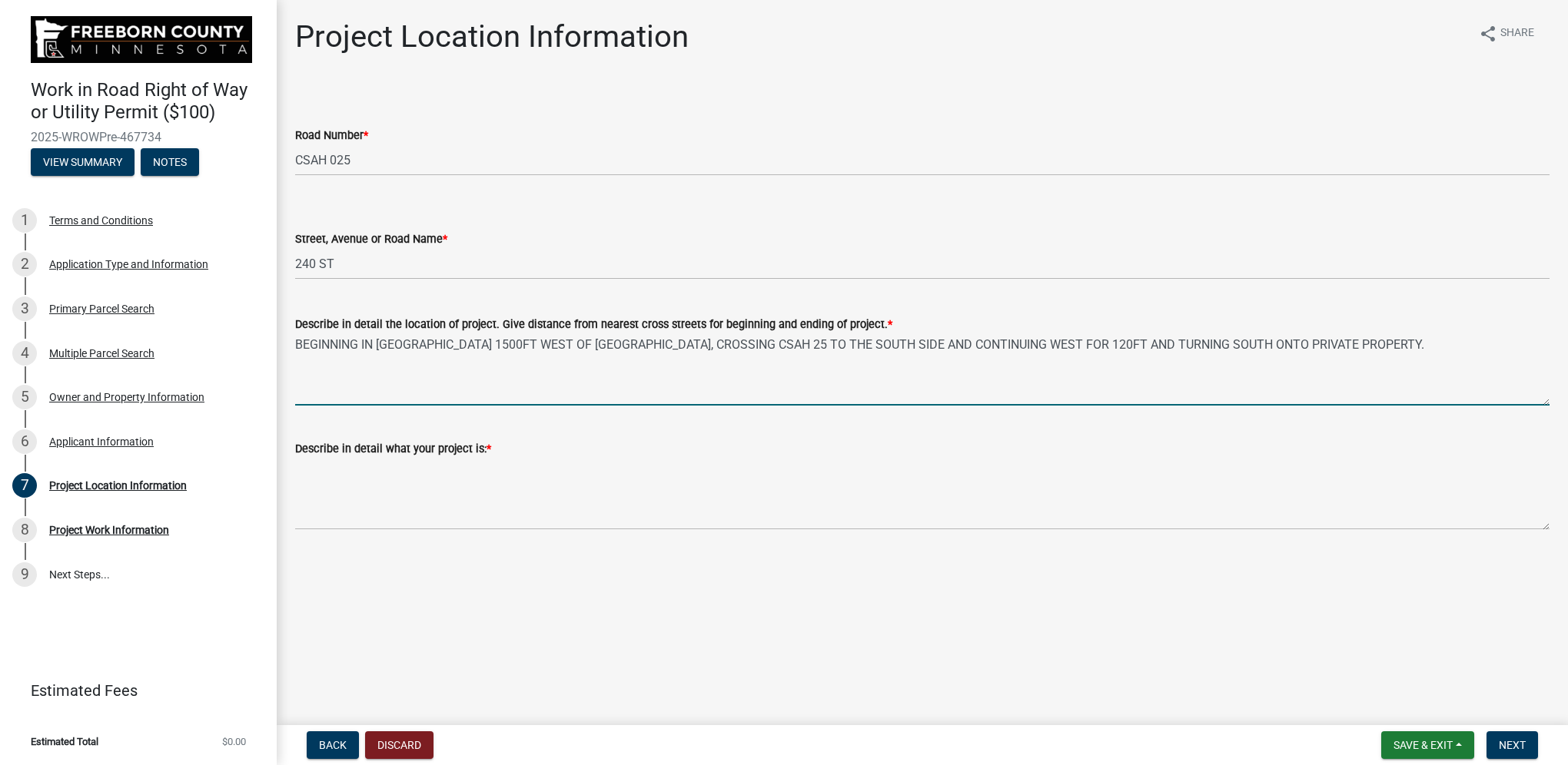
type textarea "BEGINNING IN [GEOGRAPHIC_DATA] 1500FT WEST OF [GEOGRAPHIC_DATA], CROSSING CSAH …"
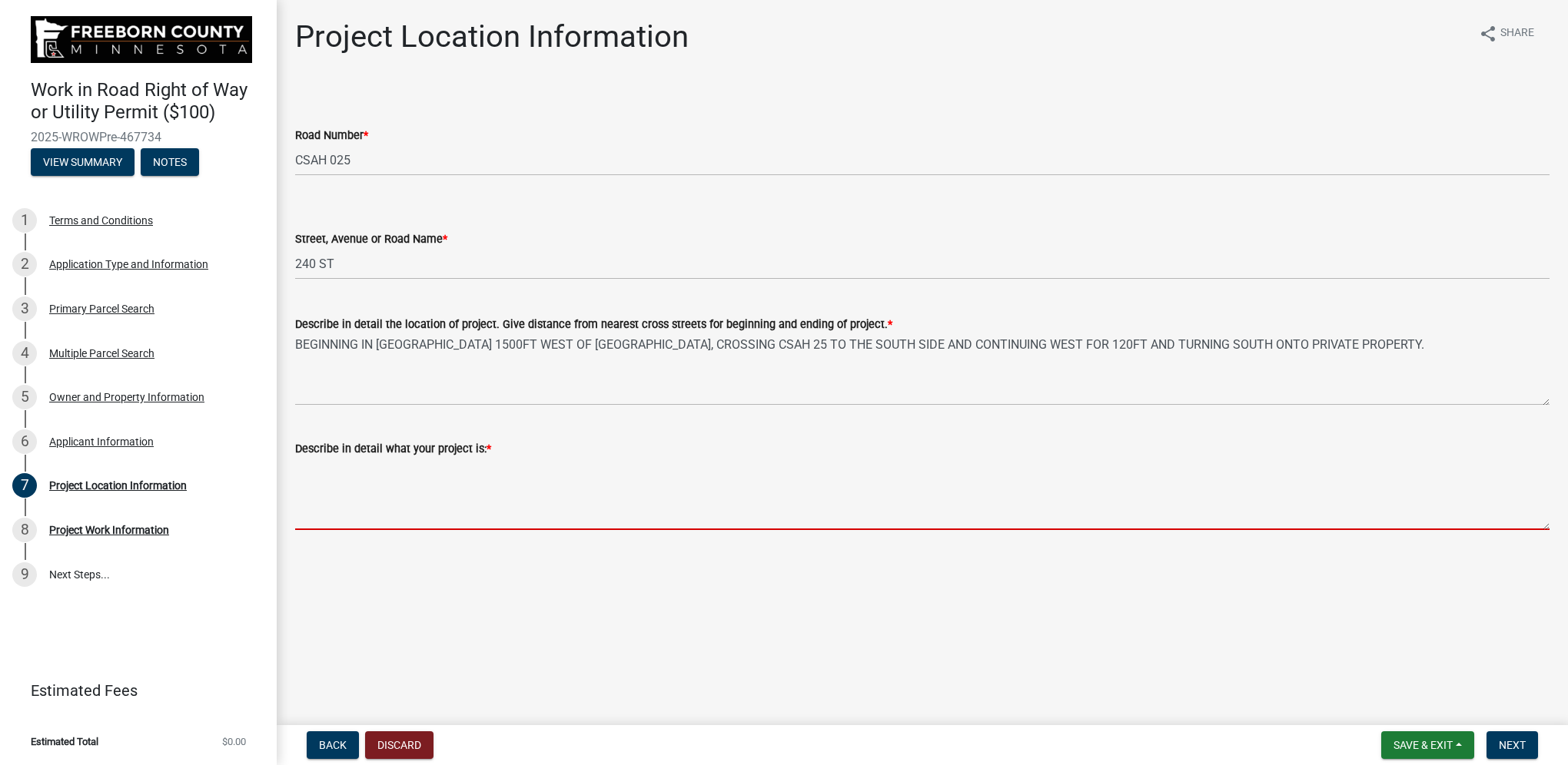
click at [397, 468] on textarea "Describe in detail what your project is: *" at bounding box center [921, 494] width 1254 height 72
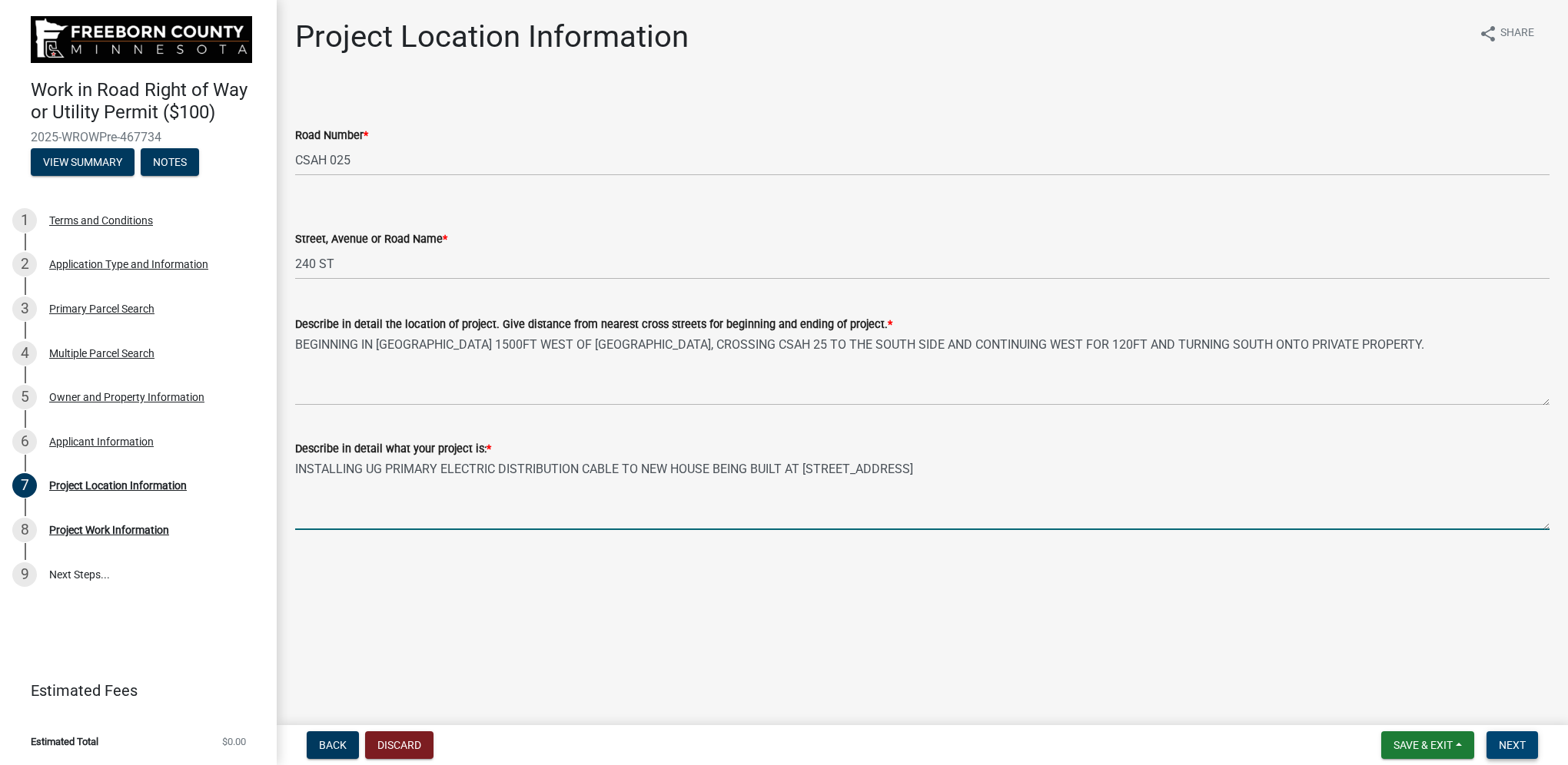
type textarea "INSTALLING UG PRIMARY ELECTRIC DISTRIBUTION CABLE TO NEW HOUSE BEING BUILT AT […"
click at [1527, 743] on button "Next" at bounding box center [1512, 745] width 51 height 28
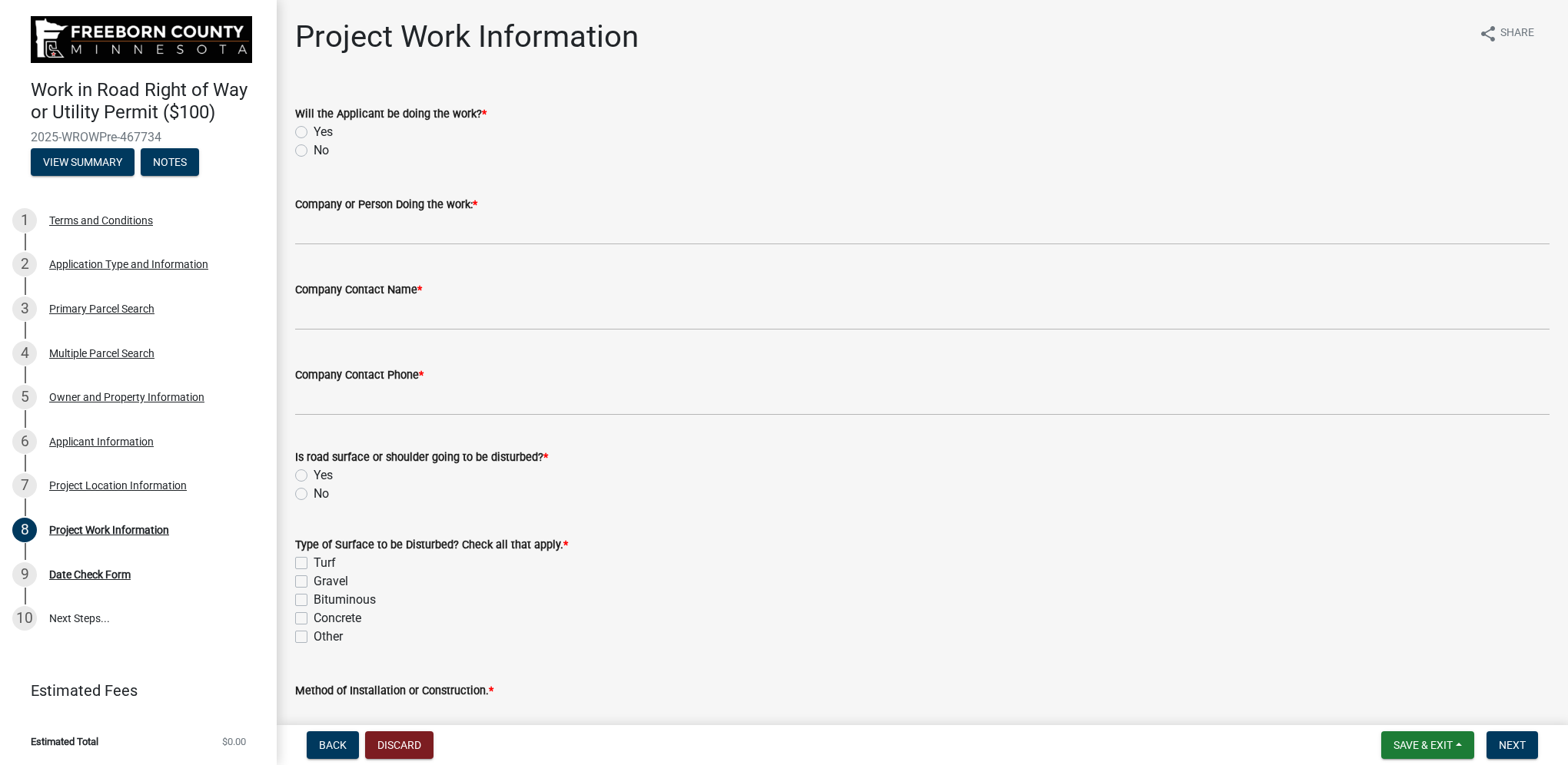
click at [314, 129] on label "Yes" at bounding box center [323, 131] width 19 height 18
click at [314, 129] on input "Yes" at bounding box center [319, 127] width 10 height 10
radio input "true"
click at [314, 491] on label "No" at bounding box center [321, 493] width 15 height 18
click at [314, 491] on input "No" at bounding box center [319, 489] width 10 height 10
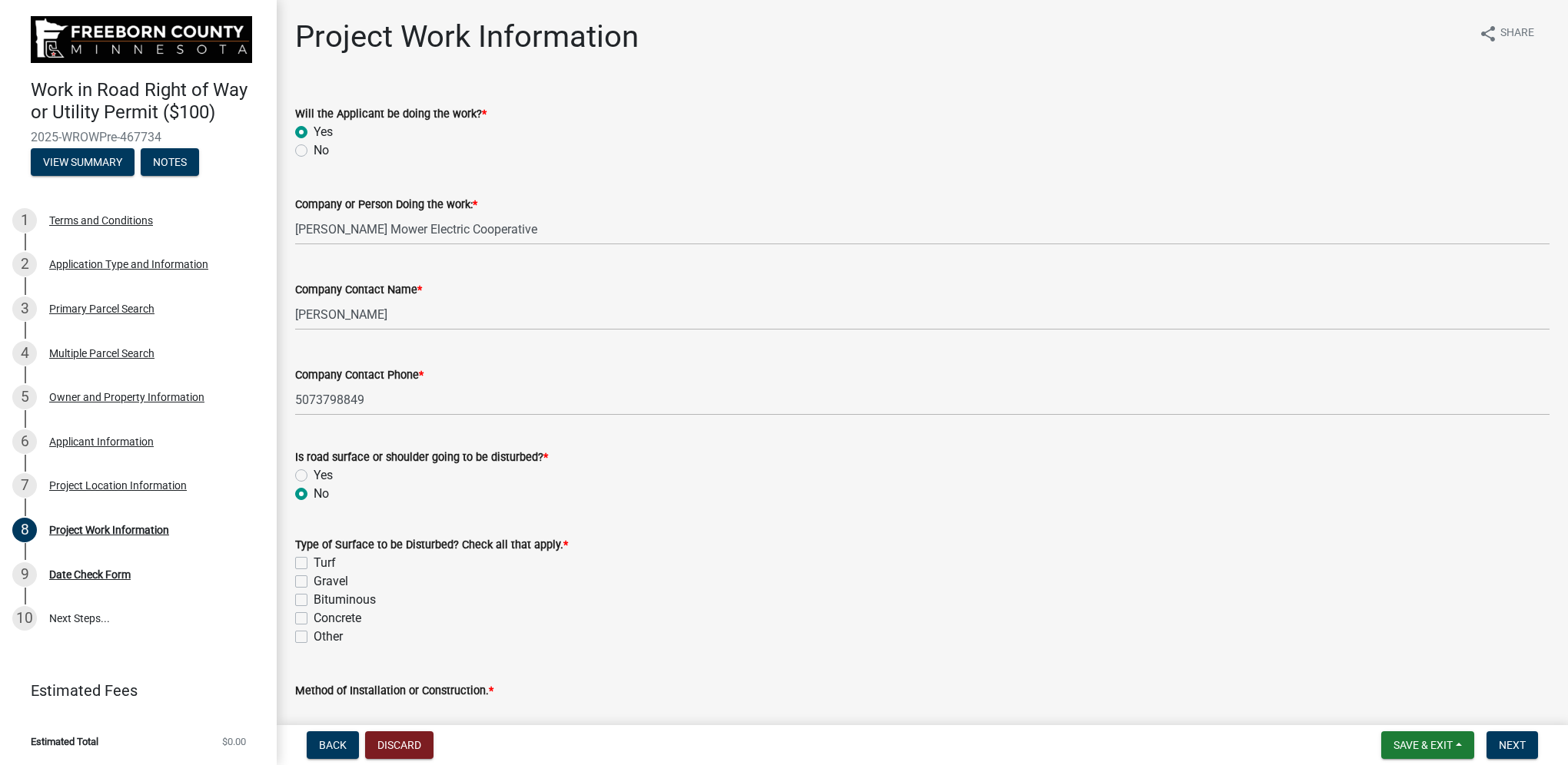
radio input "true"
click at [314, 563] on label "Turf" at bounding box center [324, 563] width 22 height 18
click at [314, 563] on input "Turf" at bounding box center [319, 559] width 10 height 10
checkbox input "true"
checkbox input "false"
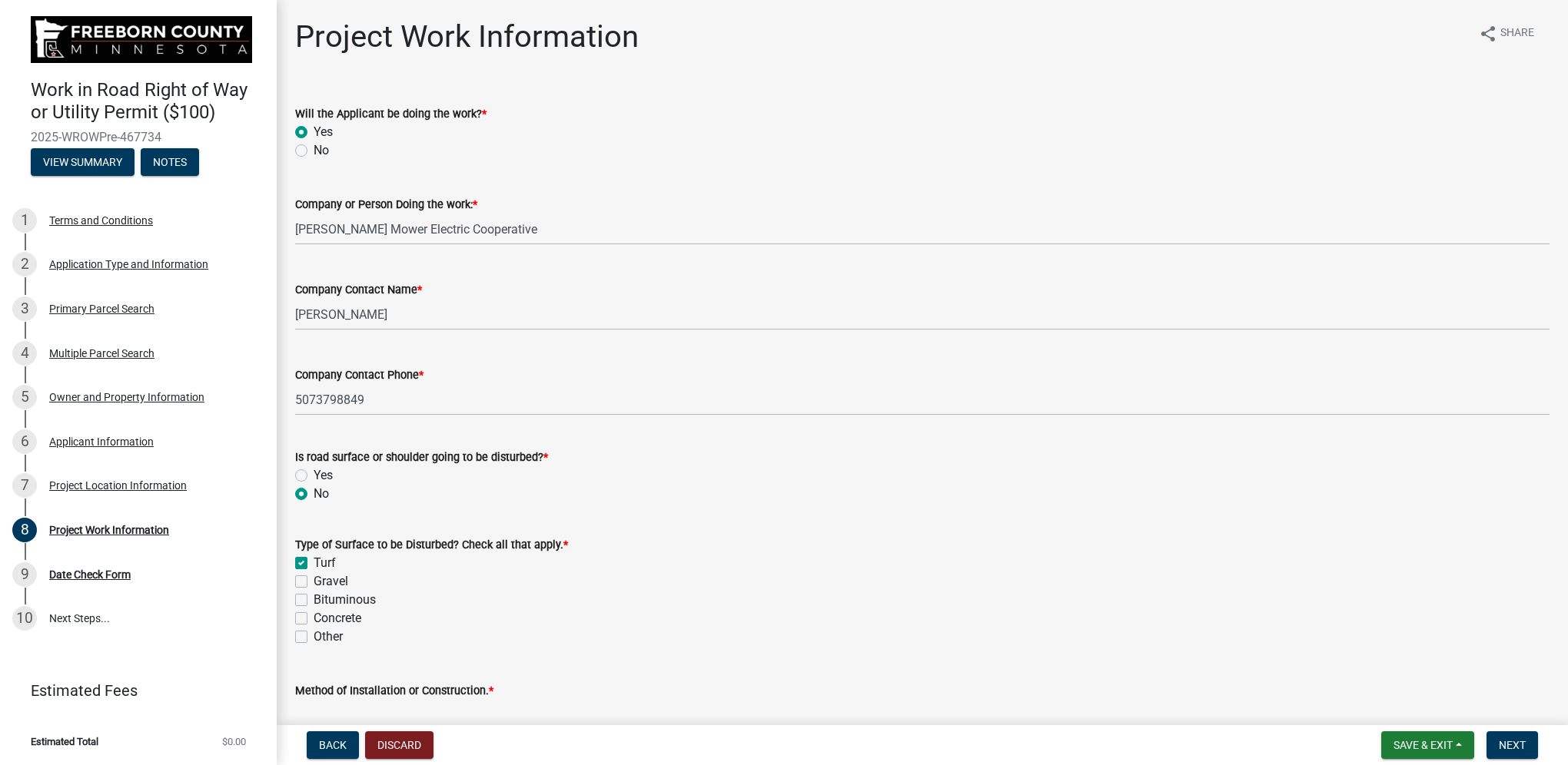
checkbox input "false"
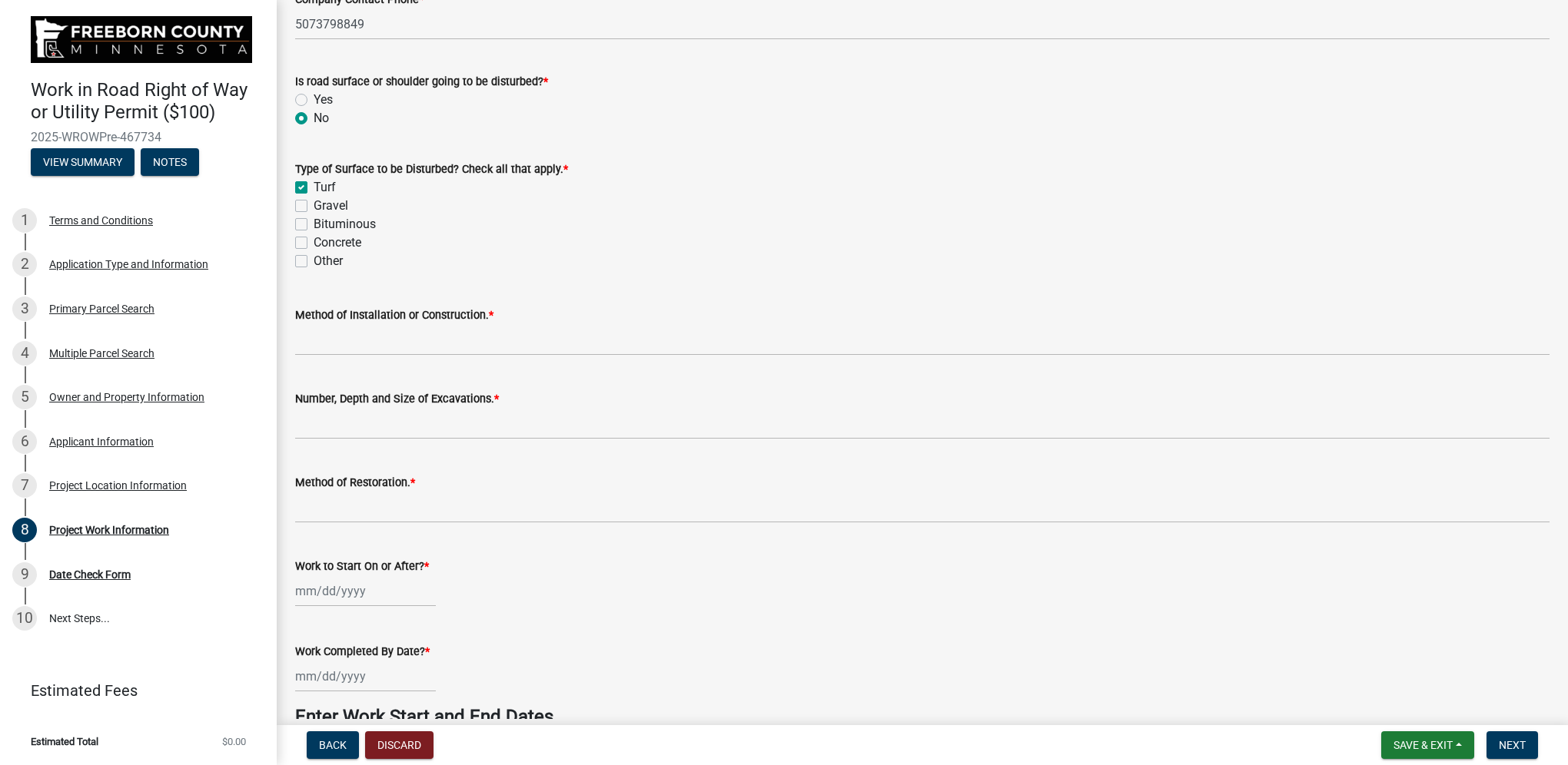
scroll to position [384, 0]
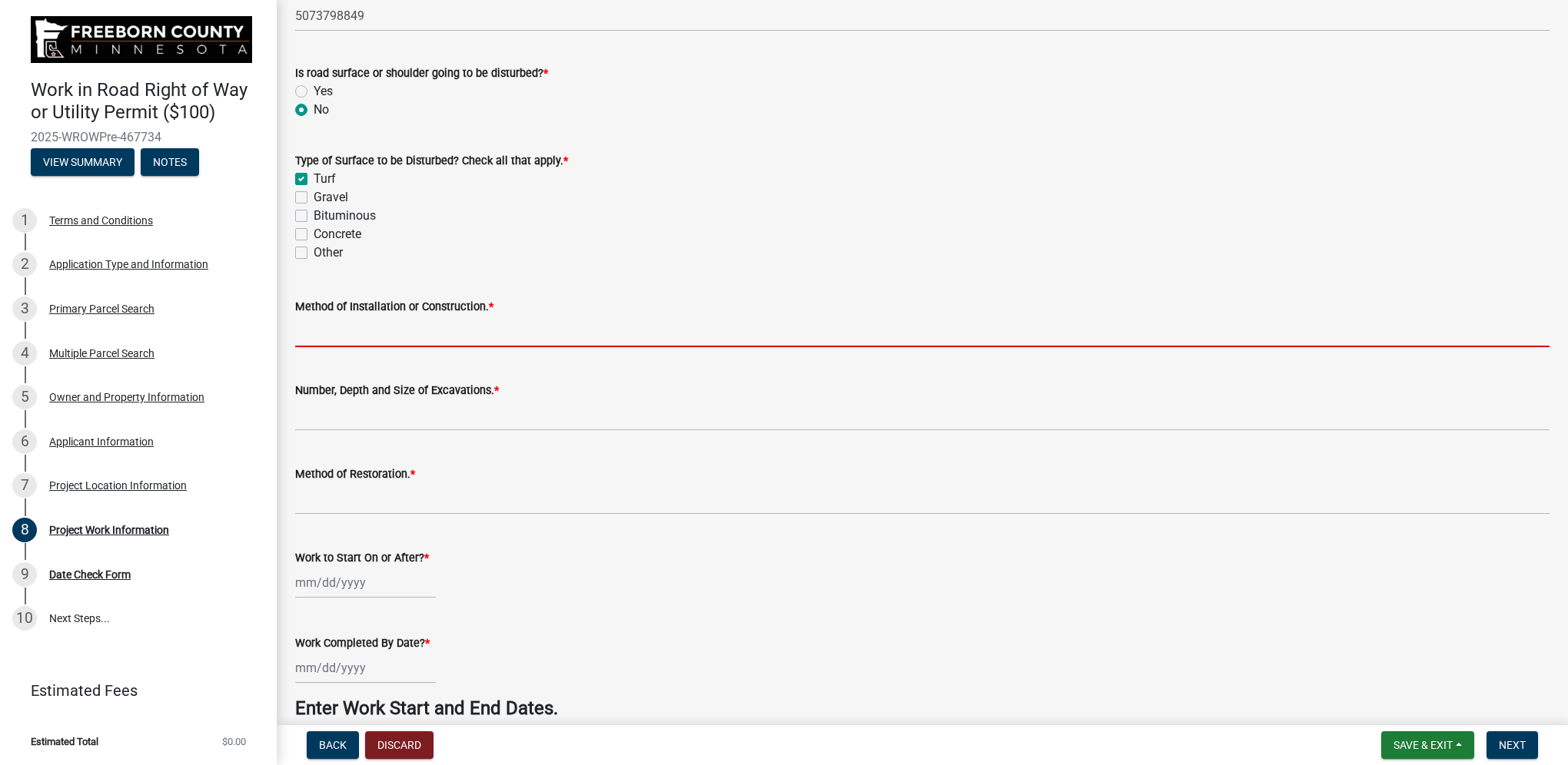
click at [416, 320] on input "Method of Installation or Construction. *" at bounding box center [921, 331] width 1254 height 31
type input "DIRECTIONAL BORING AND VIBRATORY PLOW"
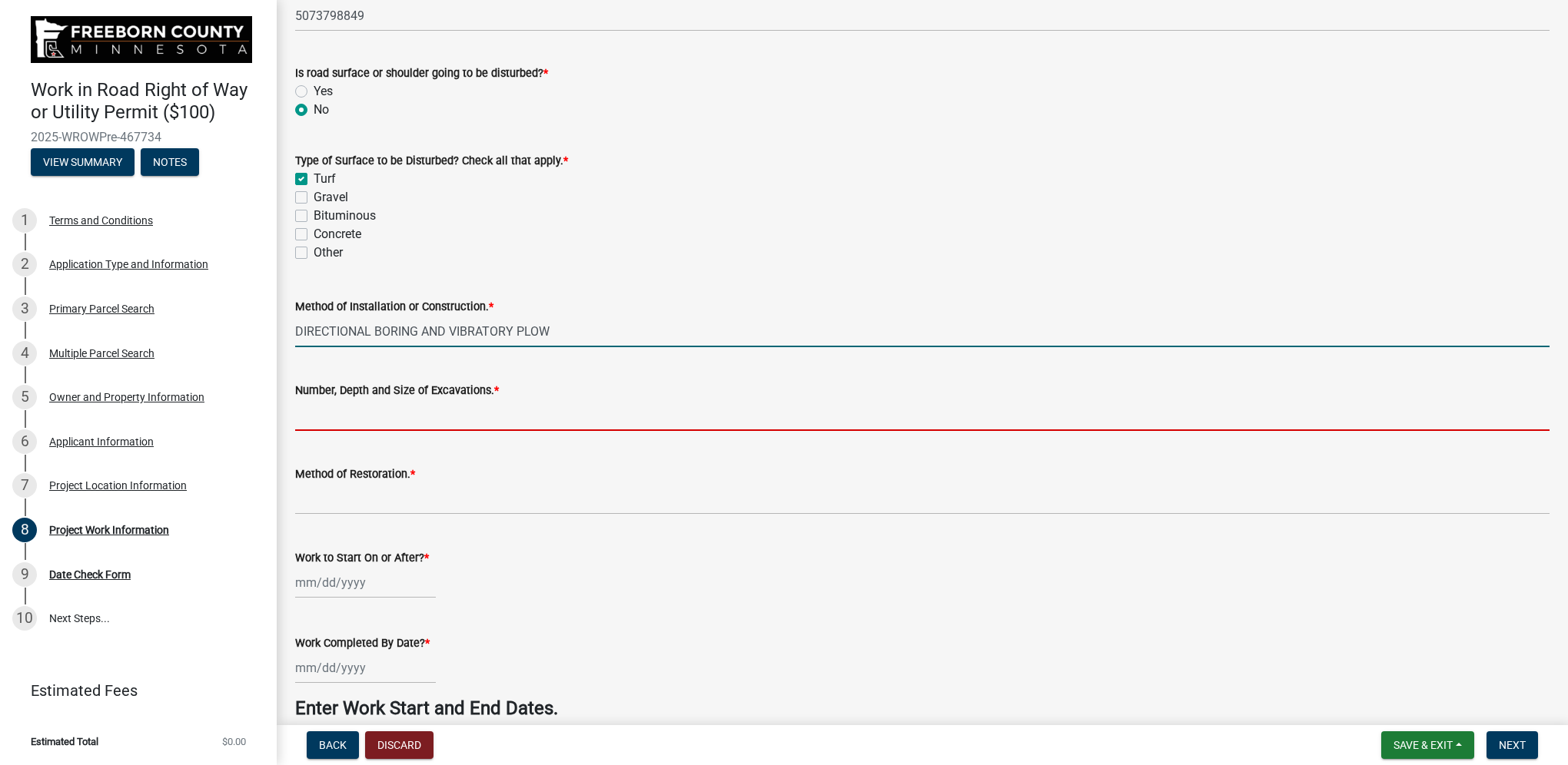
click at [391, 421] on input "Number, Depth and Size of Excavations. *" at bounding box center [921, 414] width 1254 height 31
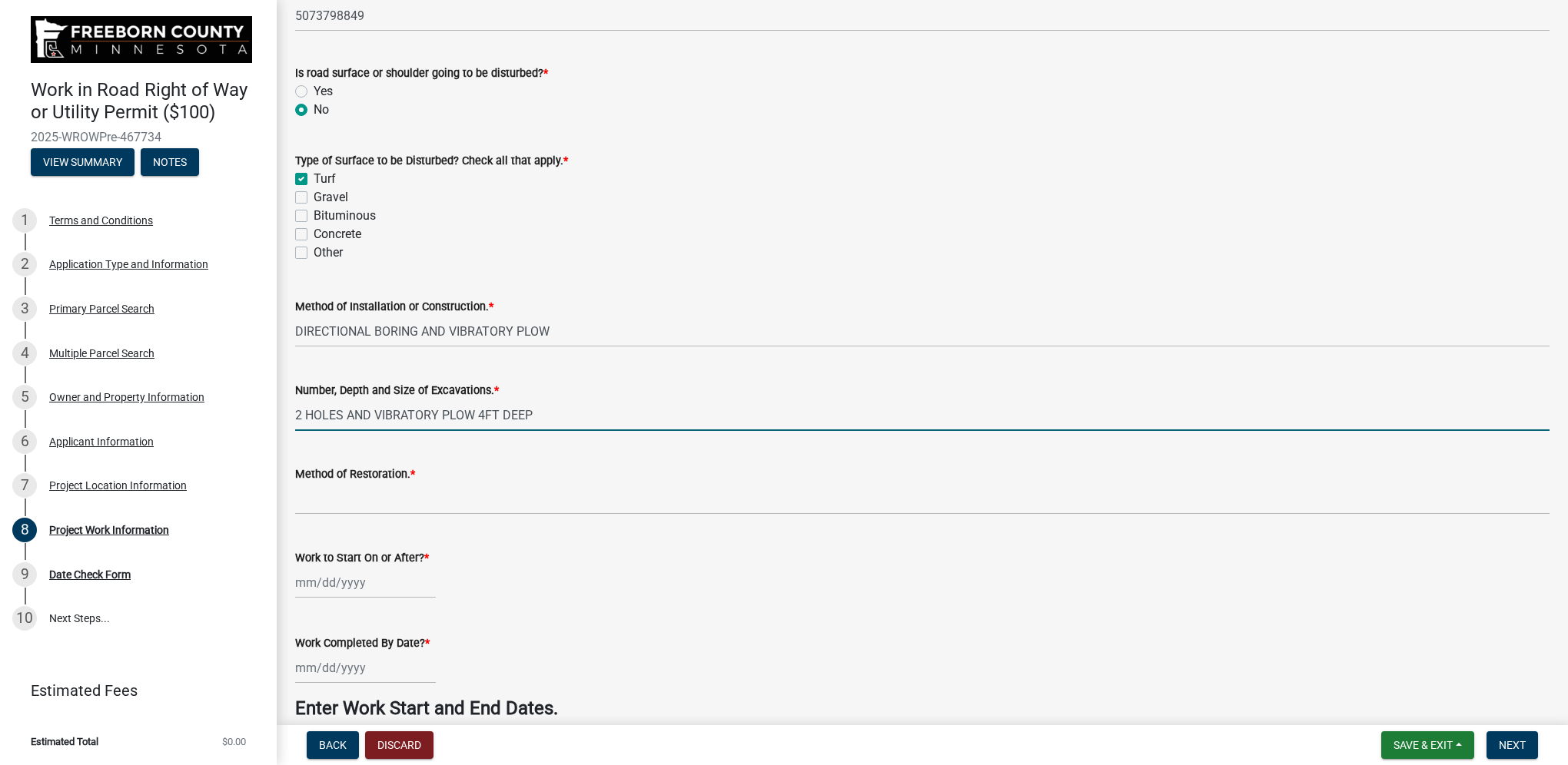
type input "2 HOLES AND VIBRATORY PLOW 4FT DEEP"
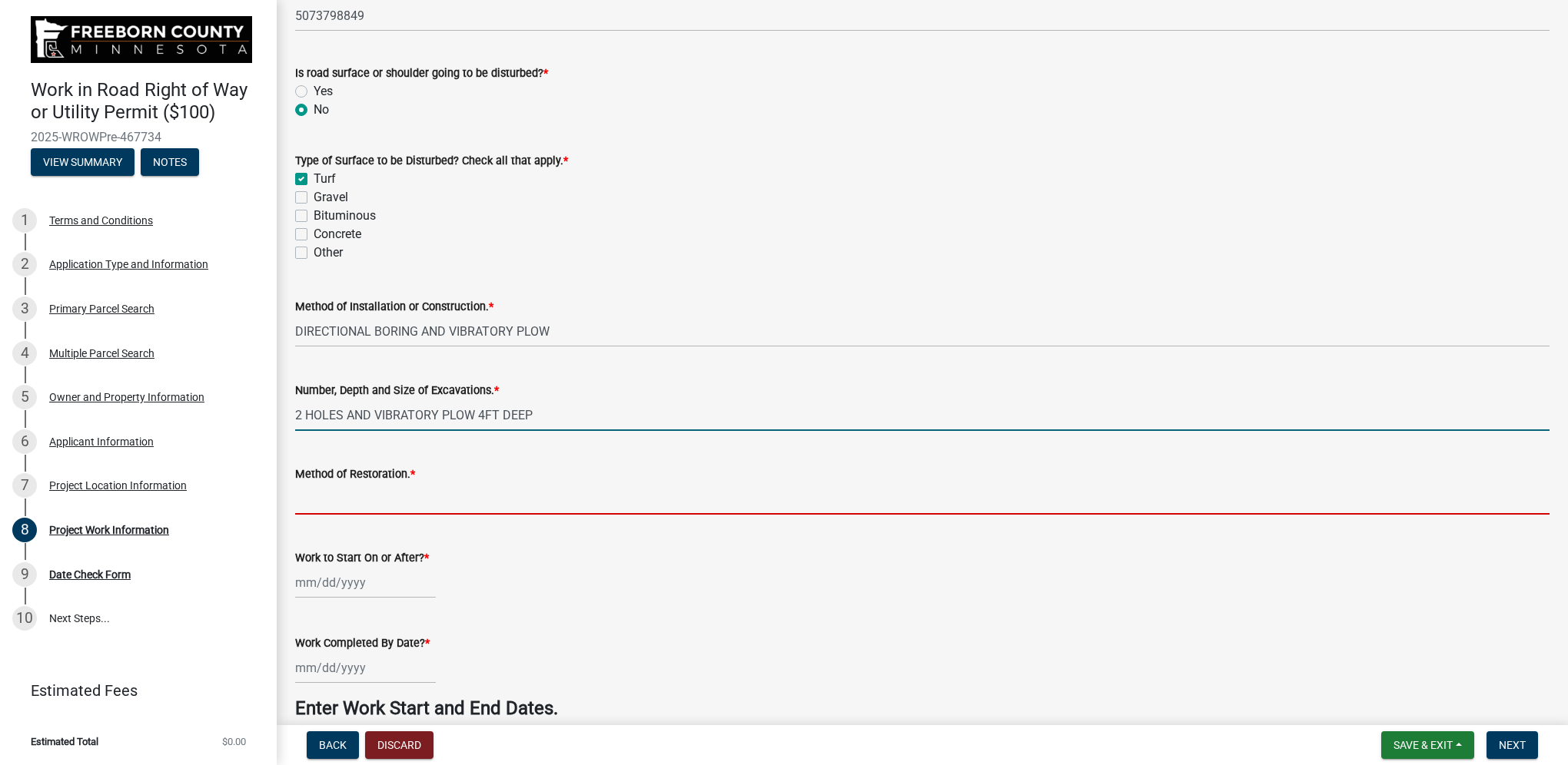
click at [397, 501] on input "Method of Restoration. *" at bounding box center [921, 498] width 1254 height 31
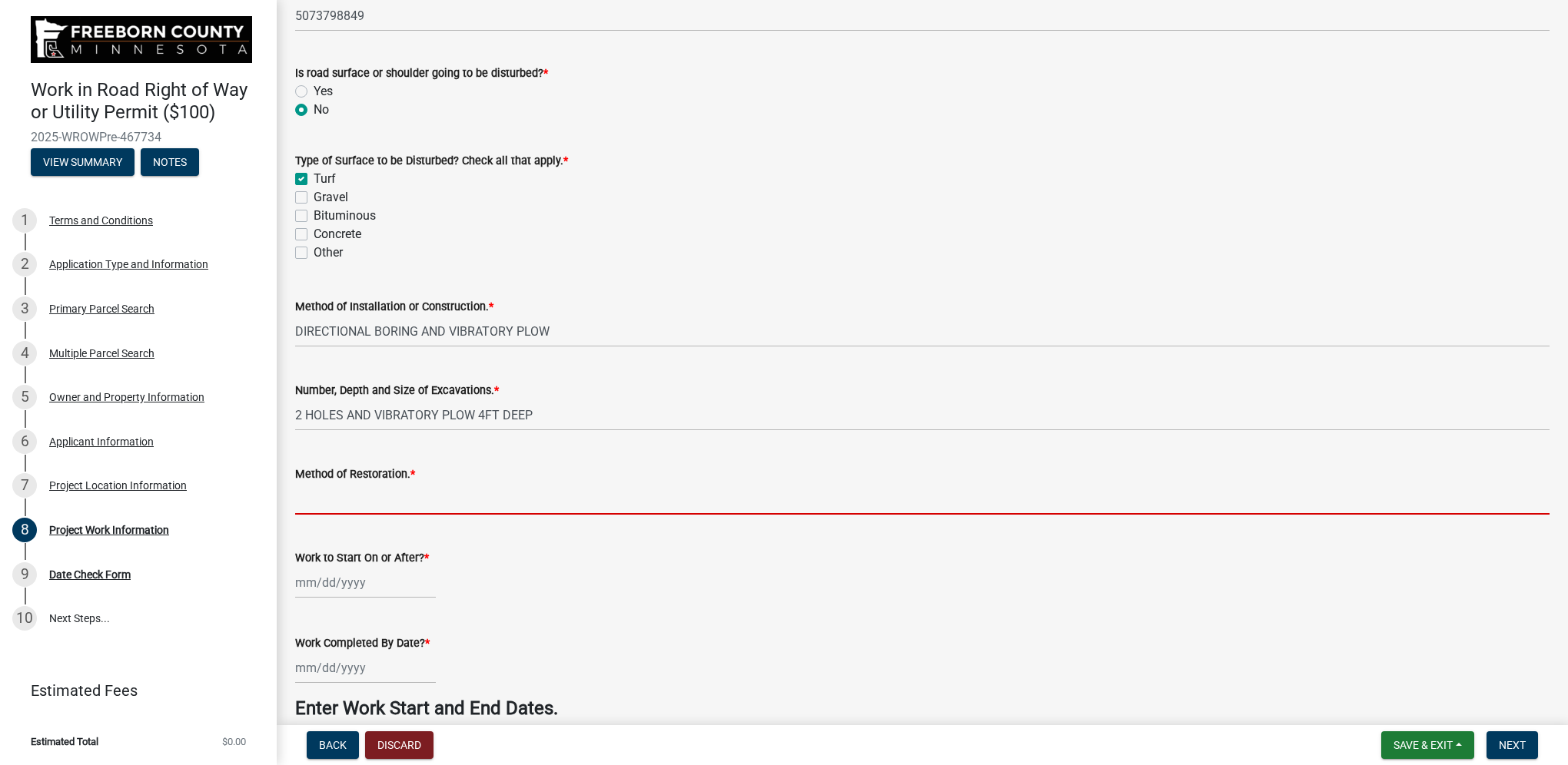
type input "BACKFILL TAMP AND SEED"
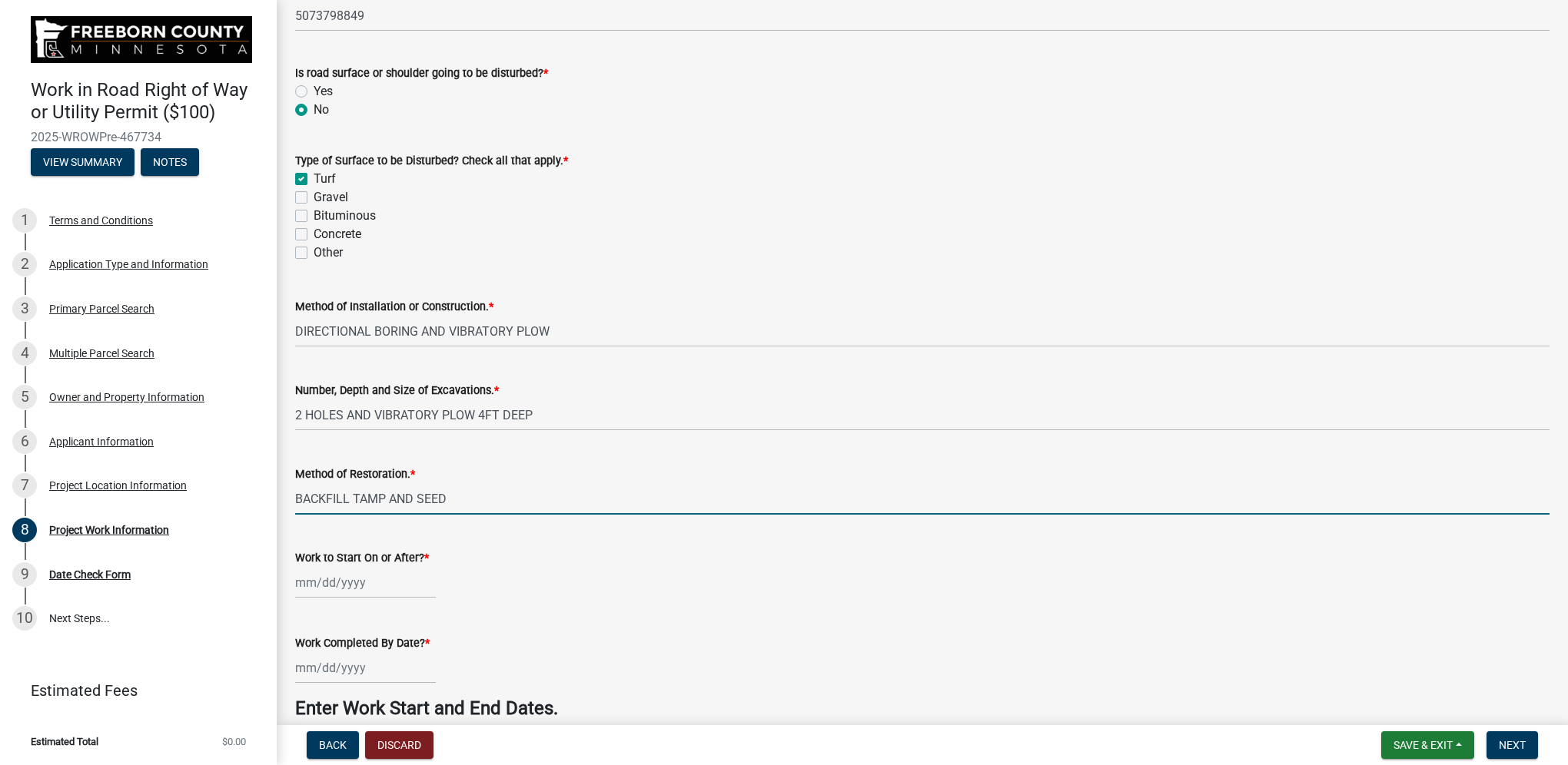
click at [363, 584] on div at bounding box center [365, 583] width 141 height 31
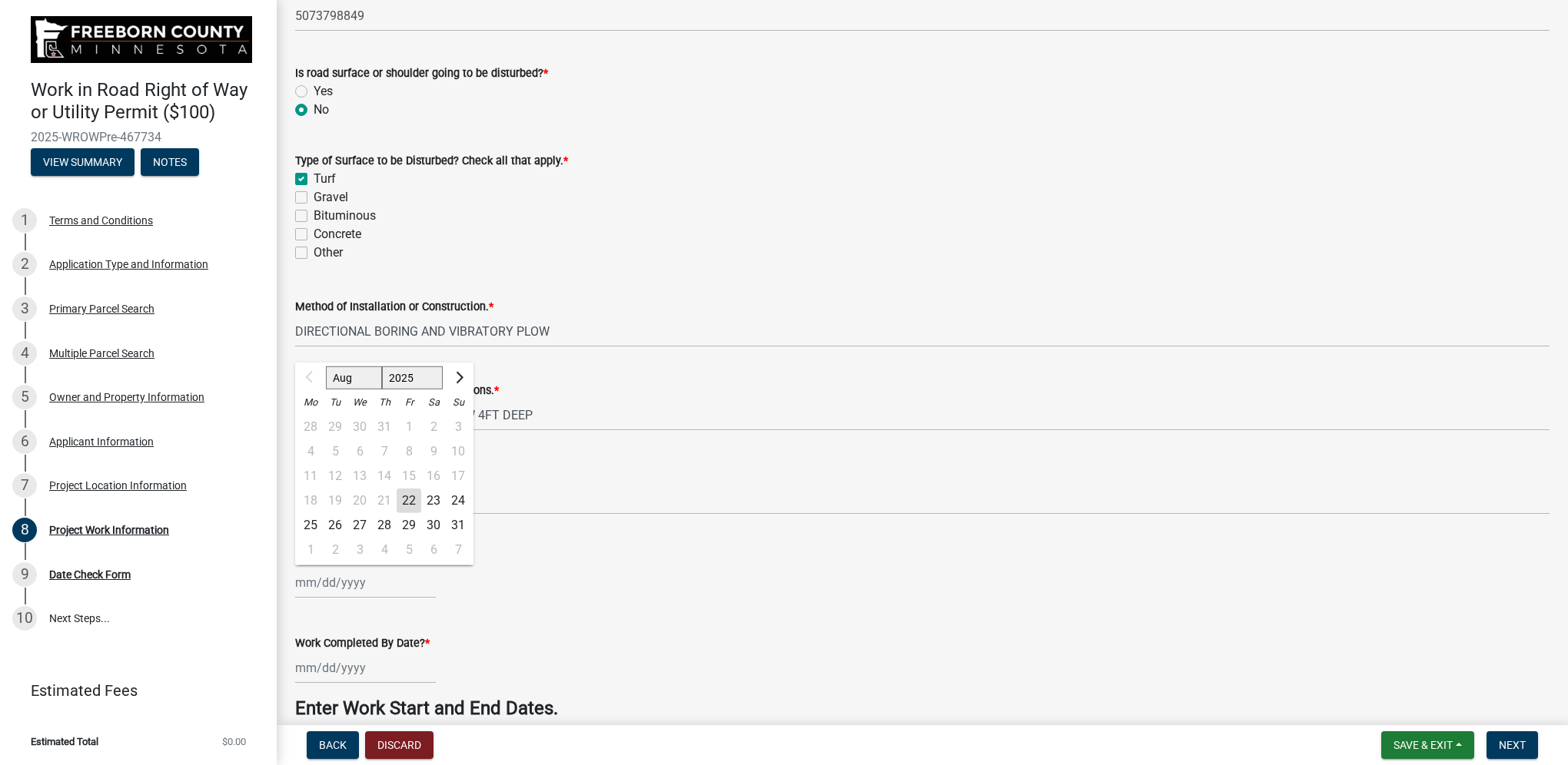
click at [382, 525] on div "28" at bounding box center [384, 526] width 25 height 25
type input "[DATE]"
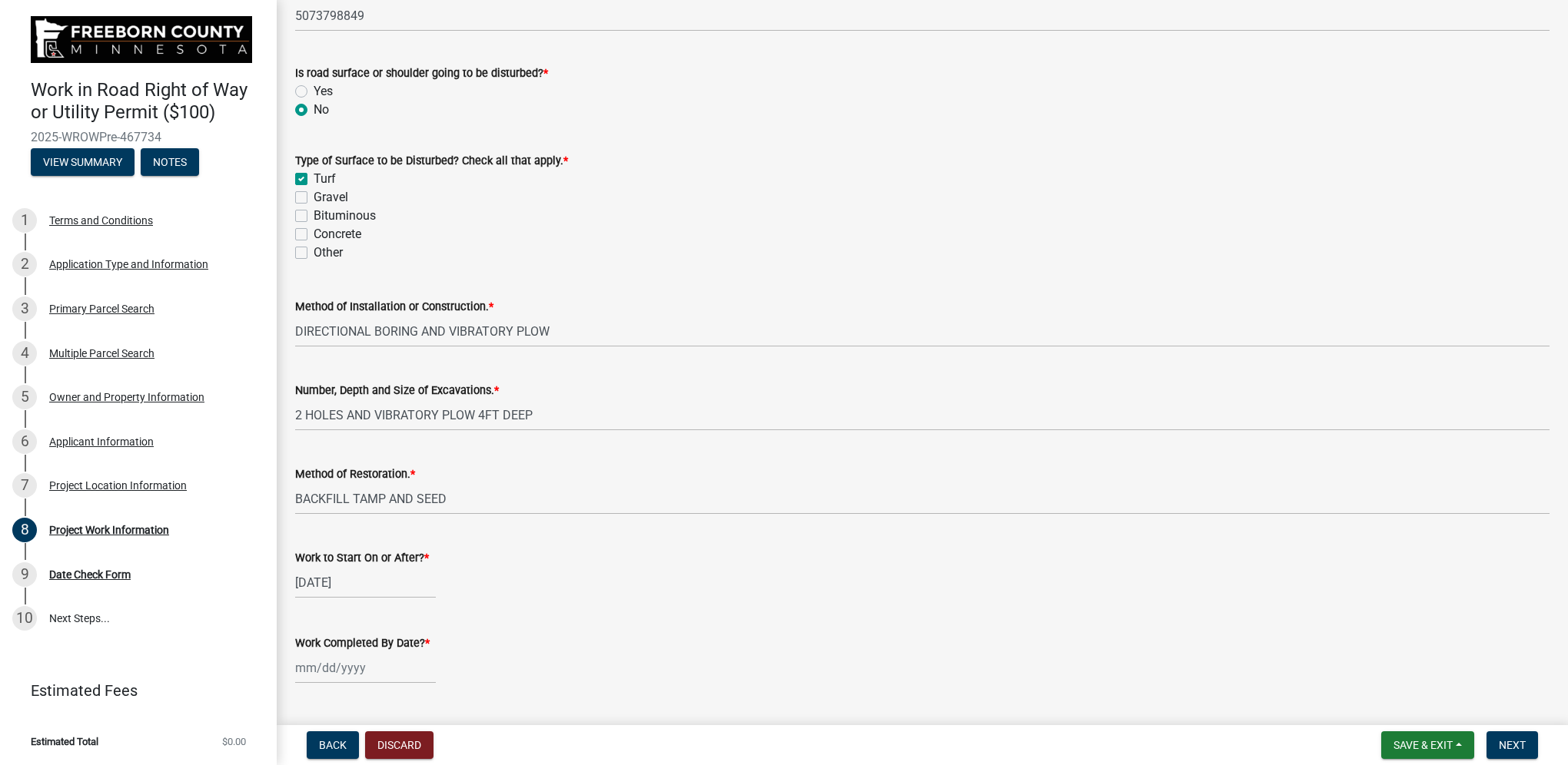
click at [355, 673] on div at bounding box center [365, 667] width 141 height 31
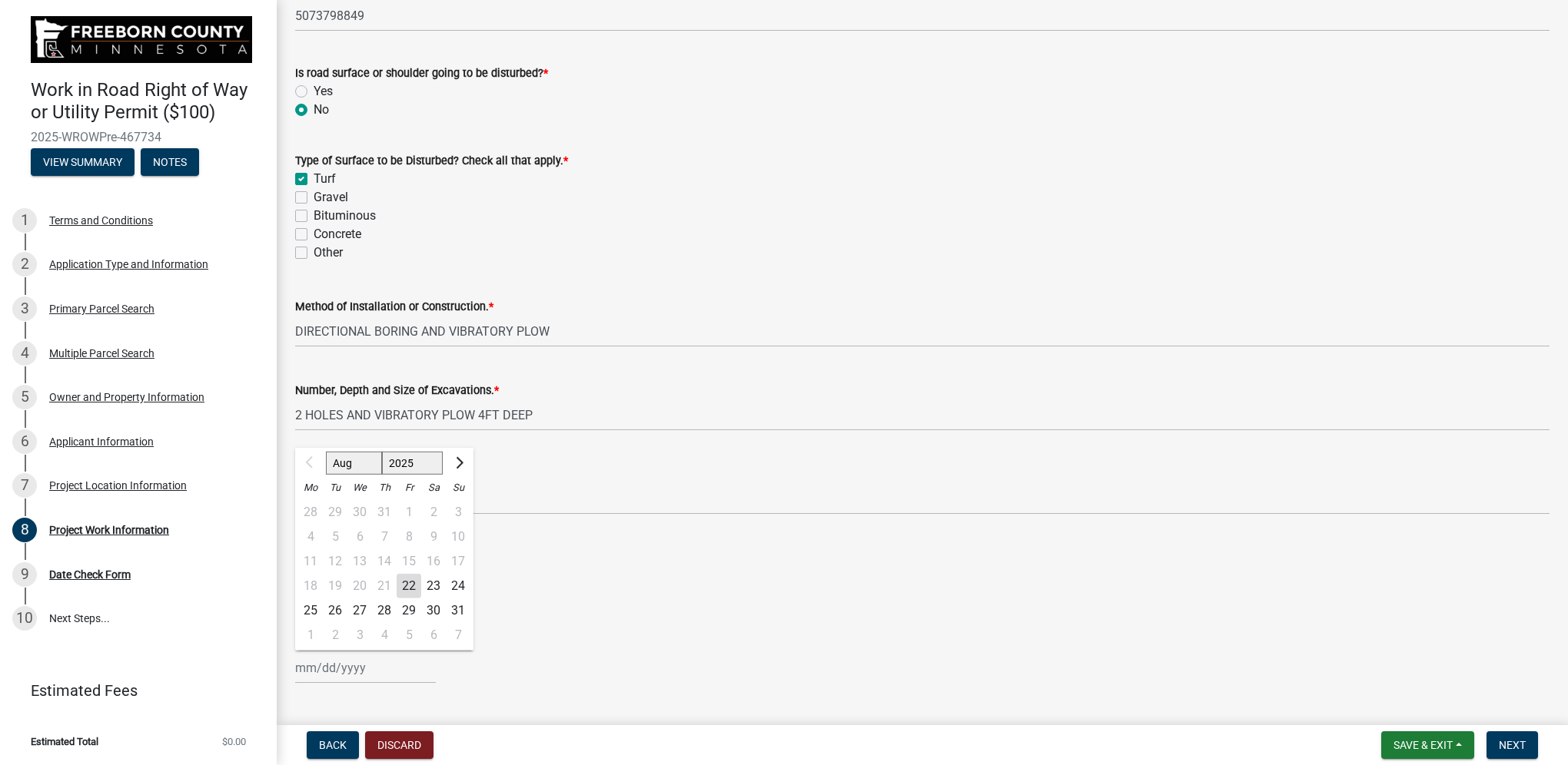
click at [436, 607] on div "30" at bounding box center [434, 611] width 25 height 25
type input "[DATE]"
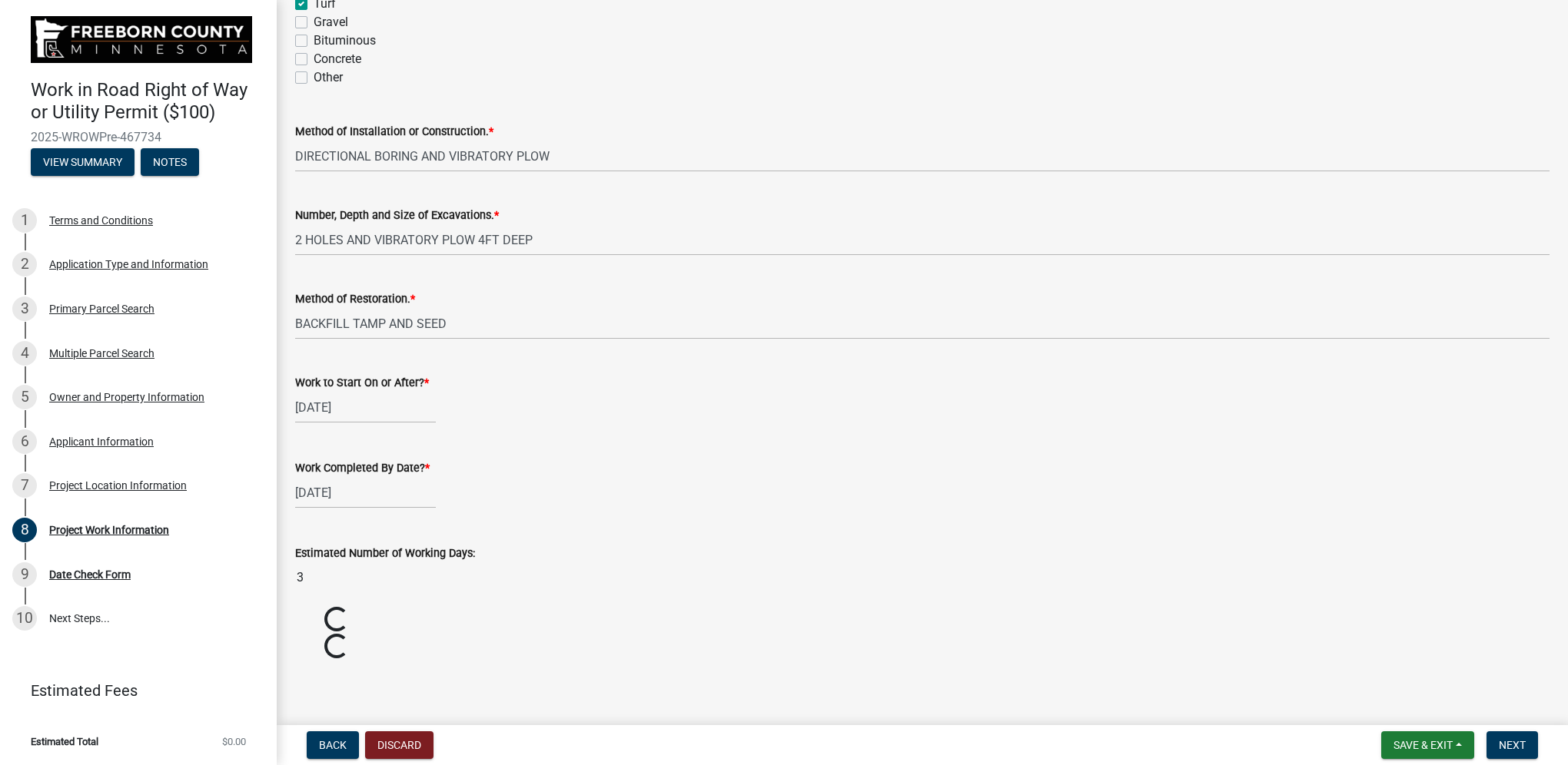
scroll to position [541, 0]
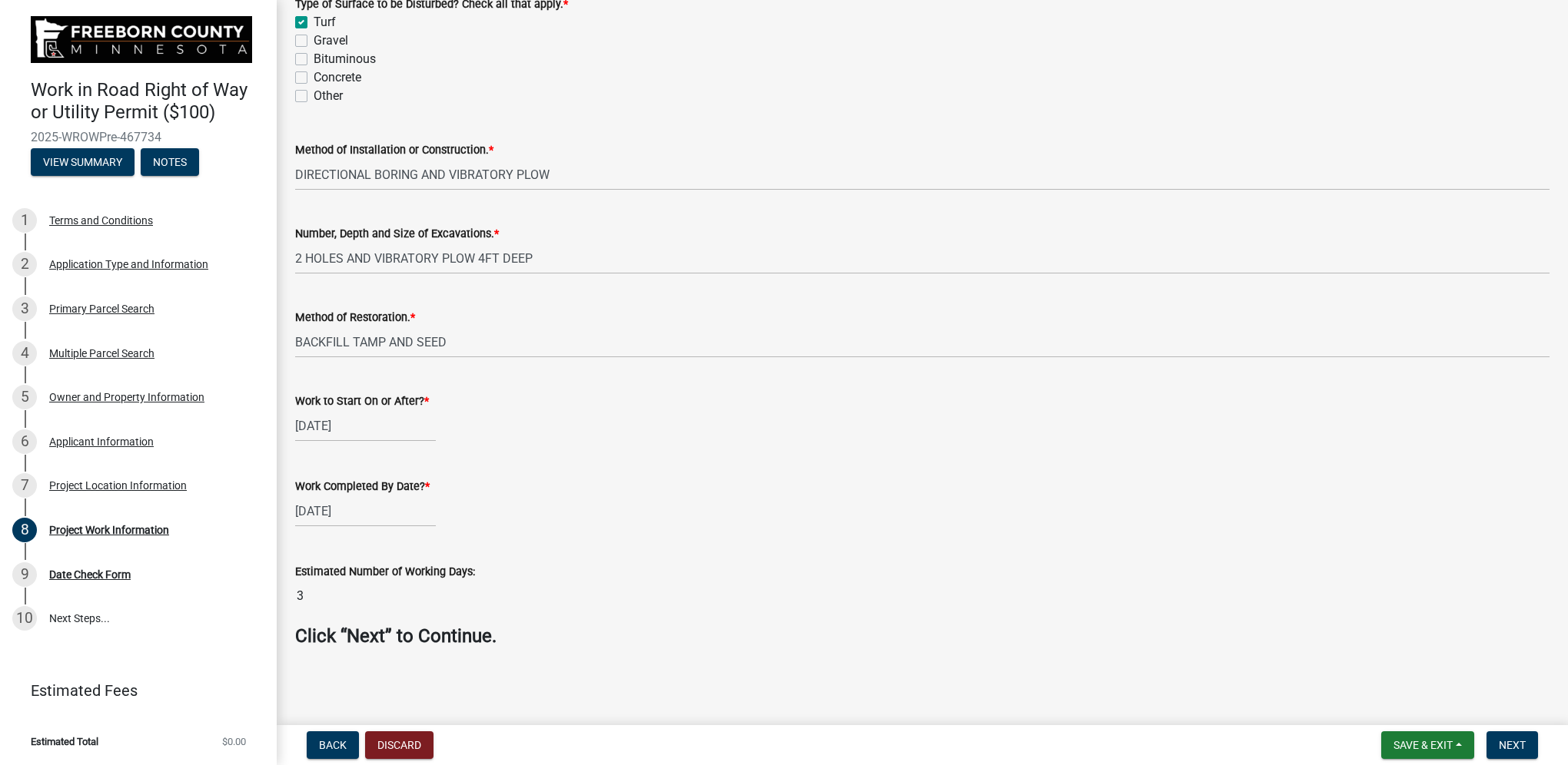
click at [308, 597] on input "3" at bounding box center [921, 596] width 1254 height 30
click at [303, 602] on input "3" at bounding box center [921, 596] width 1254 height 30
click at [297, 596] on input "3" at bounding box center [921, 596] width 1254 height 30
click at [302, 594] on input "3" at bounding box center [921, 596] width 1254 height 30
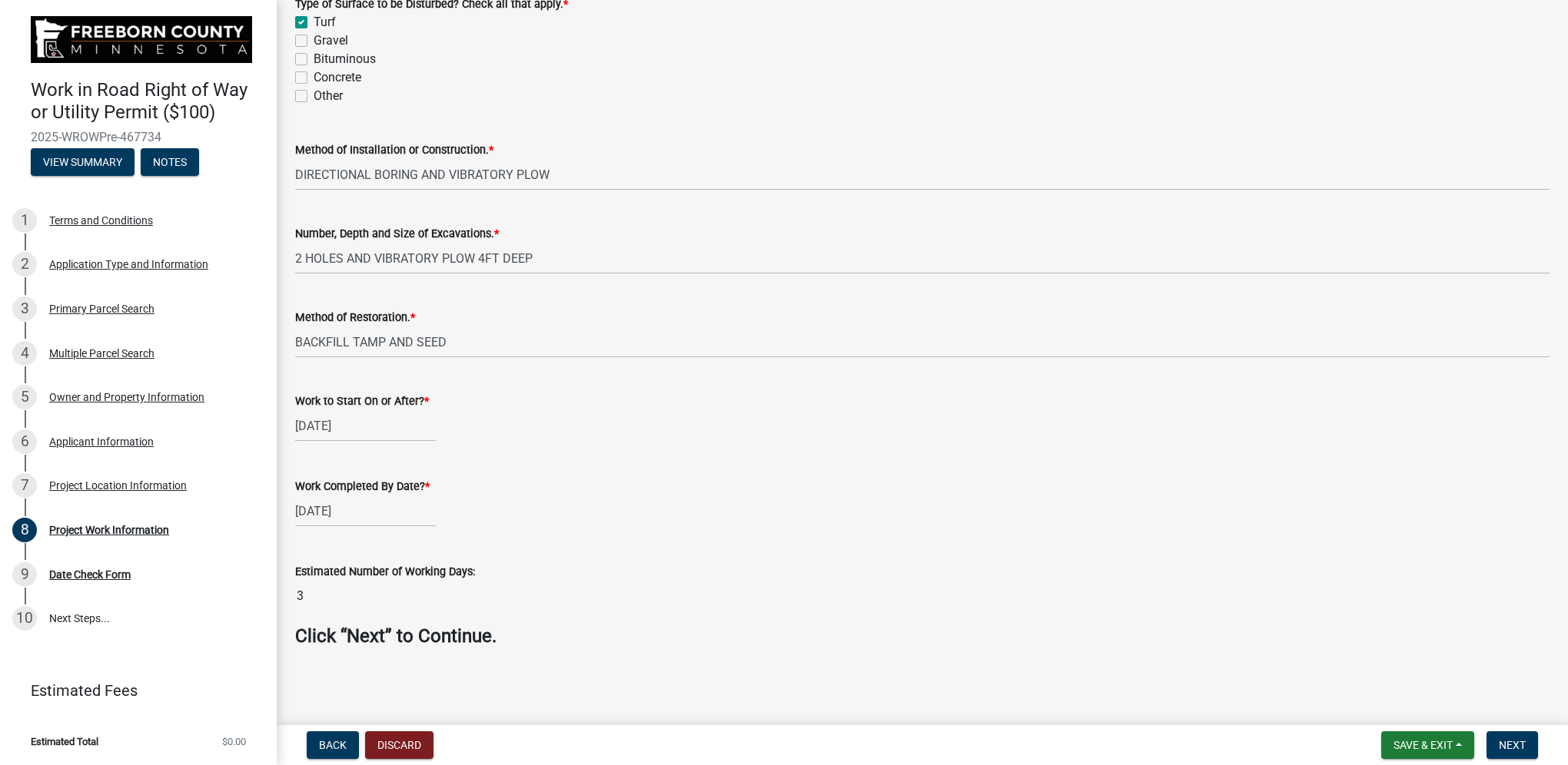
click at [783, 539] on wm-data-entity-input "Work Completed By Date? * [DATE]" at bounding box center [921, 498] width 1254 height 86
click at [305, 594] on input "3" at bounding box center [921, 596] width 1254 height 30
click at [357, 597] on input "3" at bounding box center [921, 596] width 1254 height 30
click at [537, 507] on div "[DATE]" at bounding box center [921, 510] width 1254 height 31
click at [1503, 739] on span "Next" at bounding box center [1512, 745] width 27 height 12
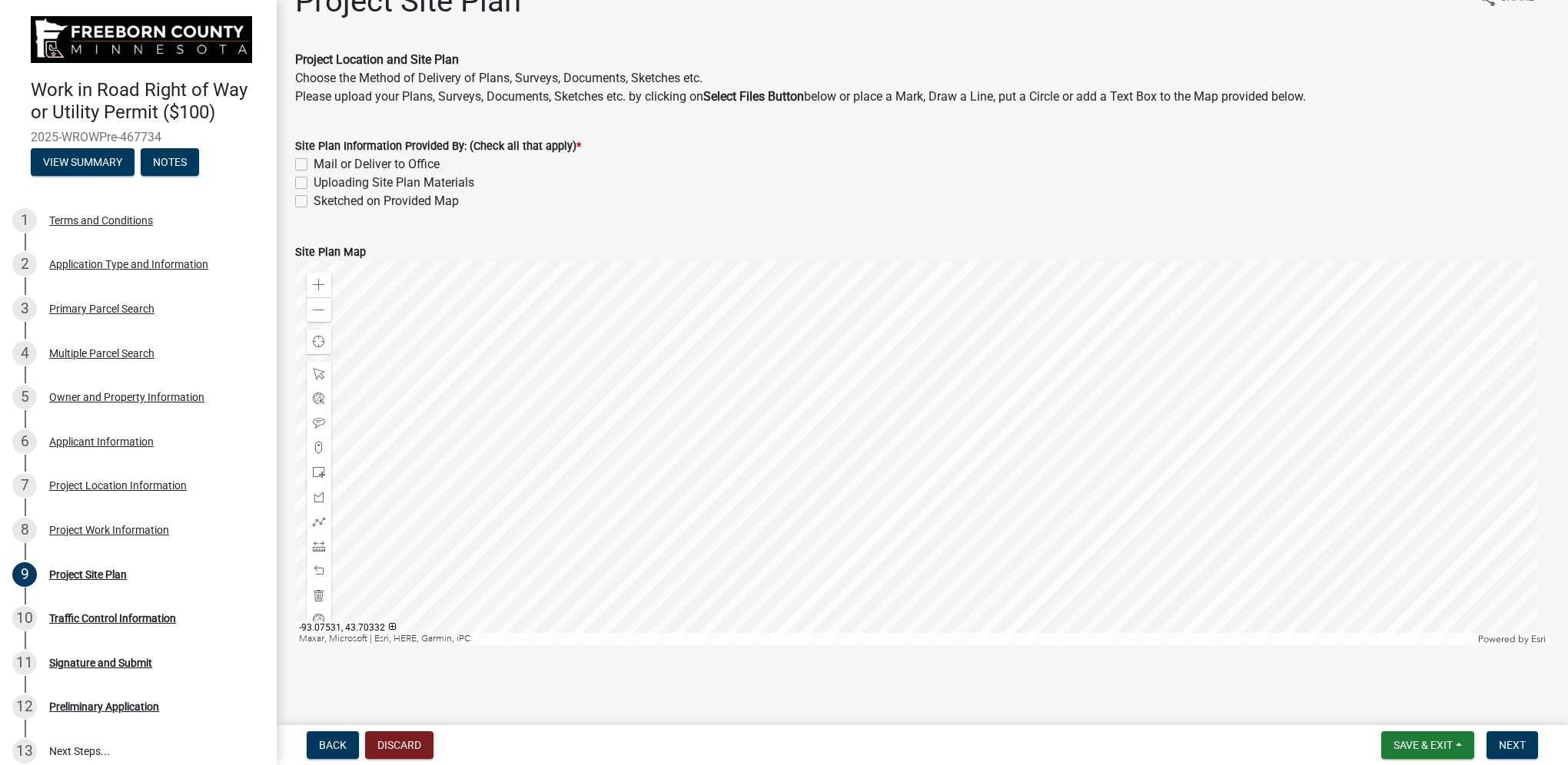
scroll to position [0, 0]
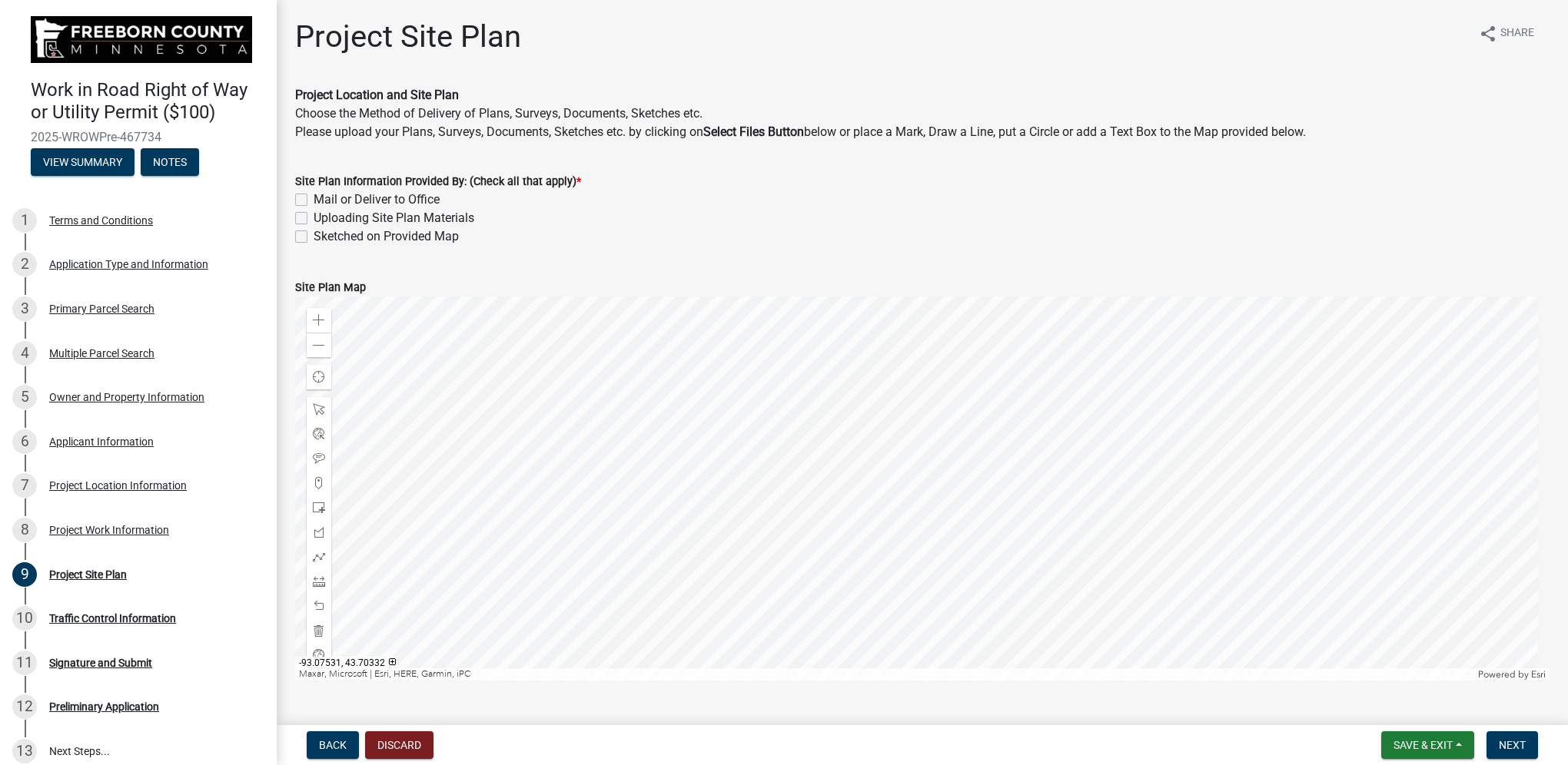
click at [314, 215] on label "Uploading Site Plan Materials" at bounding box center [394, 218] width 161 height 18
click at [314, 215] on input "Uploading Site Plan Materials" at bounding box center [319, 214] width 10 height 10
checkbox input "true"
checkbox input "false"
checkbox input "true"
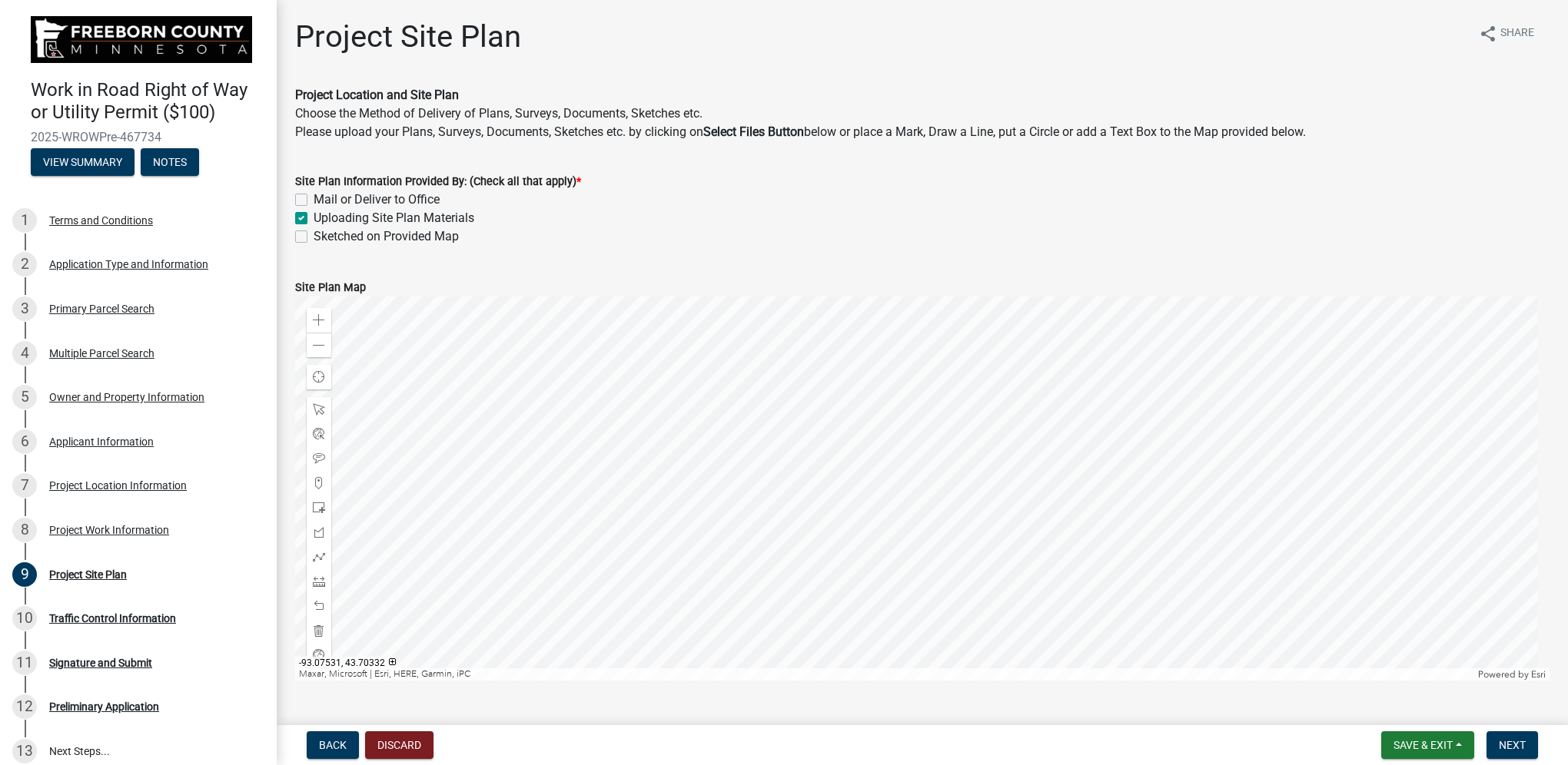
checkbox input "false"
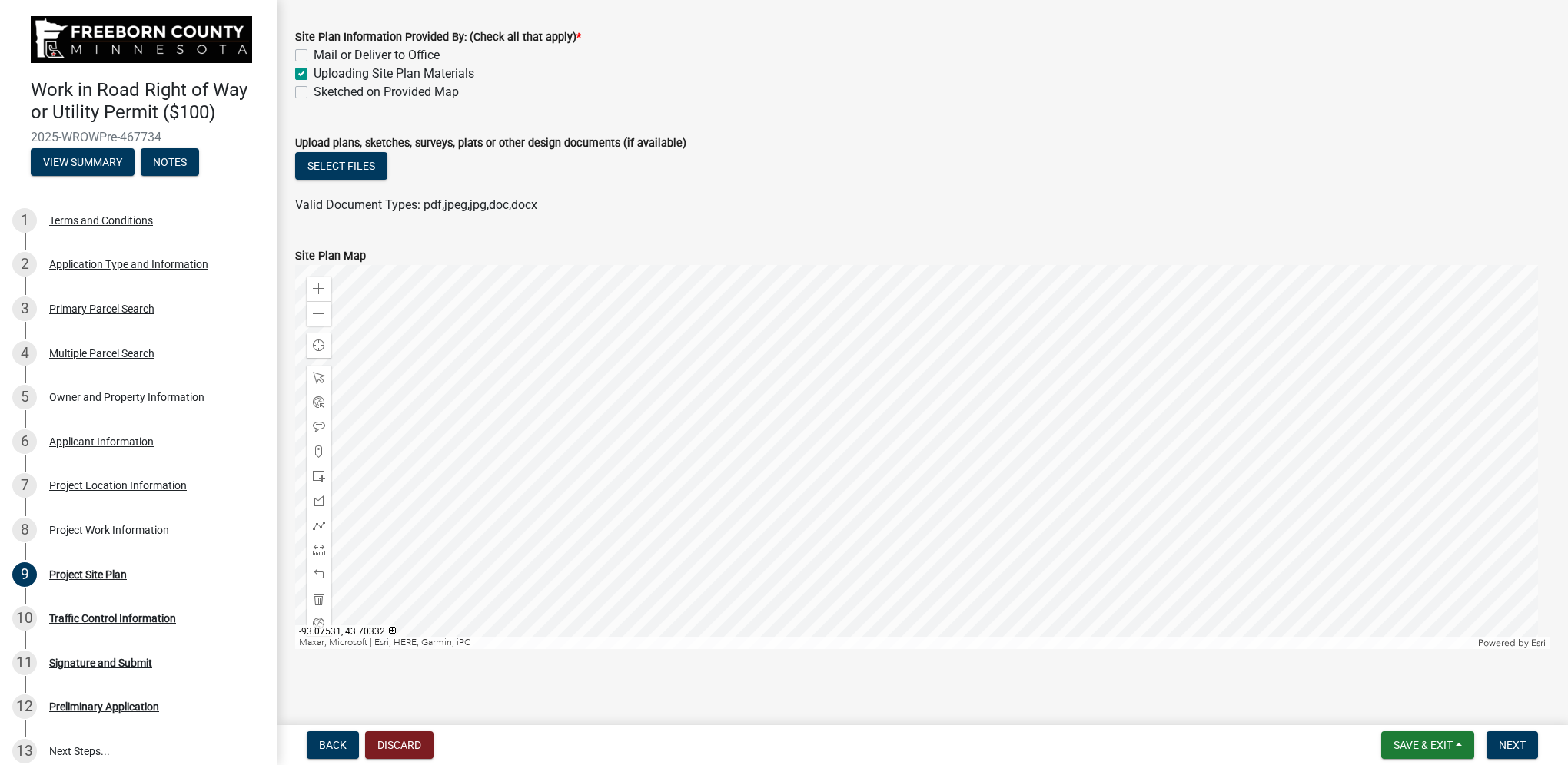
scroll to position [147, 0]
click at [315, 158] on button "Select files" at bounding box center [340, 163] width 92 height 28
click at [350, 160] on button "Select files" at bounding box center [340, 163] width 92 height 28
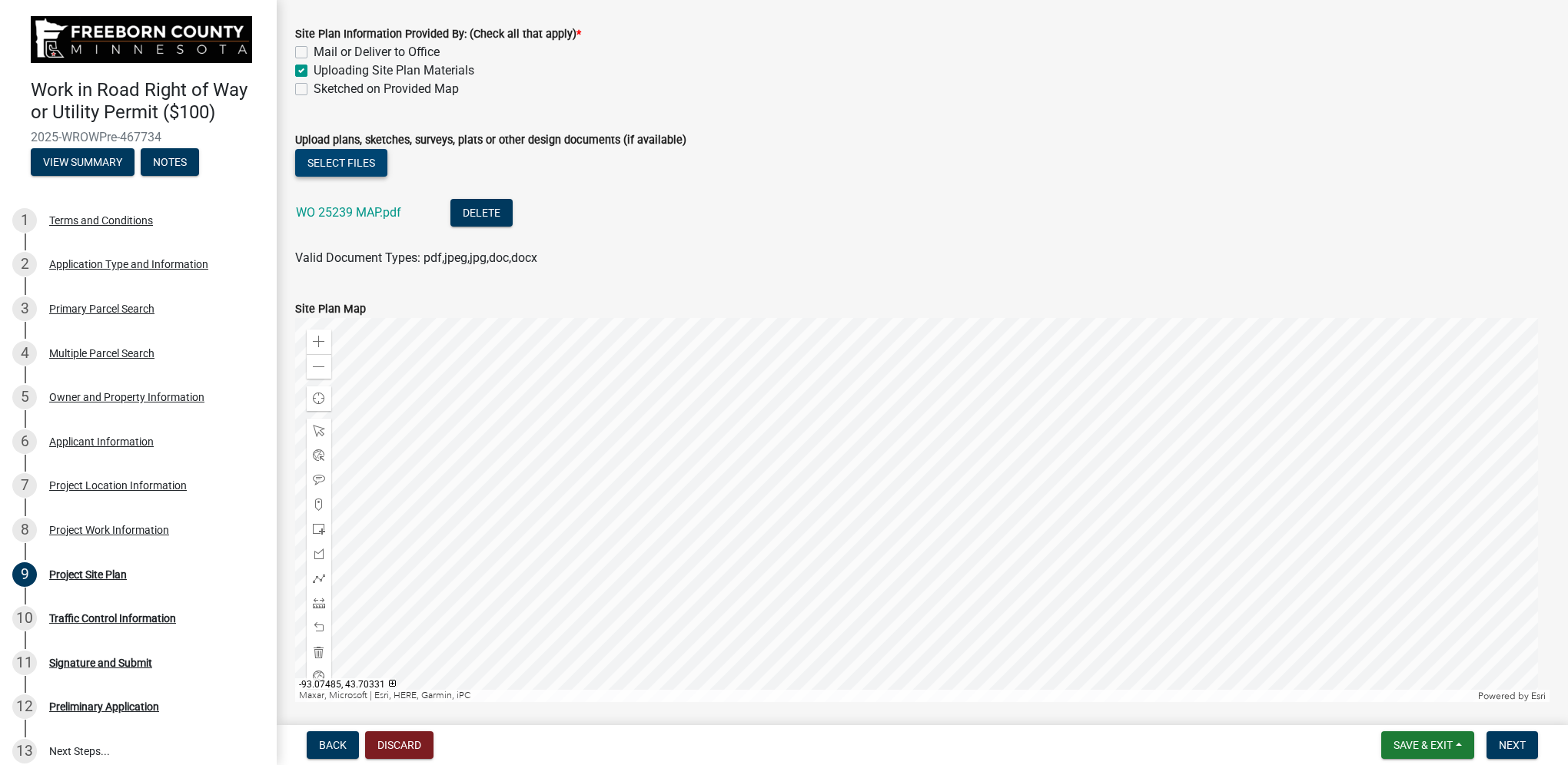
scroll to position [204, 0]
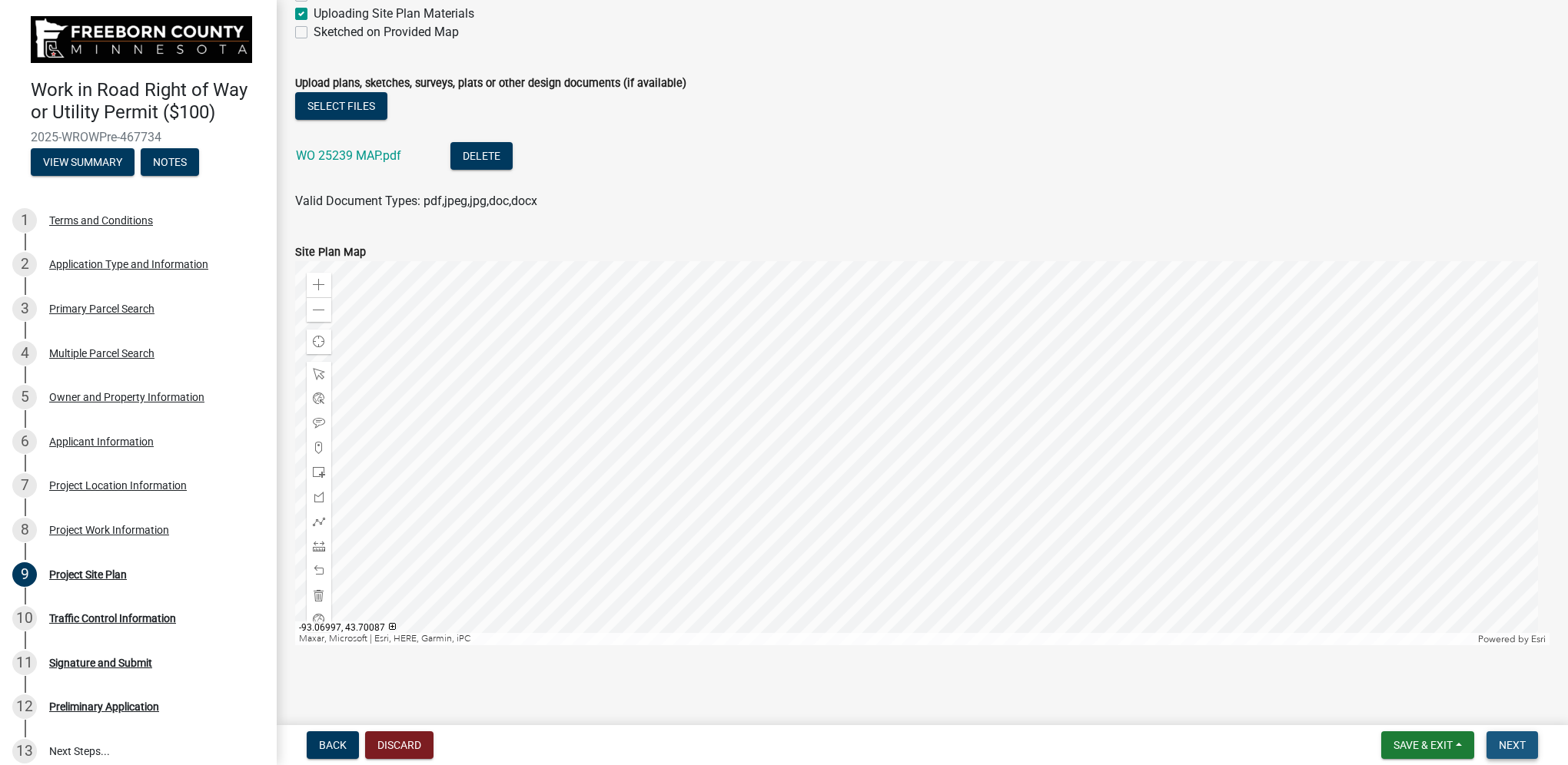
click at [1513, 743] on span "Next" at bounding box center [1512, 745] width 27 height 12
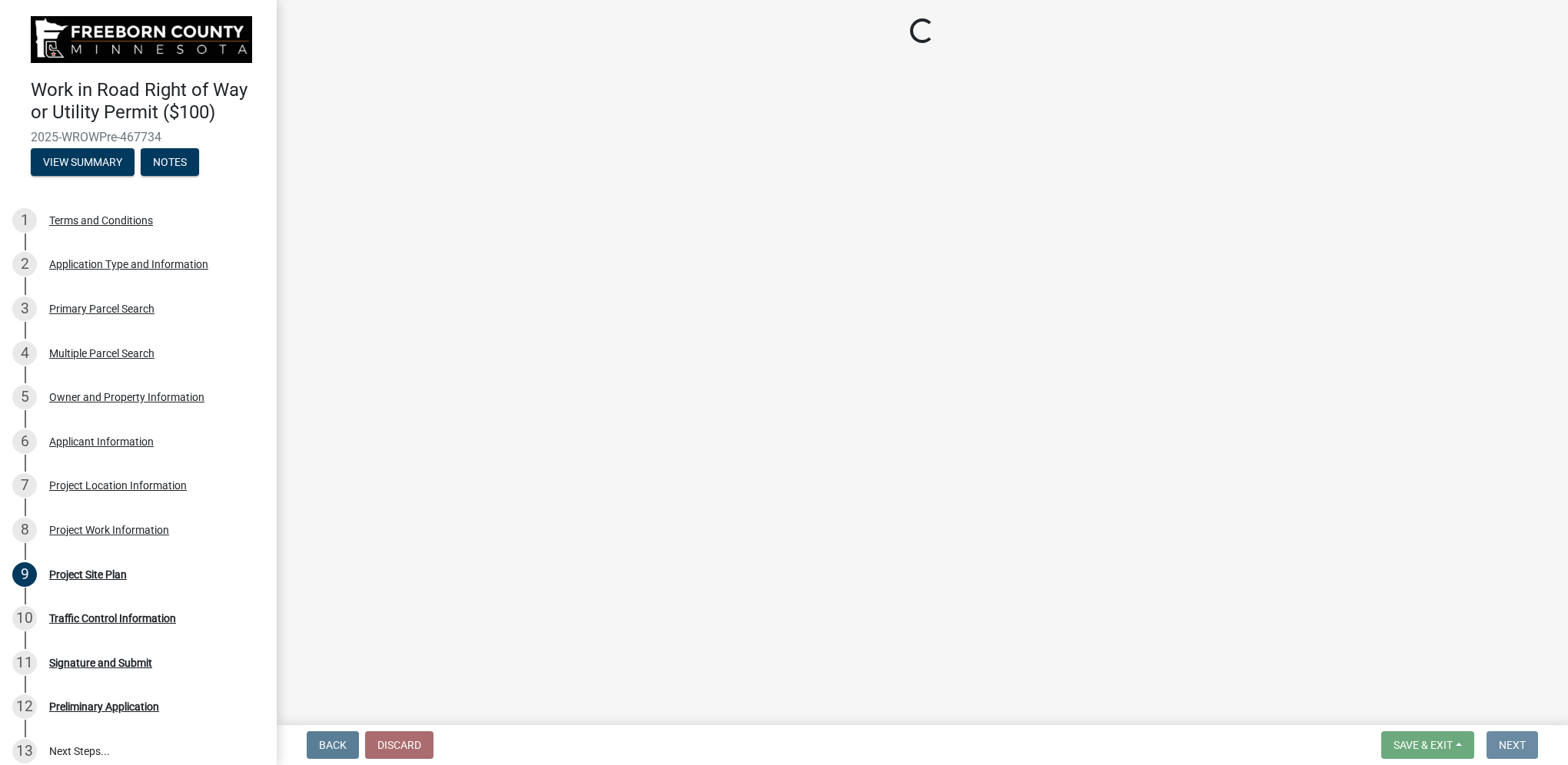
scroll to position [0, 0]
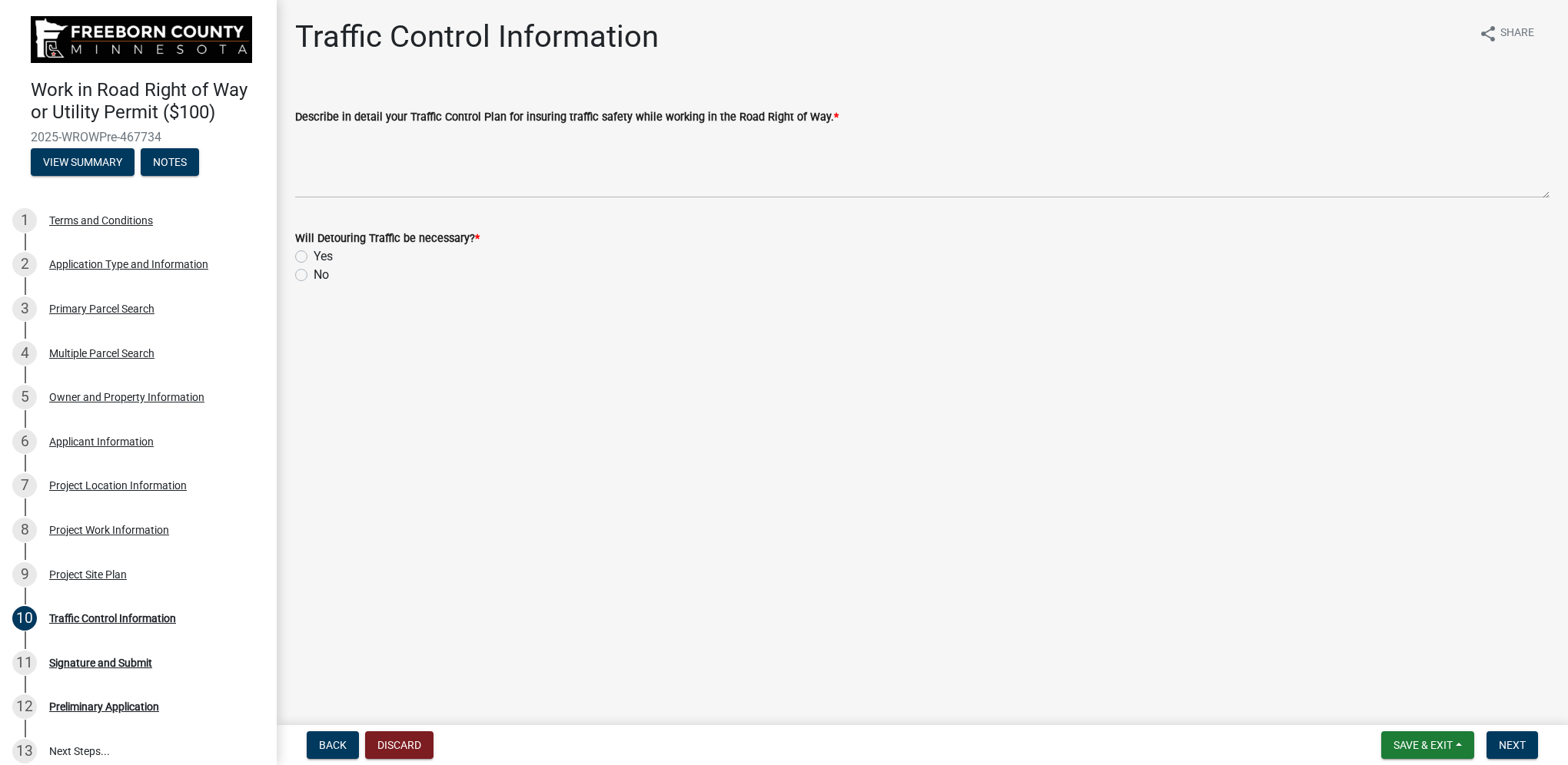
click at [314, 271] on label "No" at bounding box center [321, 275] width 15 height 18
click at [314, 271] on input "No" at bounding box center [319, 271] width 10 height 10
radio input "true"
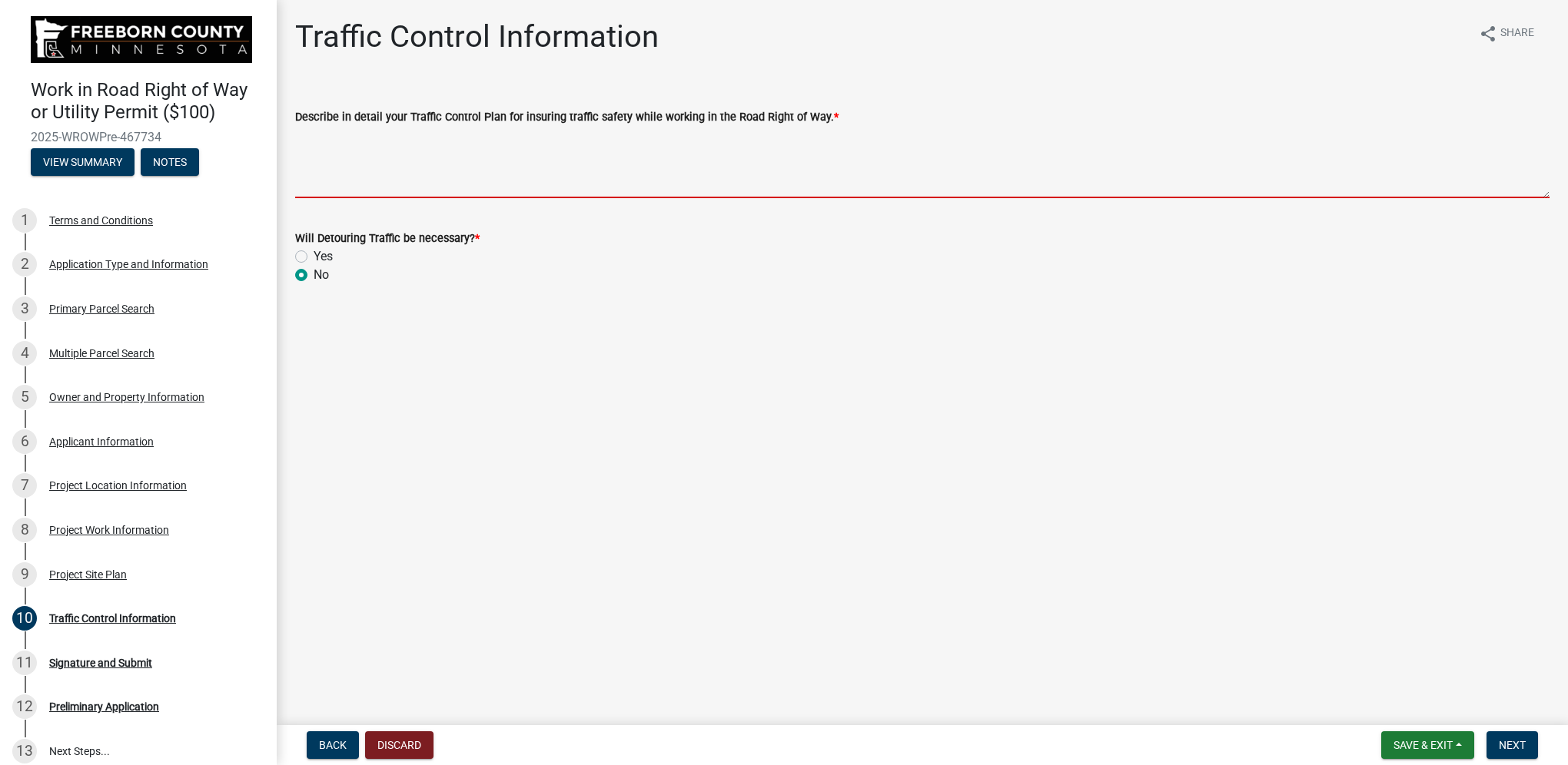
click at [387, 174] on textarea "Describe in detail your Traffic Control Plan for insuring traffic safety while …" at bounding box center [921, 163] width 1254 height 72
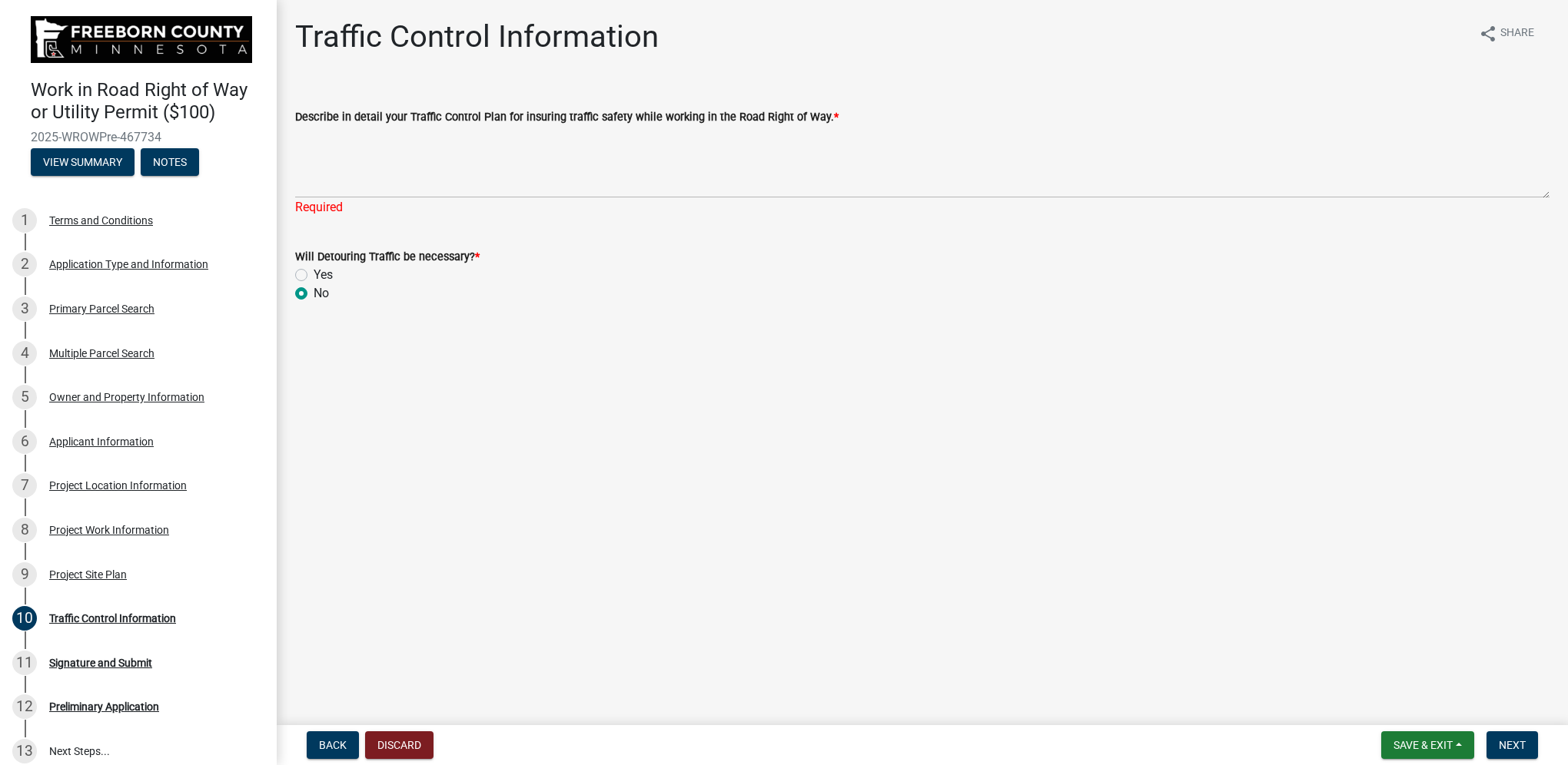
click at [842, 112] on div "Describe in detail your Traffic Control Plan for insuring traffic safety while …" at bounding box center [921, 116] width 1254 height 18
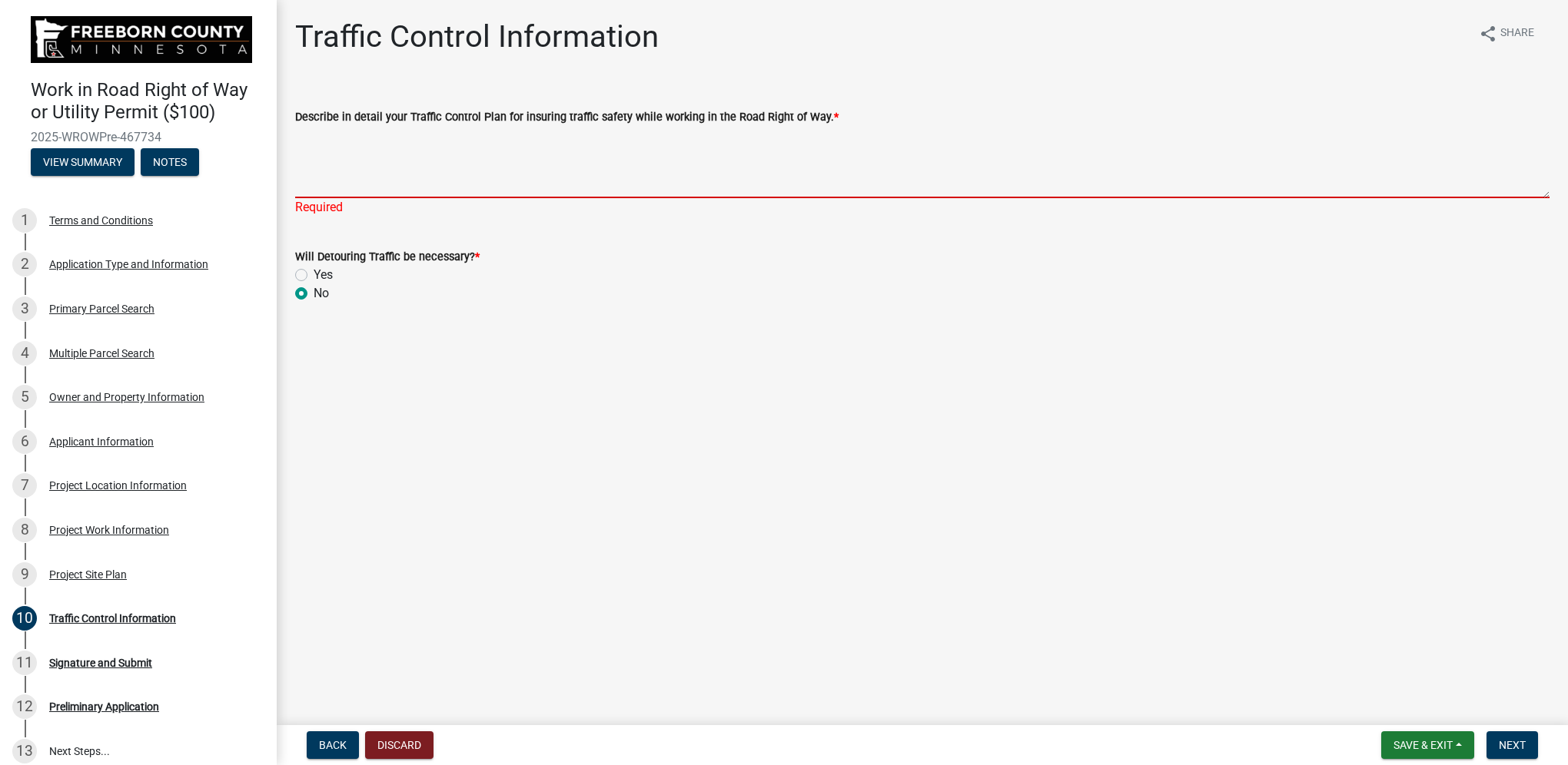
click at [334, 154] on textarea "Describe in detail your Traffic Control Plan for insuring traffic safety while …" at bounding box center [921, 163] width 1254 height 72
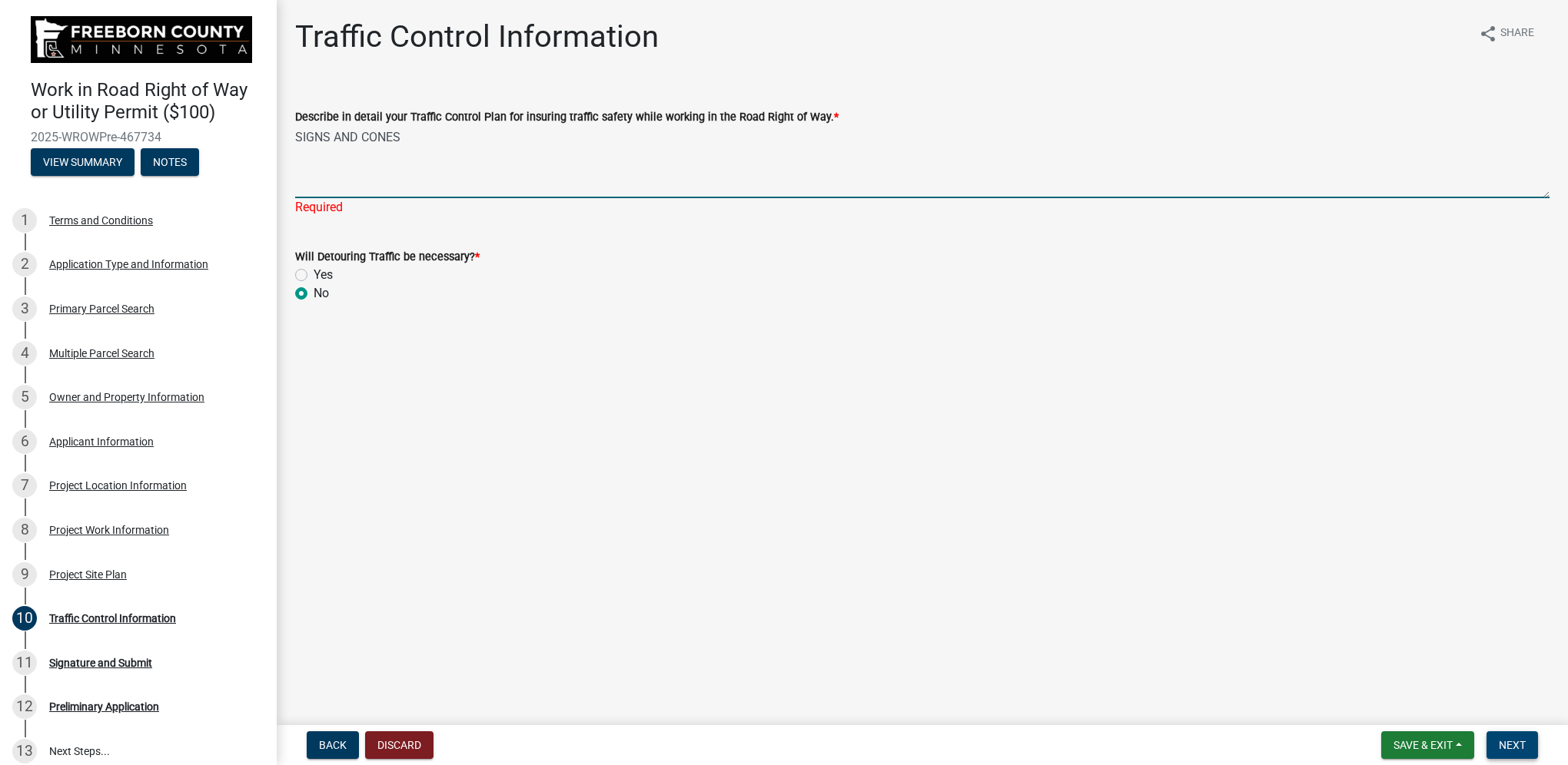
type textarea "SIGNS AND CONES"
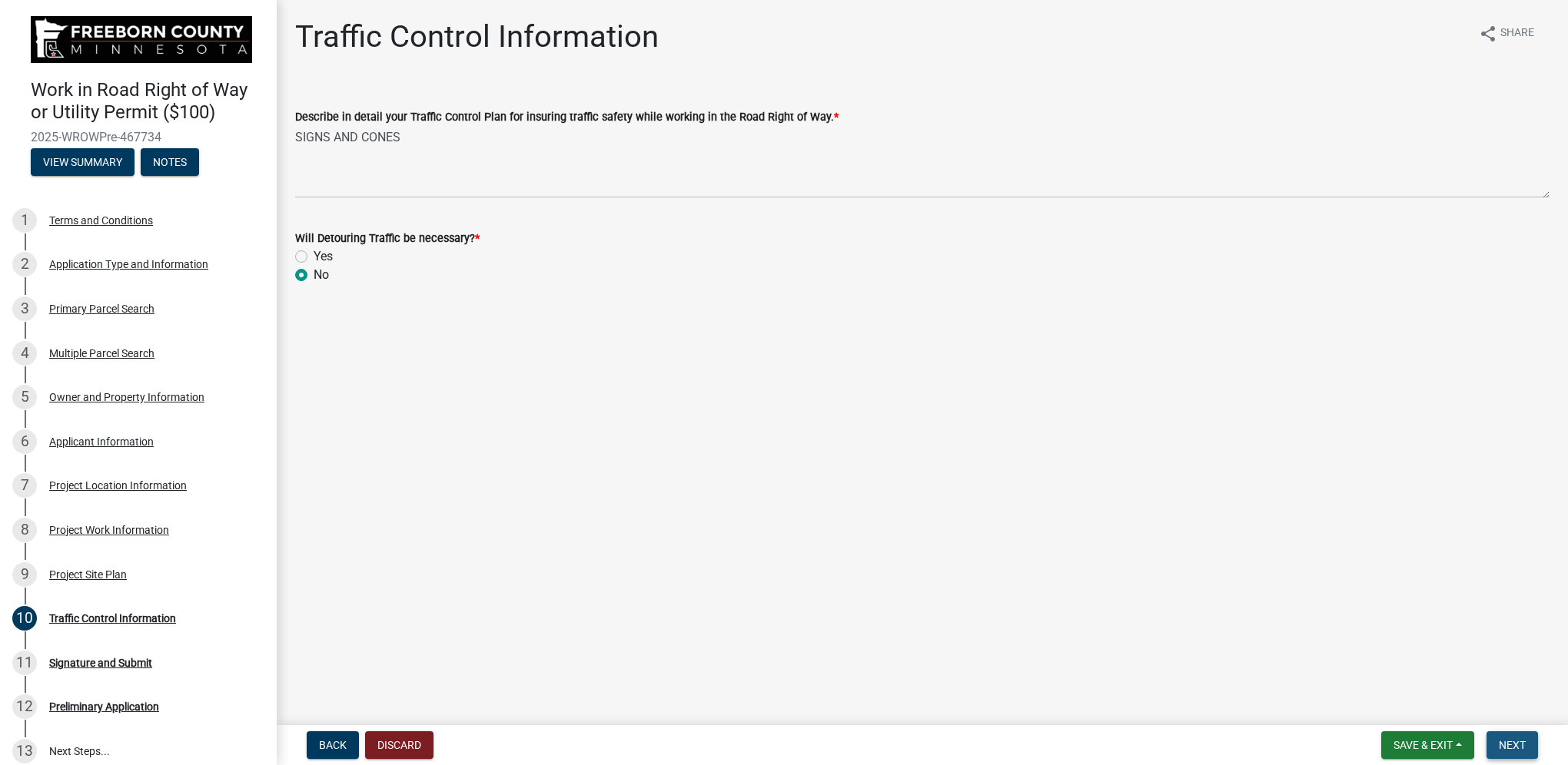
click at [1517, 744] on span "Next" at bounding box center [1512, 745] width 27 height 12
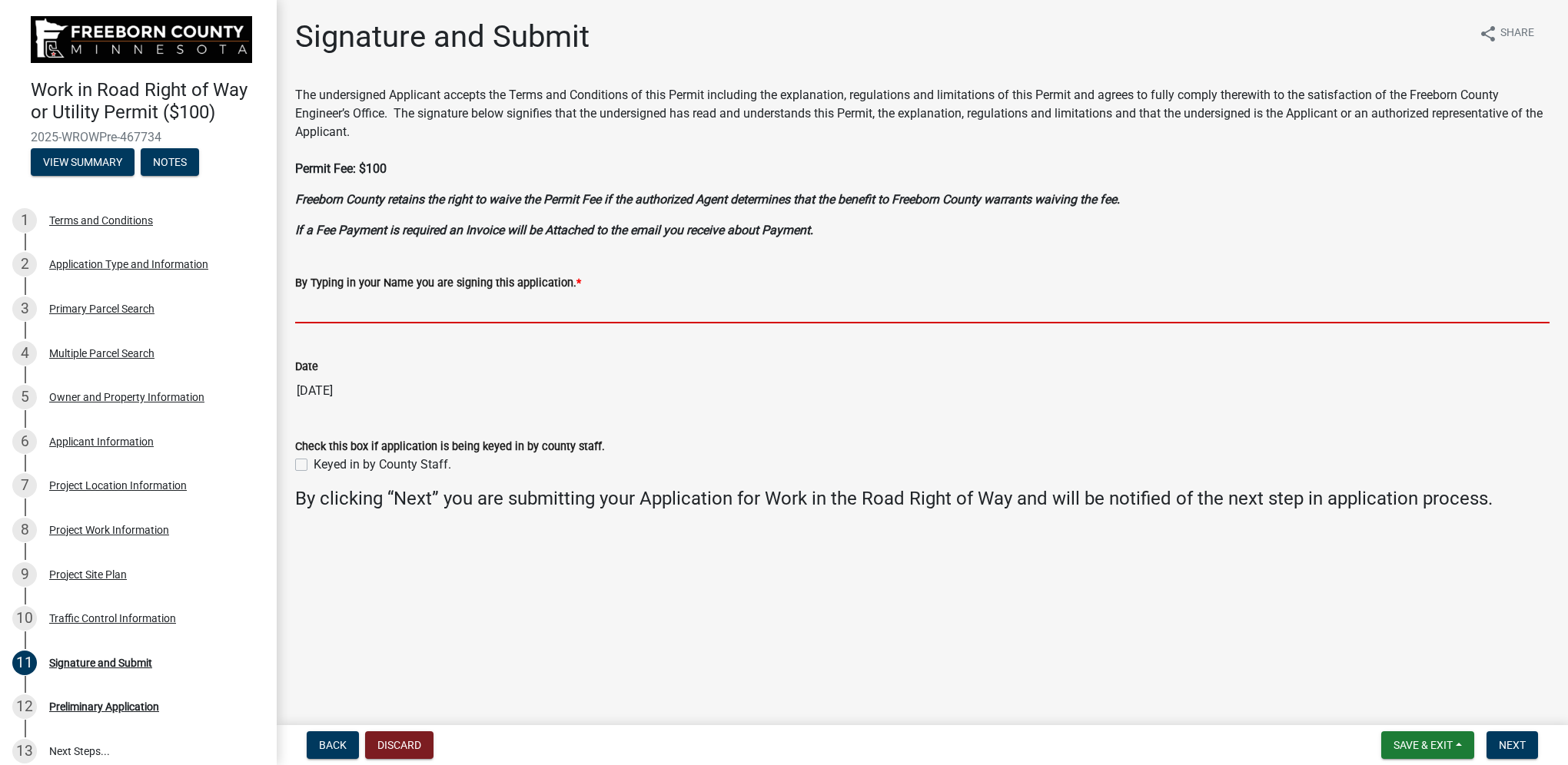
click at [489, 319] on input "By Typing in your Name you are signing this application. *" at bounding box center [921, 307] width 1254 height 31
type input "[PERSON_NAME]"
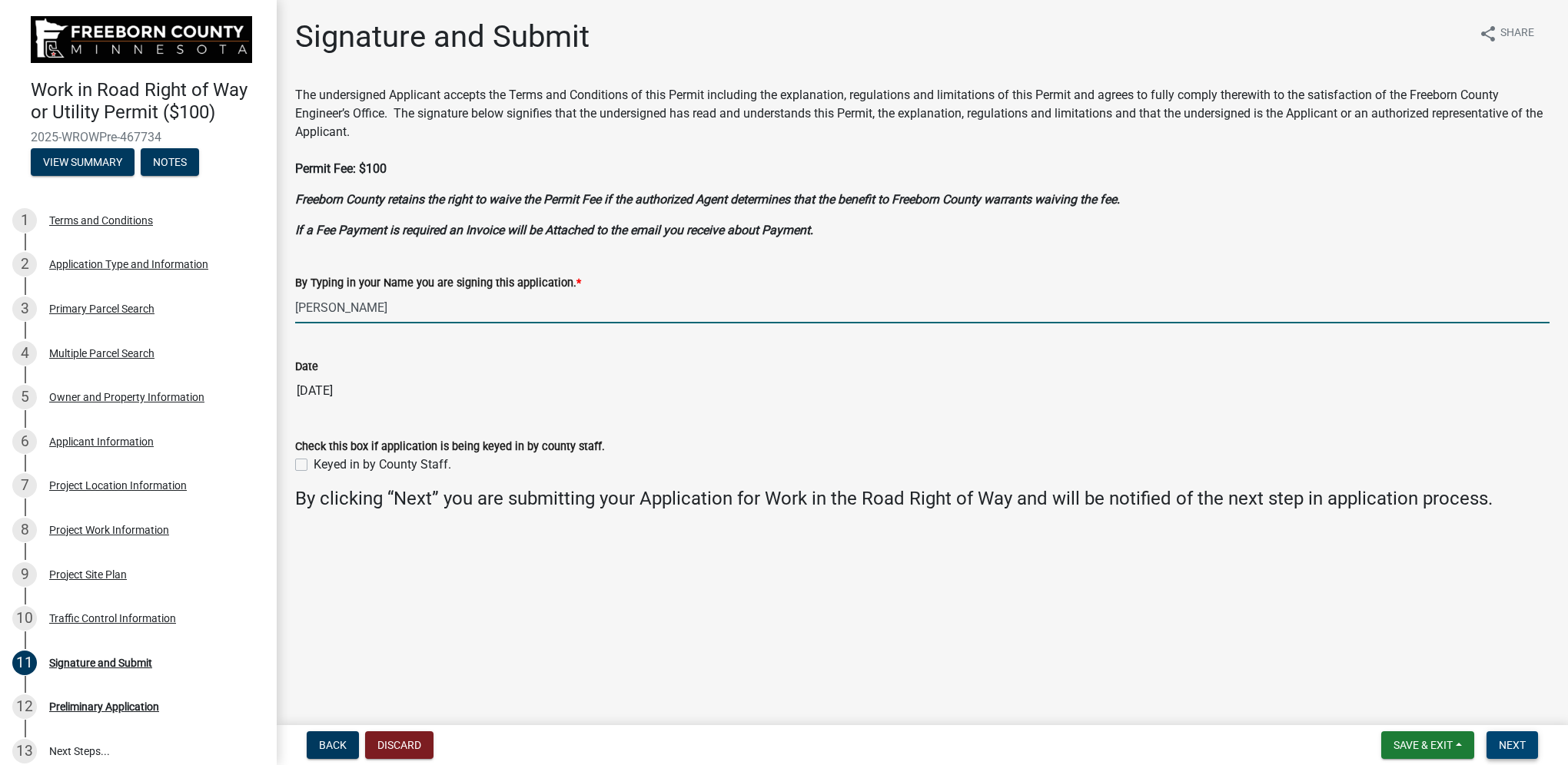
click at [1511, 743] on span "Next" at bounding box center [1512, 745] width 27 height 12
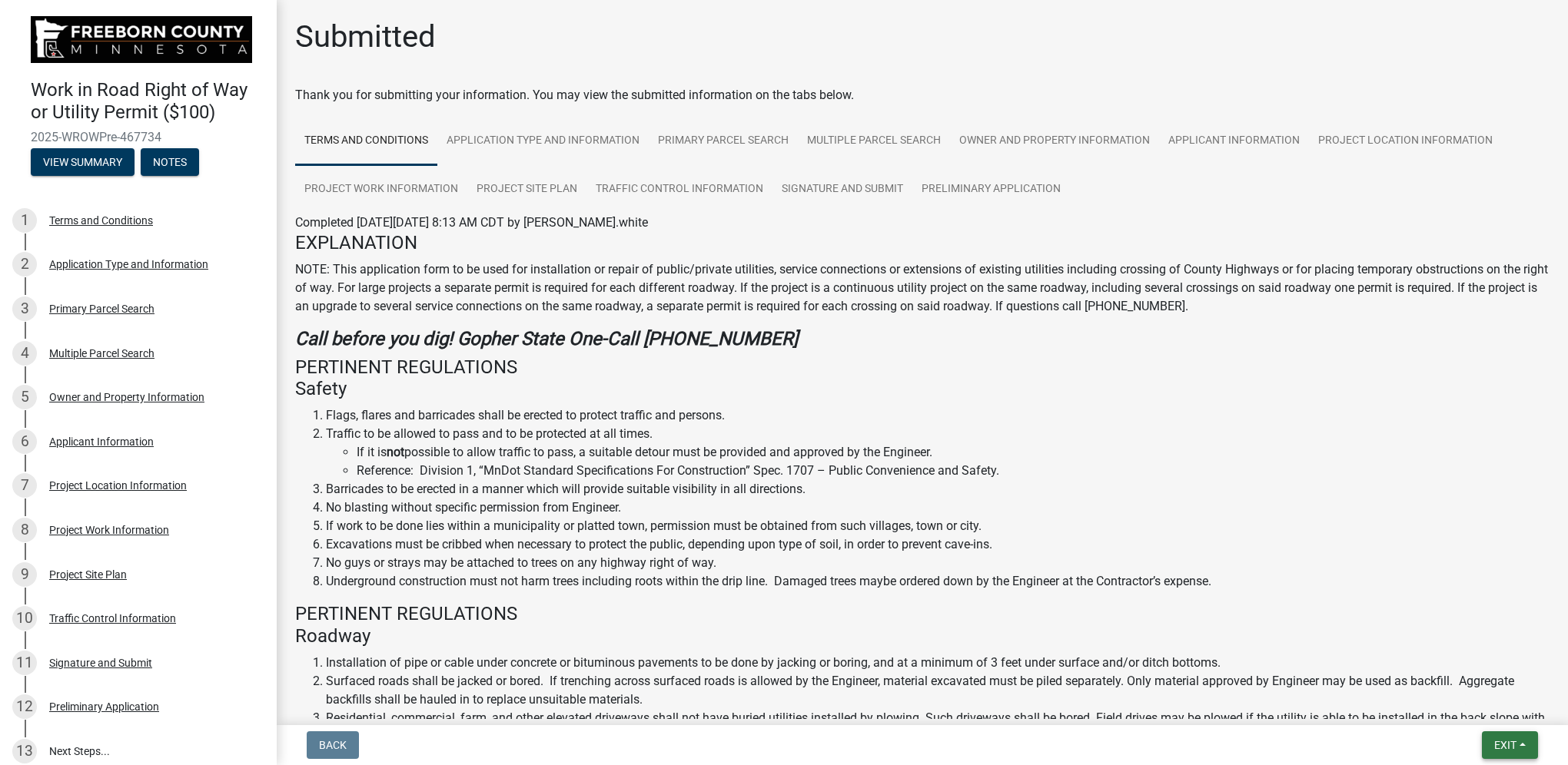
click at [1519, 746] on button "Exit" at bounding box center [1510, 745] width 56 height 28
click at [1455, 706] on button "Save & Exit" at bounding box center [1477, 705] width 123 height 37
